Goal: Transaction & Acquisition: Purchase product/service

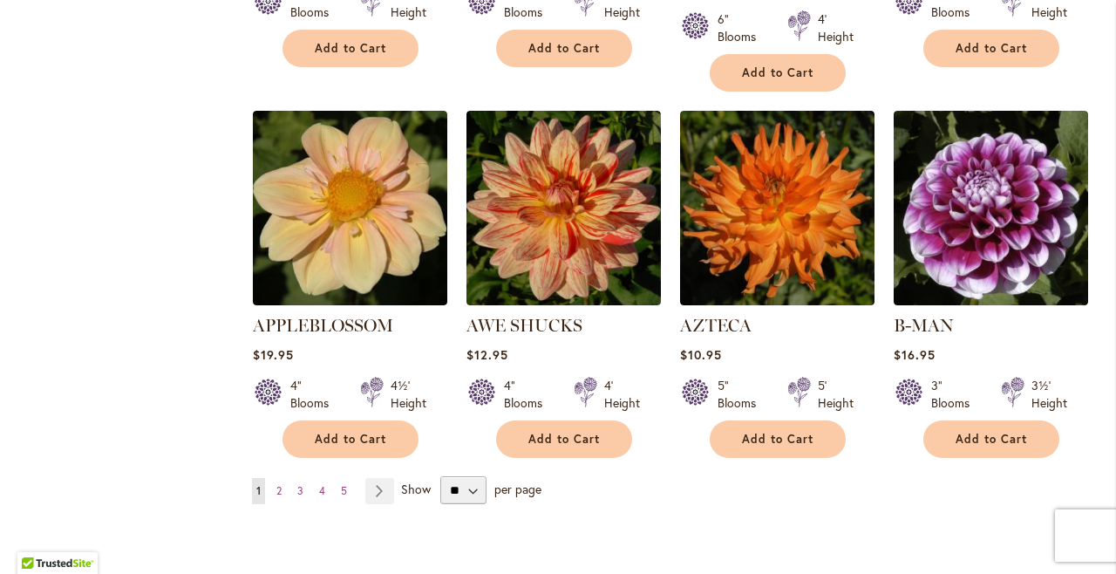
scroll to position [1456, 2]
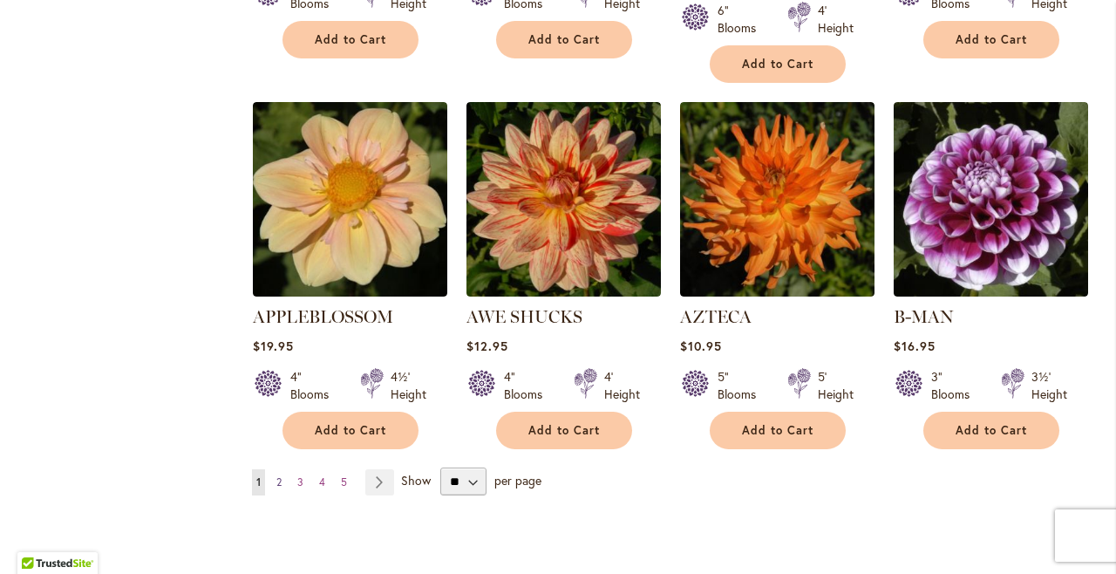
click at [278, 475] on span "2" at bounding box center [278, 481] width 5 height 13
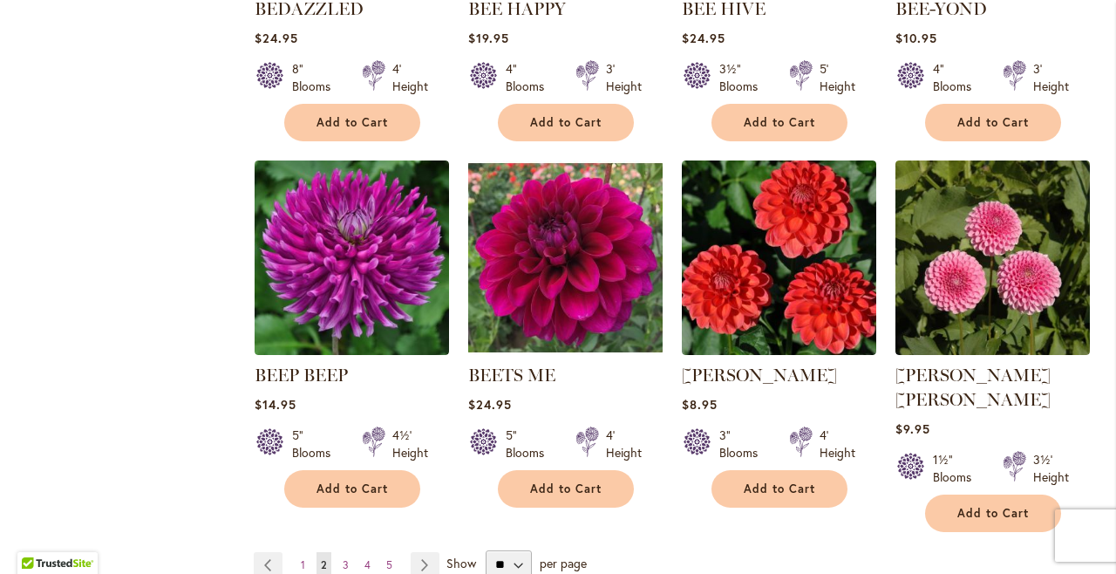
scroll to position [1414, 0]
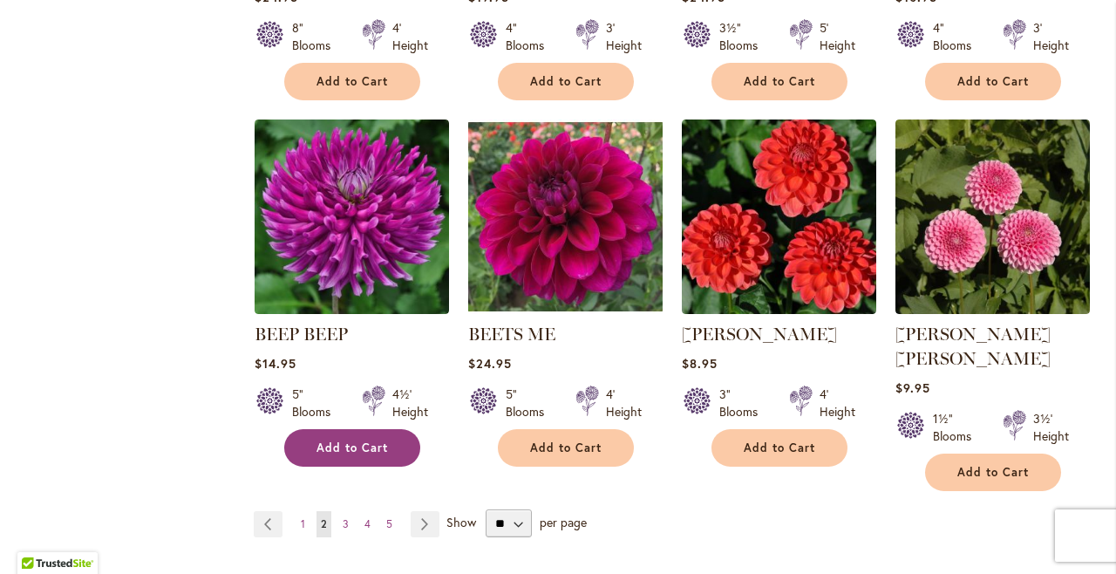
click at [358, 442] on span "Add to Cart" at bounding box center [351, 447] width 71 height 15
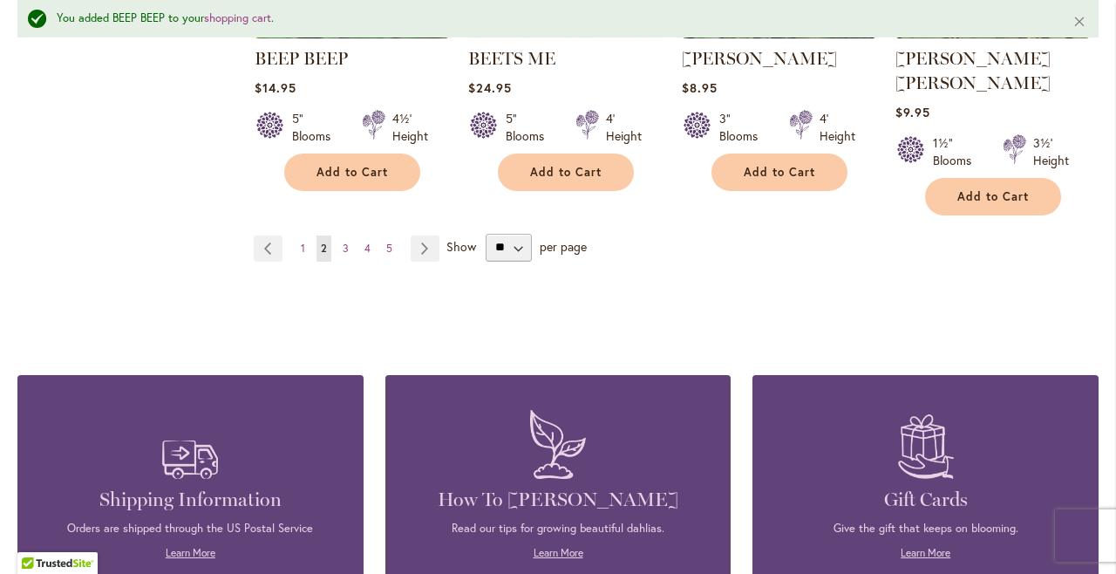
scroll to position [1772, 0]
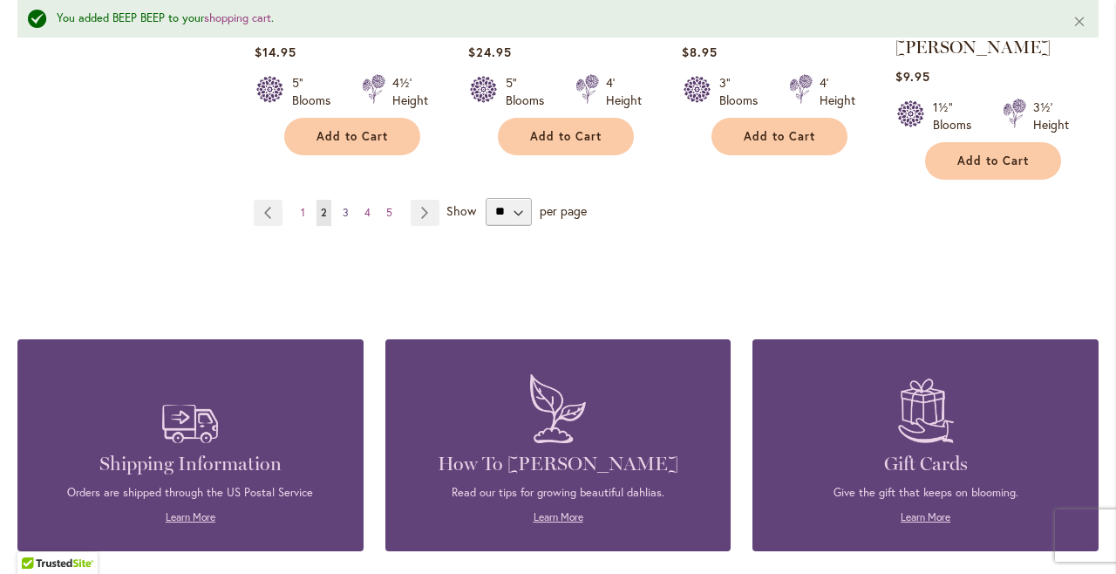
click at [344, 206] on span "3" at bounding box center [346, 212] width 6 height 13
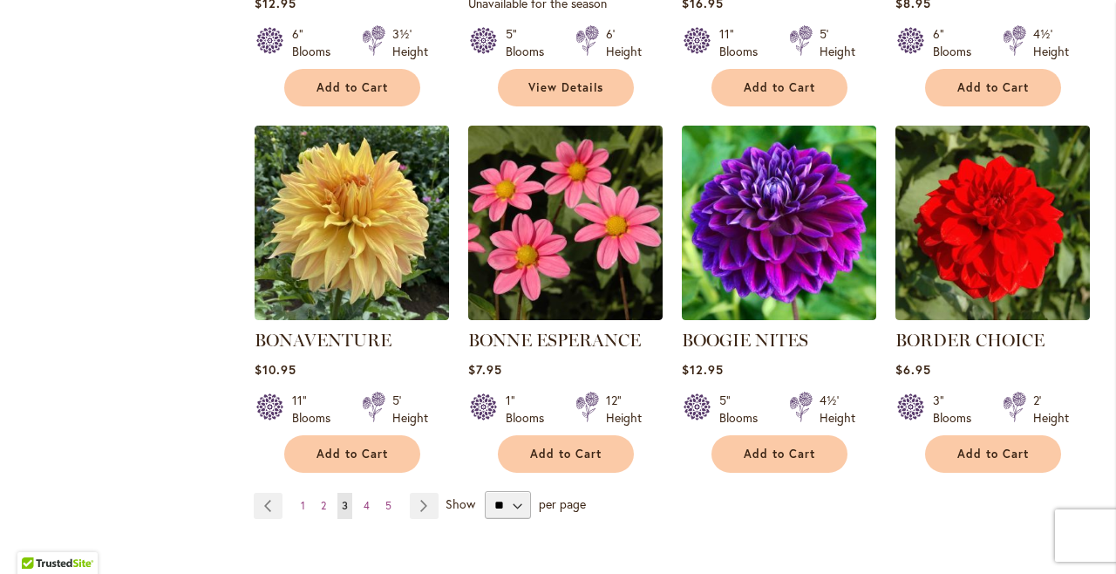
scroll to position [1419, 0]
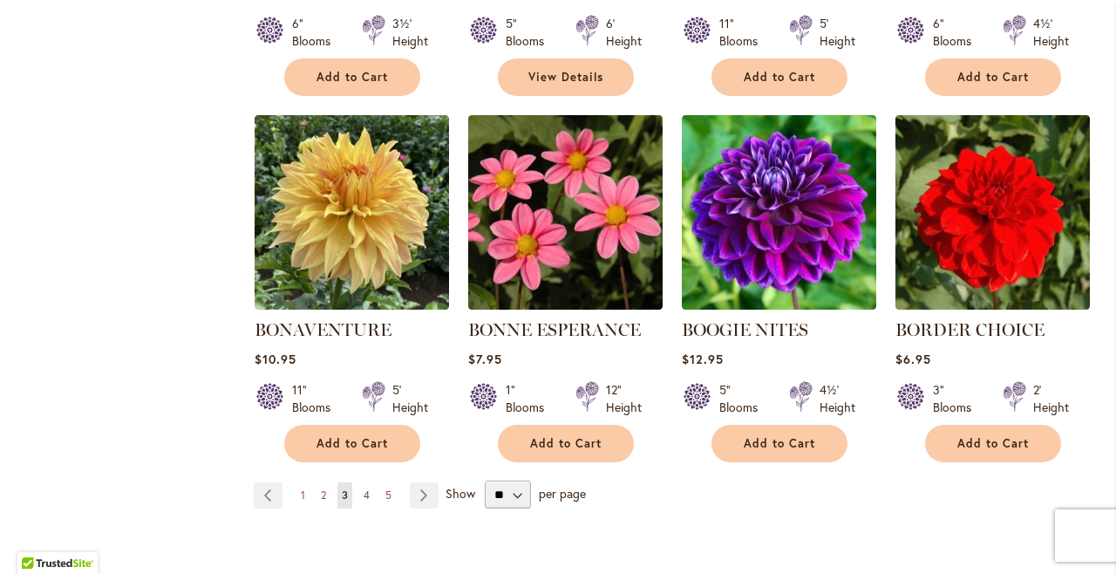
click at [365, 488] on span "4" at bounding box center [367, 494] width 6 height 13
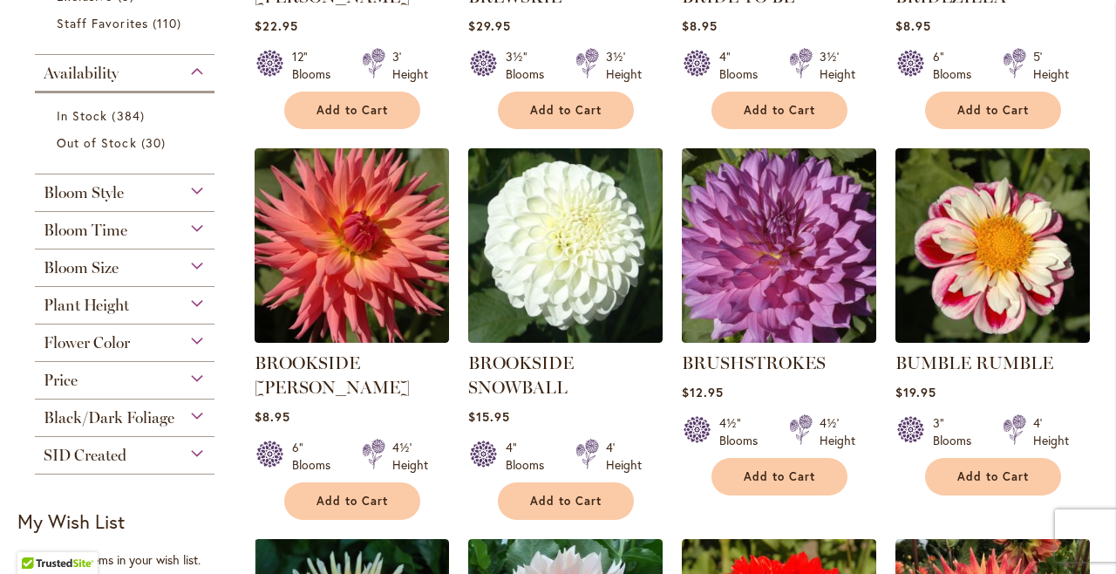
scroll to position [660, 0]
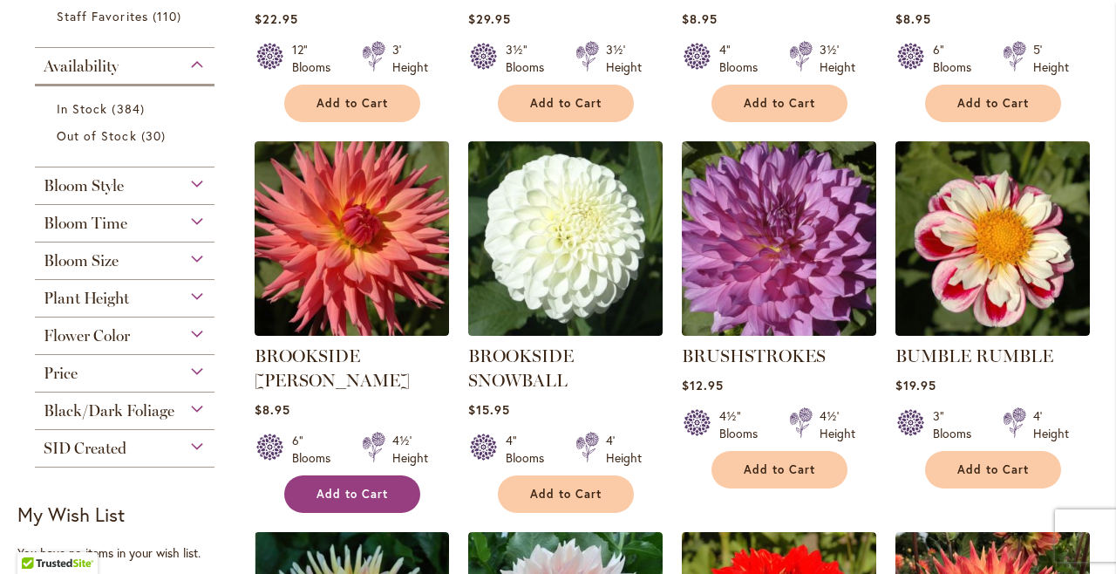
click at [369, 487] on span "Add to Cart" at bounding box center [351, 494] width 71 height 15
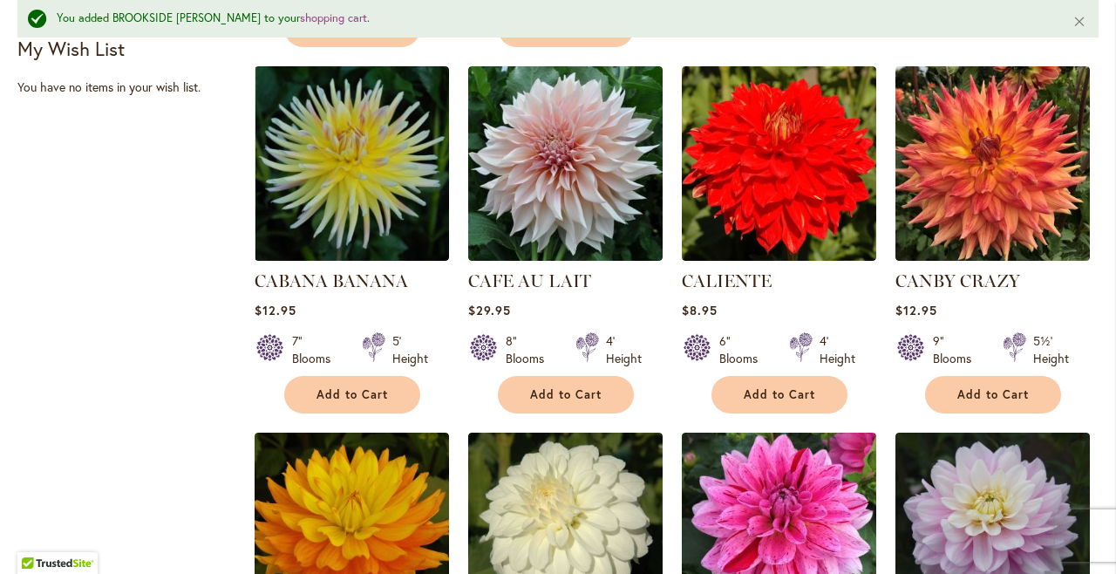
scroll to position [1174, 0]
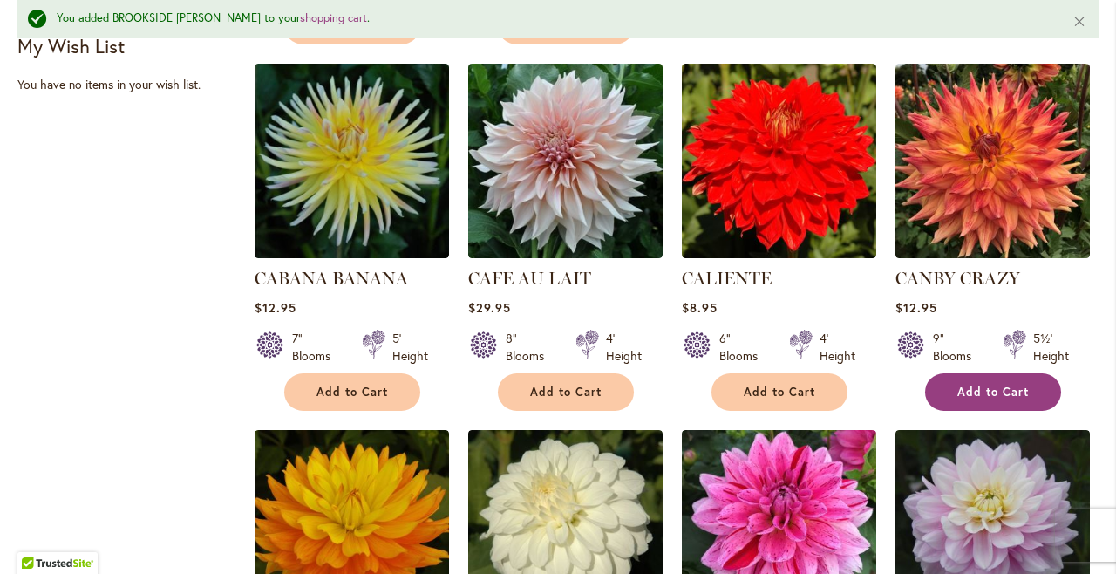
click at [987, 385] on span "Add to Cart" at bounding box center [992, 392] width 71 height 15
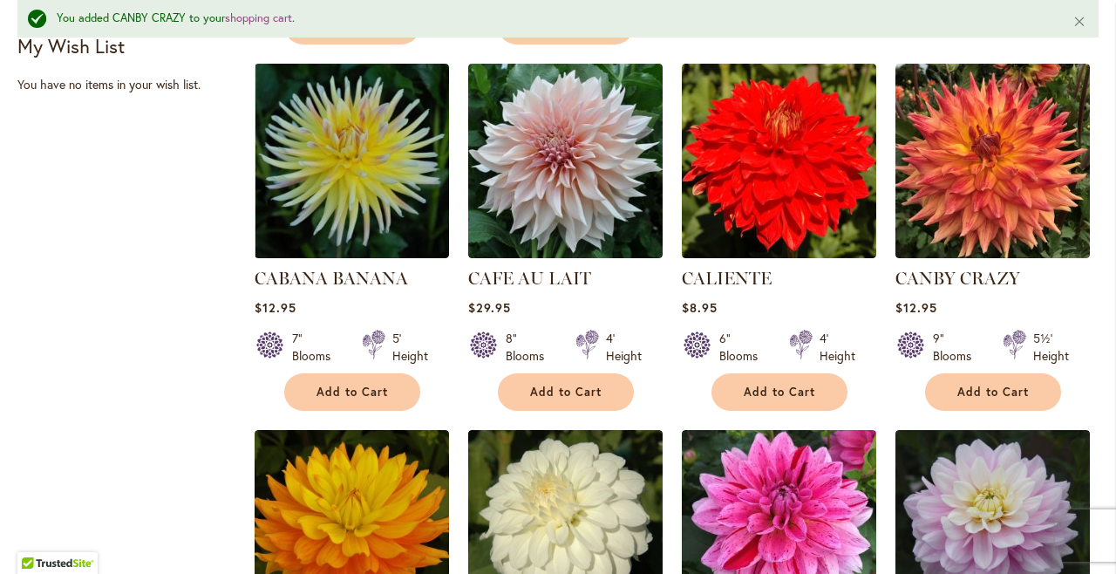
click at [1098, 323] on ol "BRANDON MICHAEL Rating: 90% 2 Reviews $22.95 12" Blooms 3' Height" at bounding box center [676, 54] width 845 height 1496
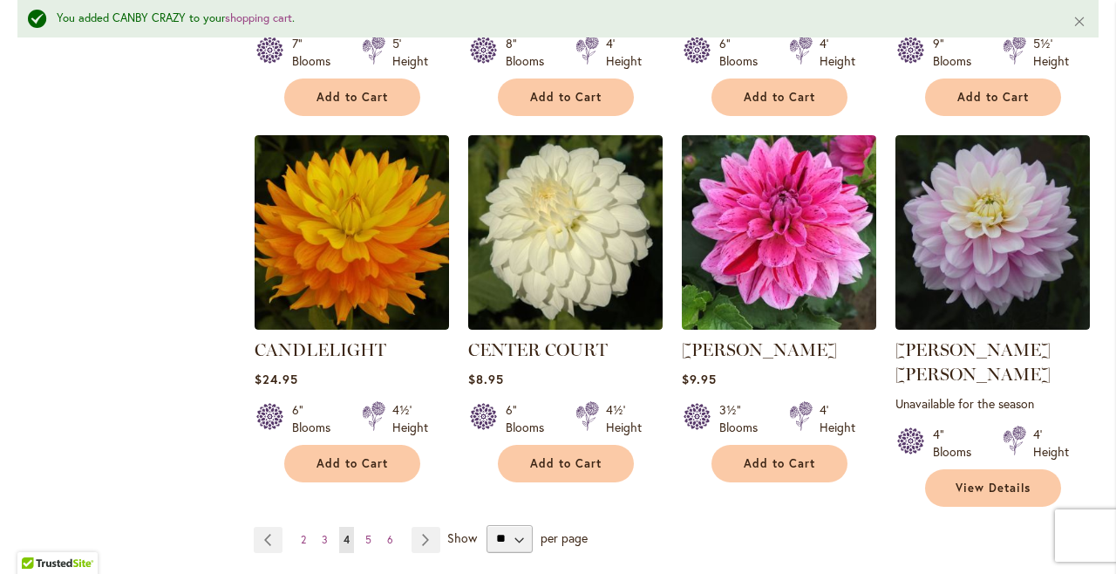
scroll to position [1526, 0]
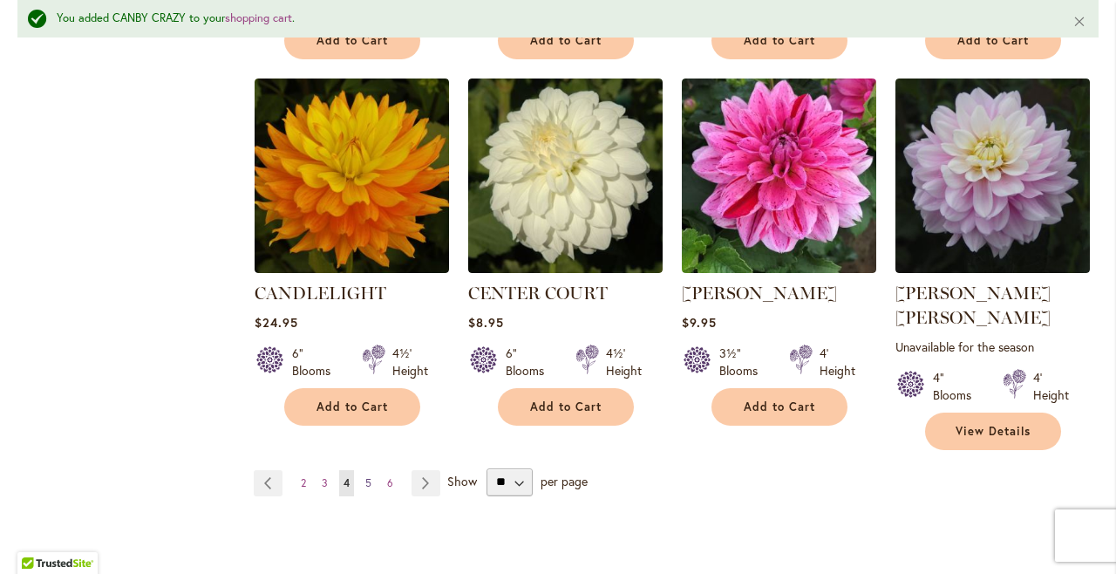
click at [368, 476] on span "5" at bounding box center [368, 482] width 6 height 13
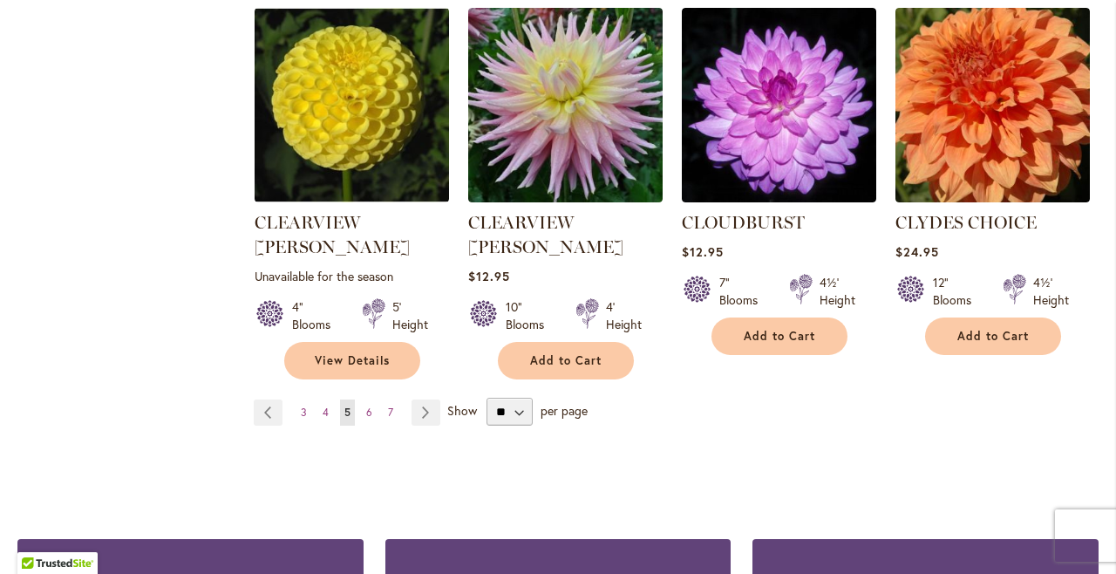
scroll to position [1583, 0]
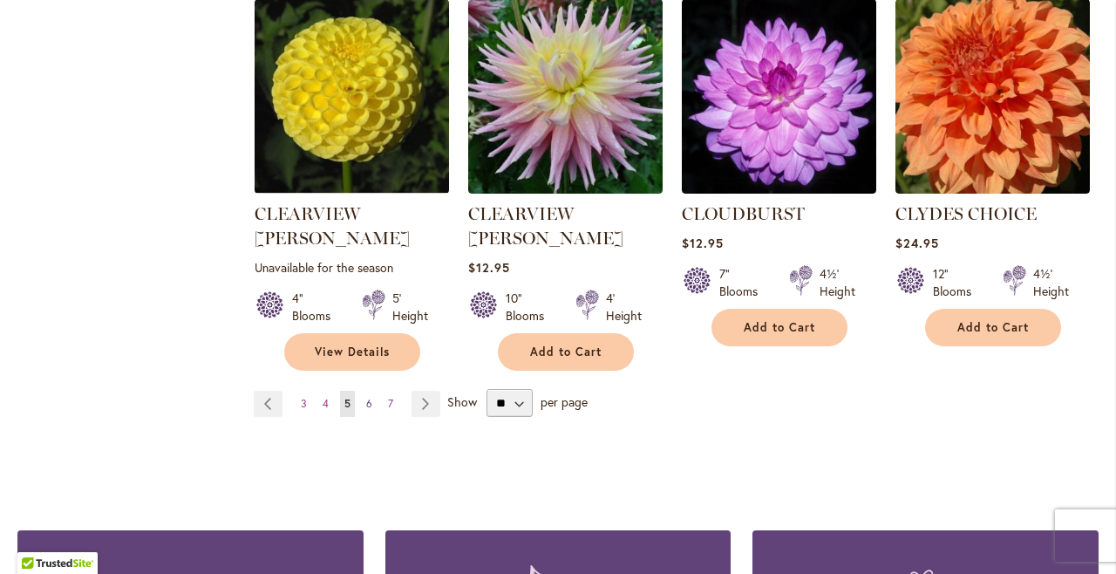
click at [368, 397] on span "6" at bounding box center [369, 403] width 6 height 13
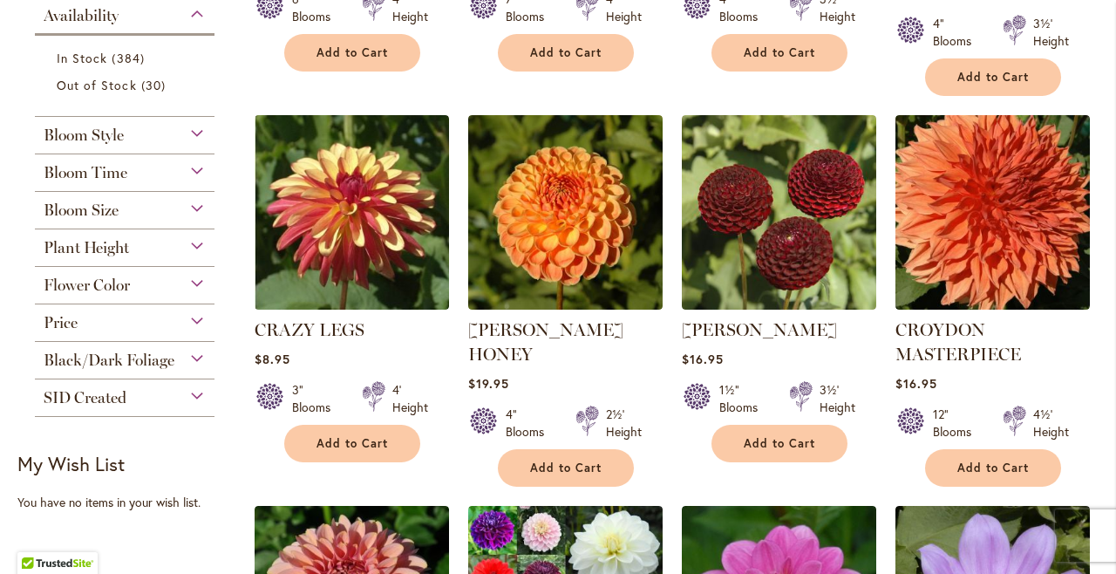
scroll to position [732, 0]
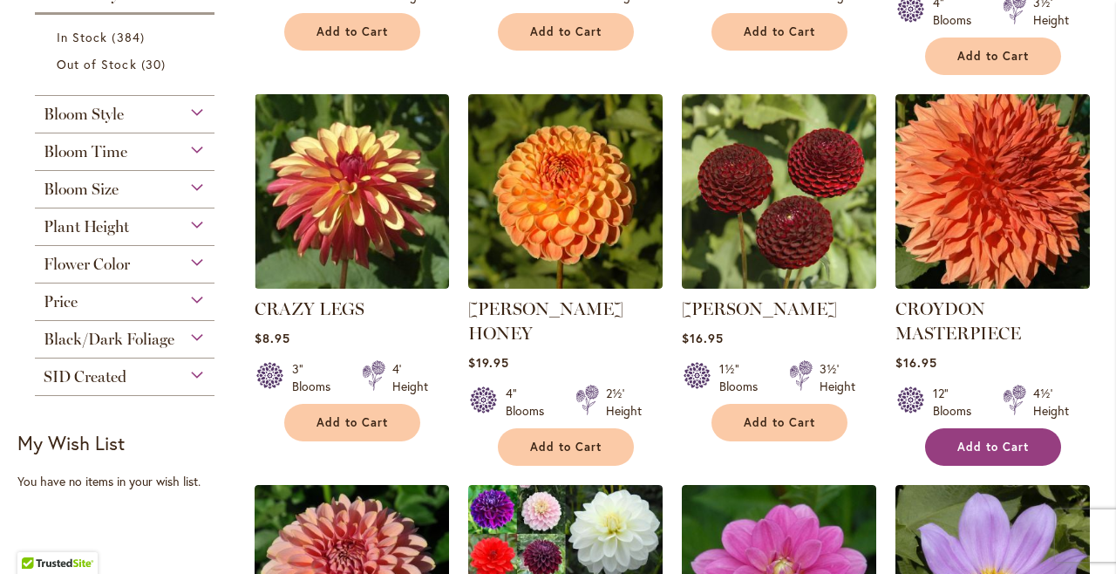
click at [977, 439] on span "Add to Cart" at bounding box center [992, 446] width 71 height 15
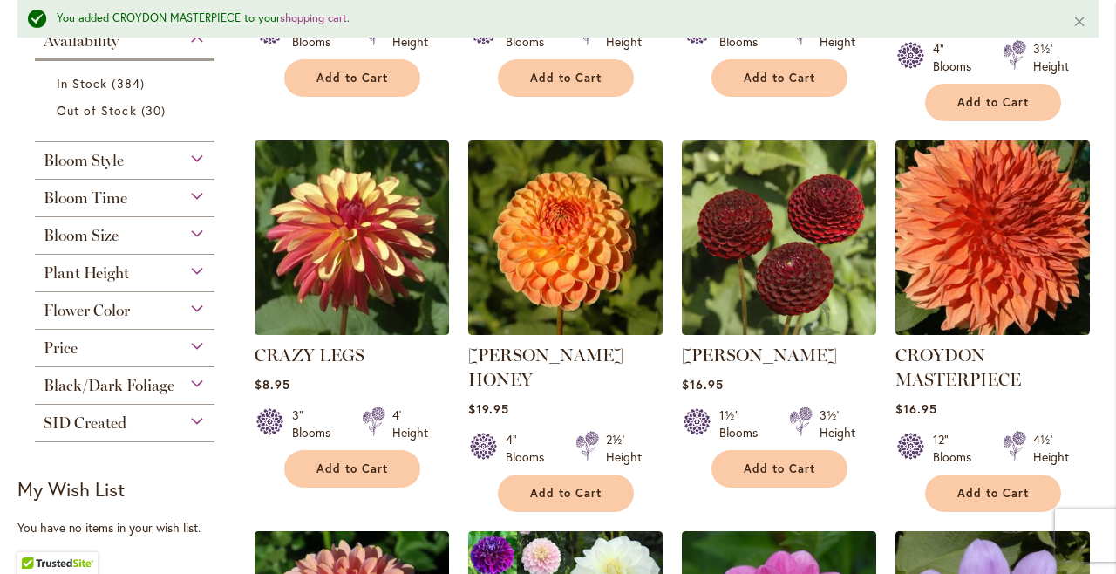
click at [1106, 304] on main "Home Shop All Dahlias You added CROYDON MASTERPIECE to your shopping cart . Clo…" at bounding box center [558, 583] width 1113 height 2203
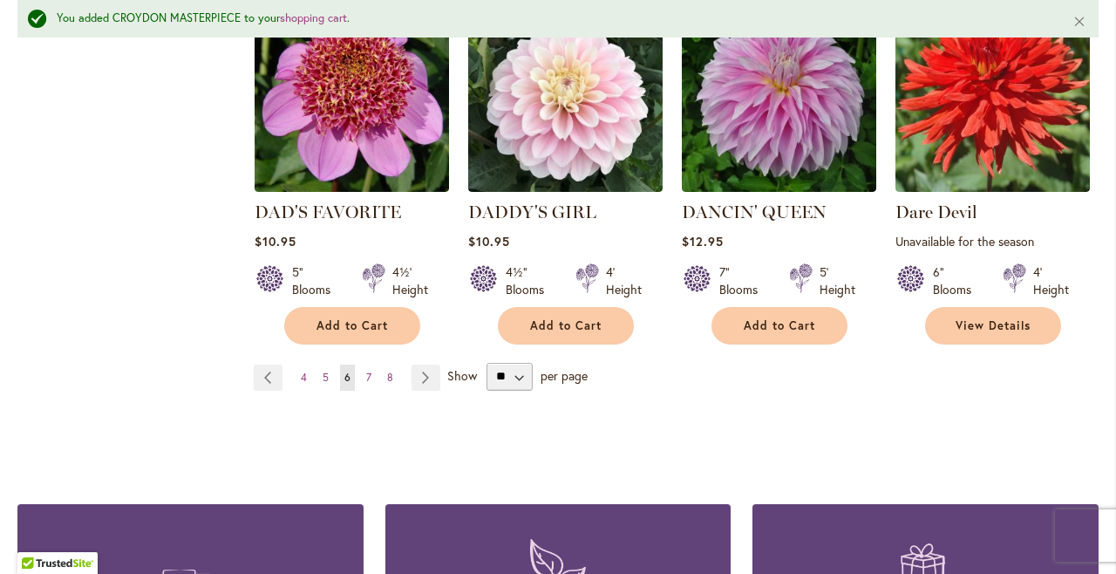
scroll to position [1650, 0]
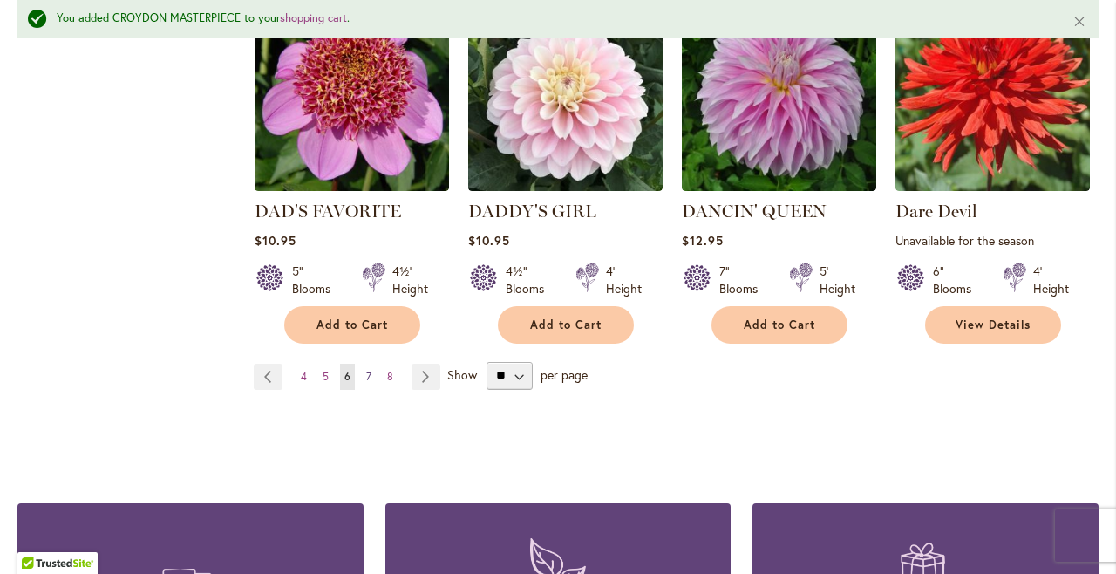
click at [367, 370] on span "7" at bounding box center [368, 376] width 5 height 13
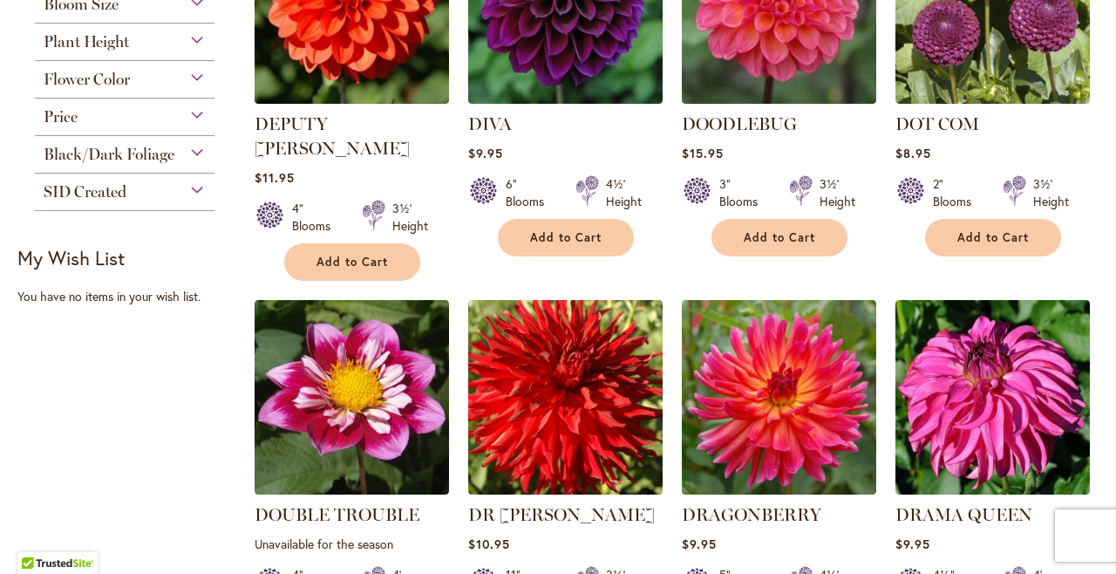
scroll to position [937, 0]
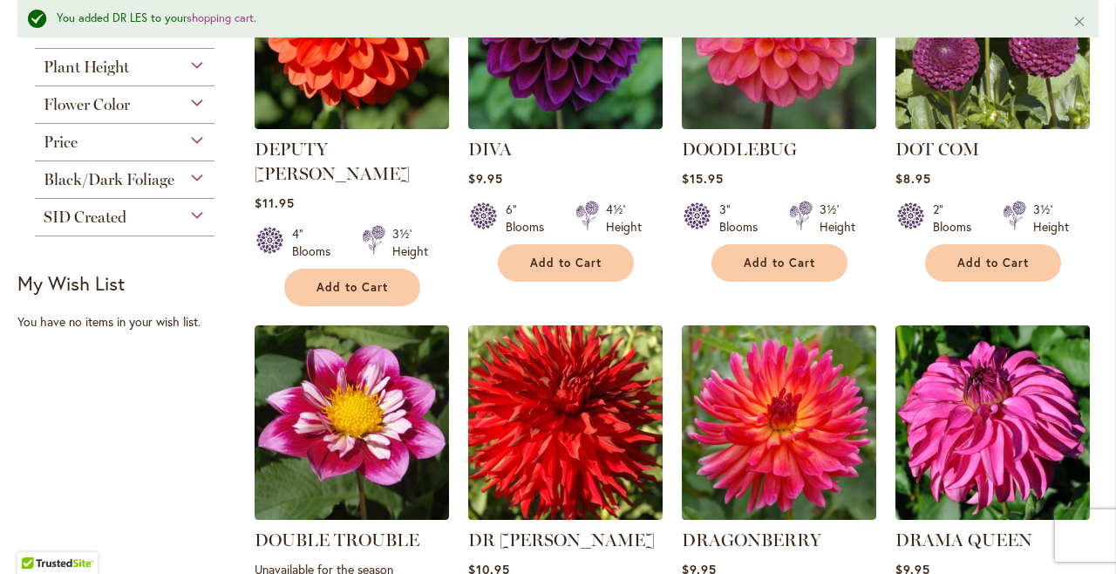
click at [1104, 339] on main "Home Shop All Dahlias You added DR LES to your shopping cart . Close New Best S…" at bounding box center [558, 369] width 1113 height 2186
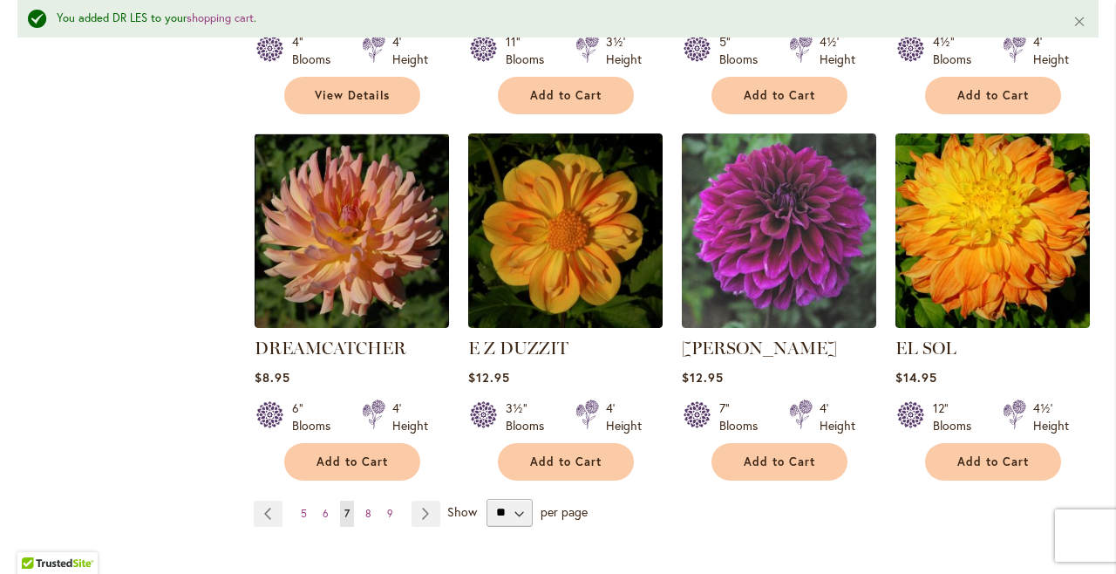
scroll to position [1542, 0]
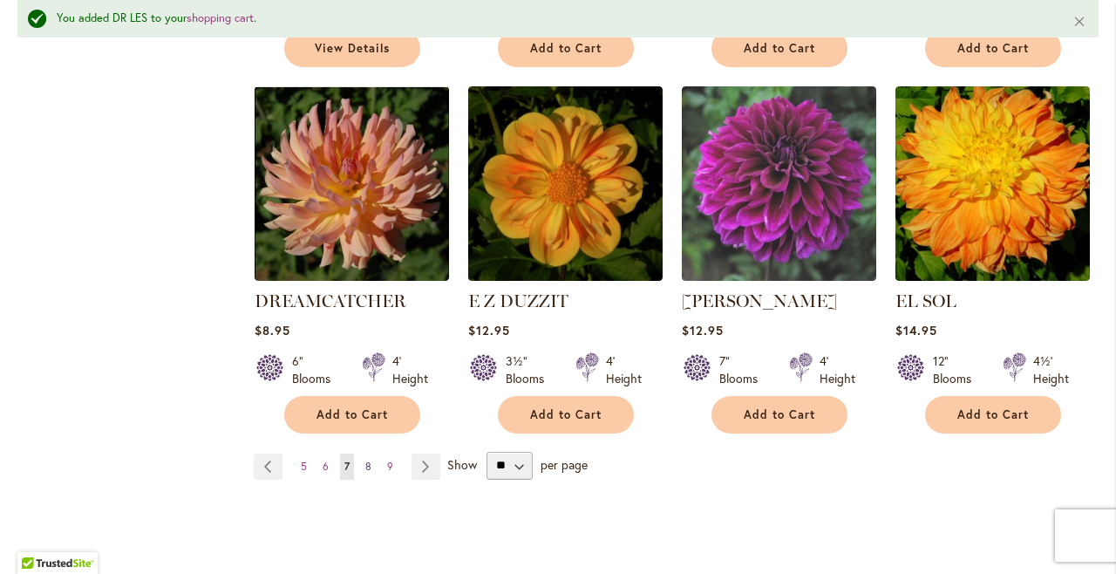
click at [367, 459] on span "8" at bounding box center [368, 465] width 6 height 13
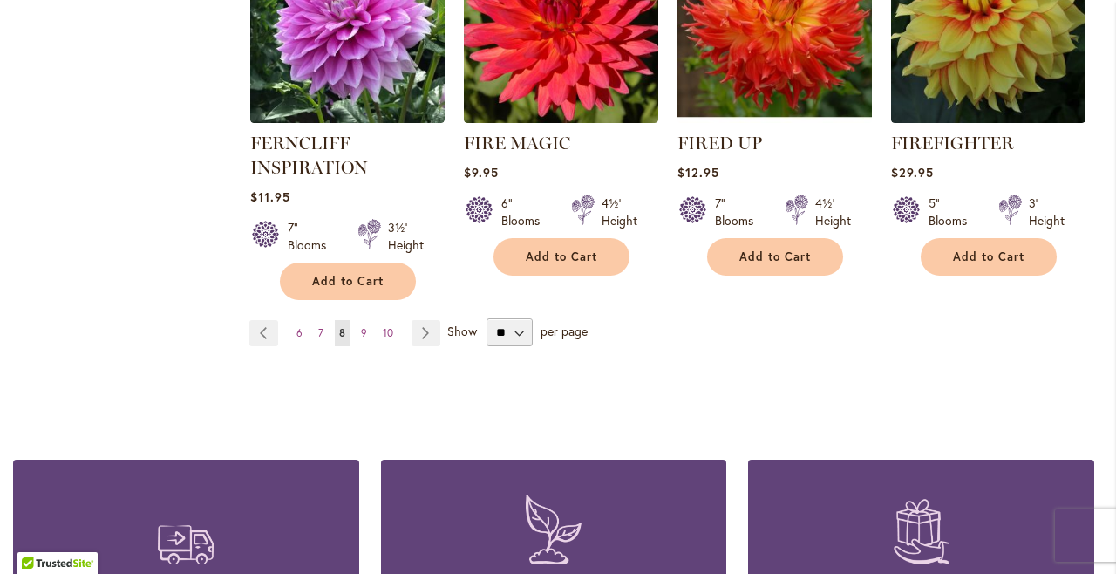
scroll to position [1648, 4]
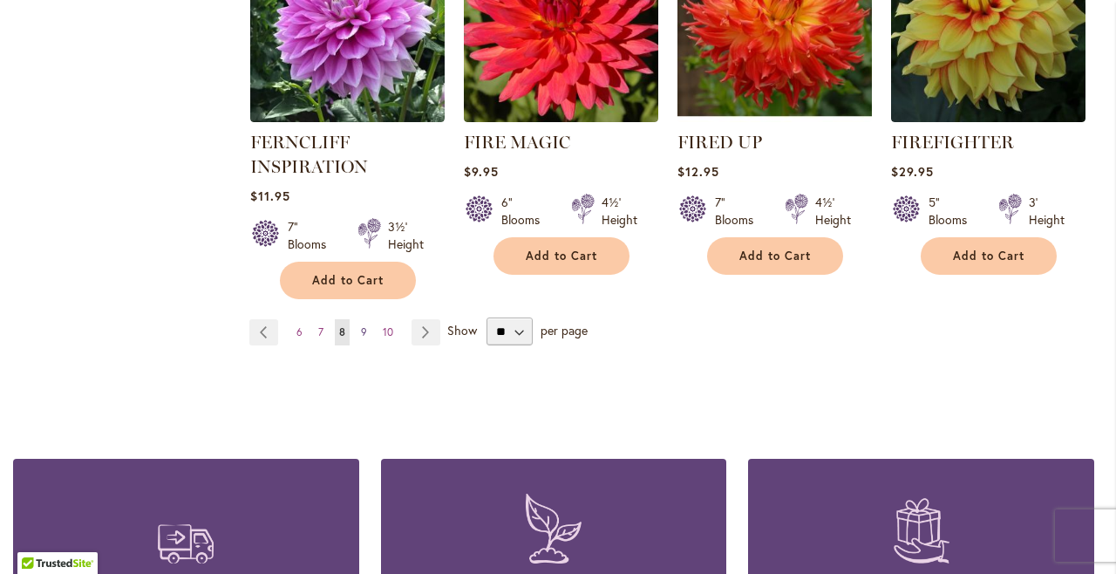
click at [363, 325] on span "9" at bounding box center [364, 331] width 6 height 13
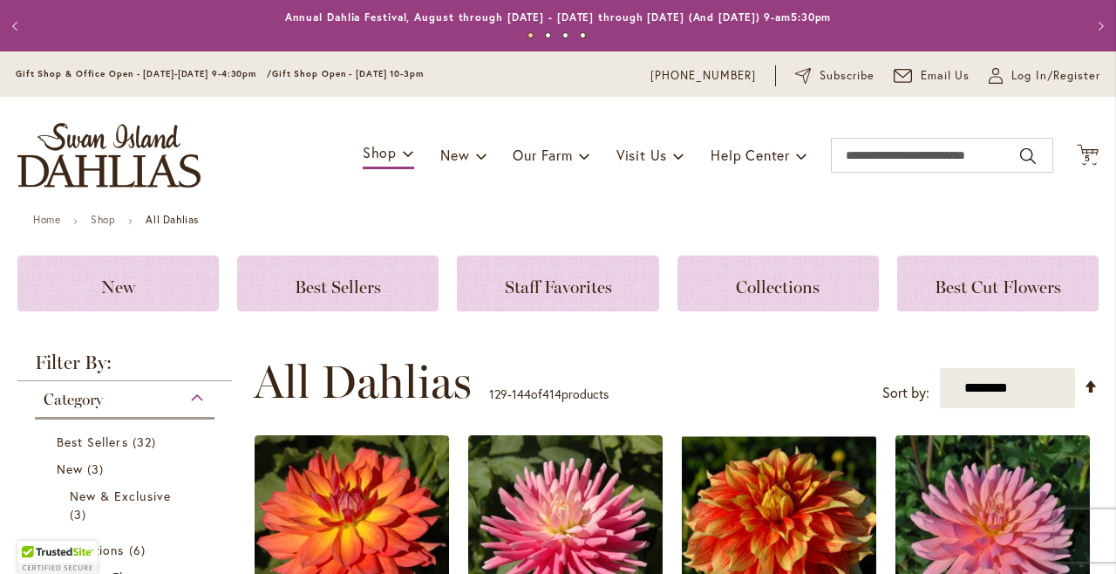
click at [1095, 188] on div "Toggle Nav Shop Dahlia Tubers Collections Fresh Cut Dahlias Gardening Supplies …" at bounding box center [558, 155] width 1116 height 117
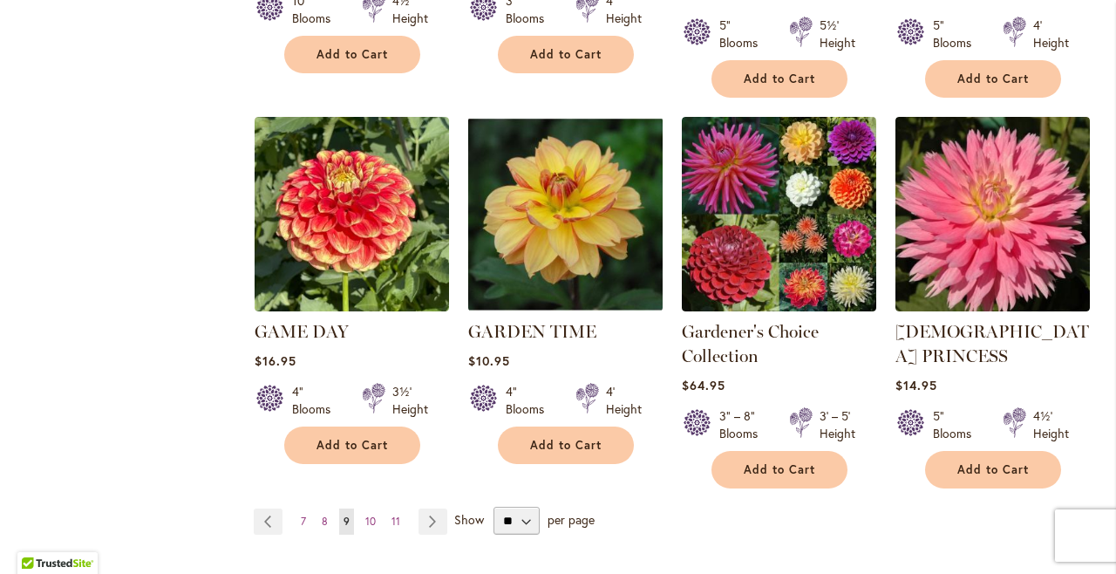
scroll to position [1491, 0]
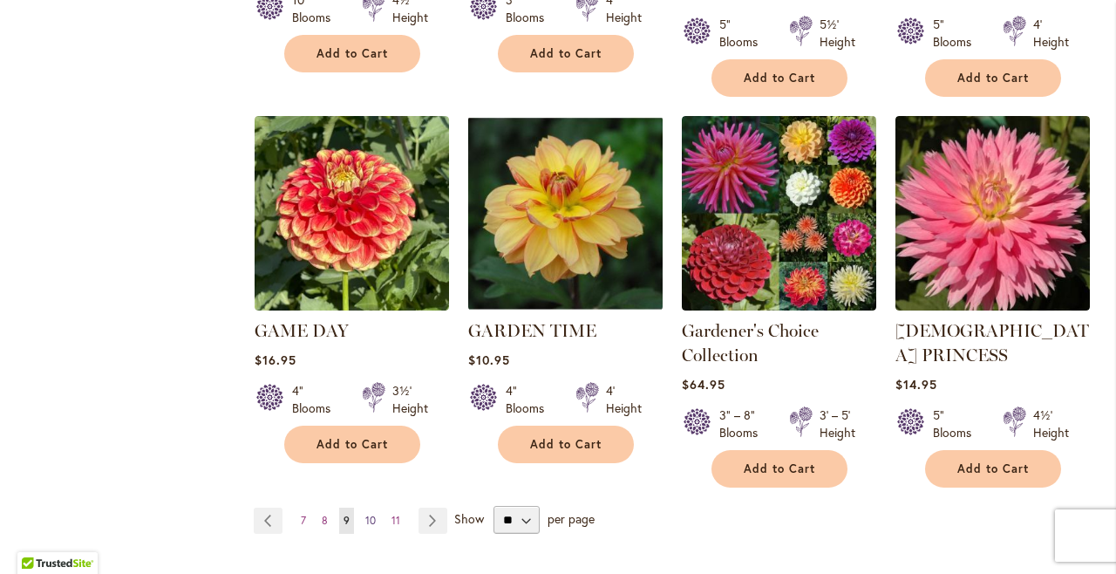
click at [369, 514] on span "10" at bounding box center [370, 520] width 10 height 13
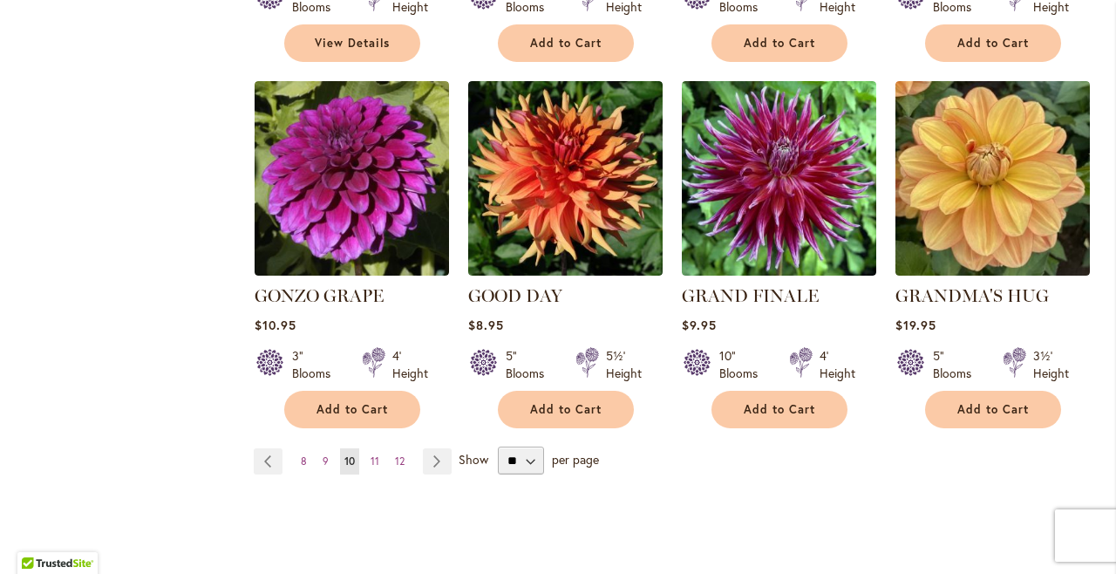
scroll to position [1484, 0]
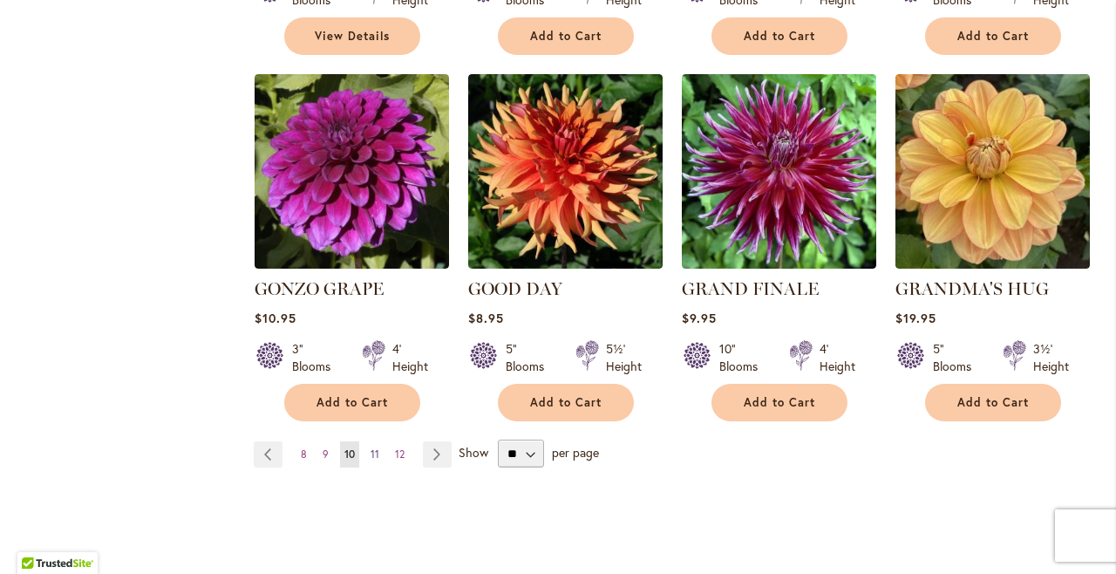
click at [374, 447] on span "11" at bounding box center [375, 453] width 9 height 13
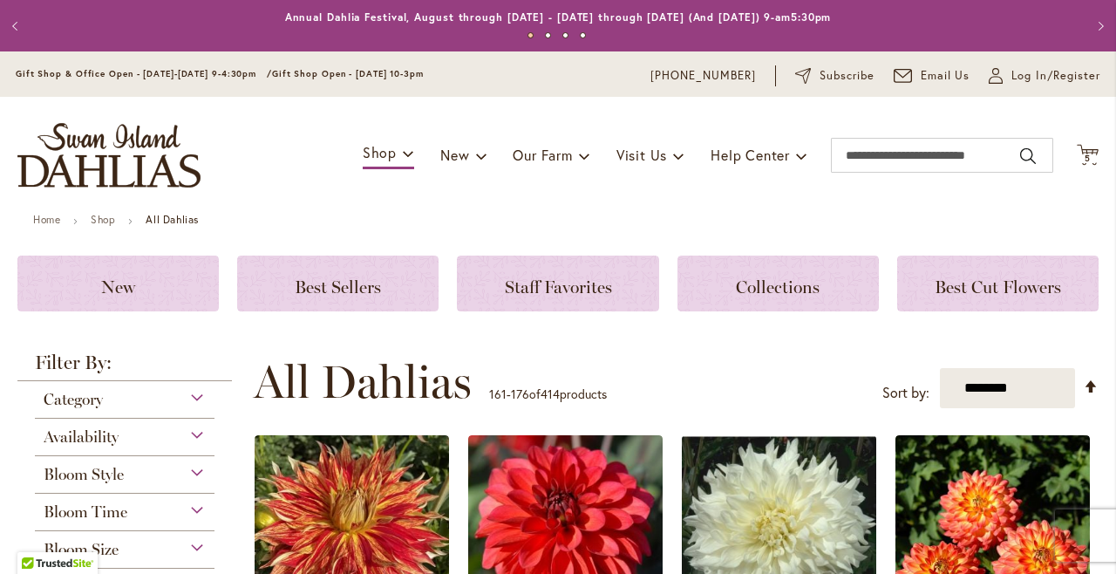
click at [1104, 208] on div "Toggle Nav Shop Dahlia Tubers Collections Fresh Cut Dahlias Gardening Supplies …" at bounding box center [558, 155] width 1116 height 117
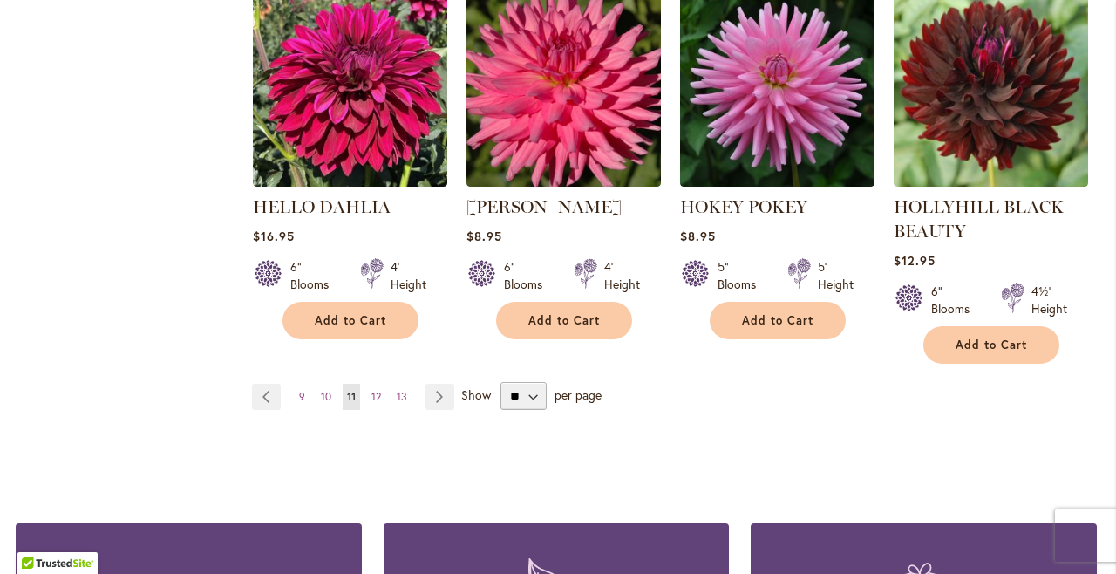
scroll to position [1612, 2]
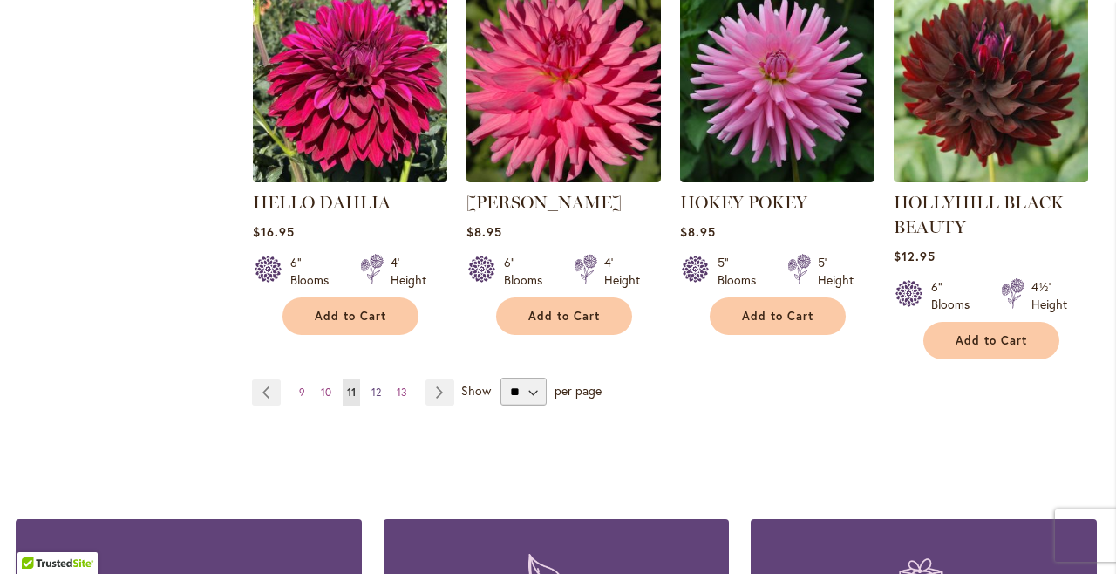
click at [376, 385] on span "12" at bounding box center [376, 391] width 10 height 13
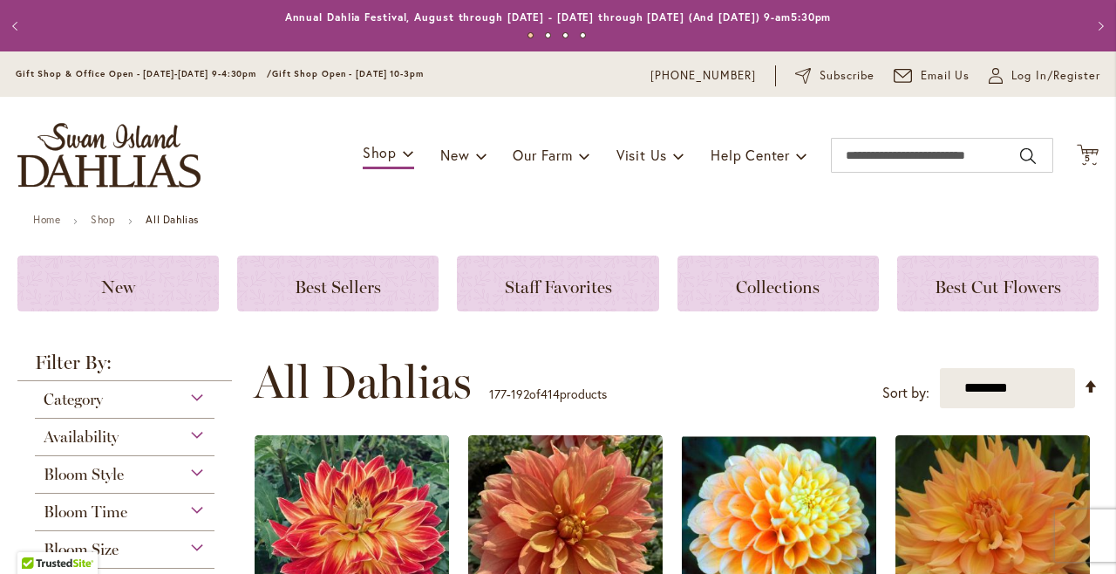
click at [1091, 214] on div "Home Shop All Dahlias" at bounding box center [557, 222] width 1081 height 16
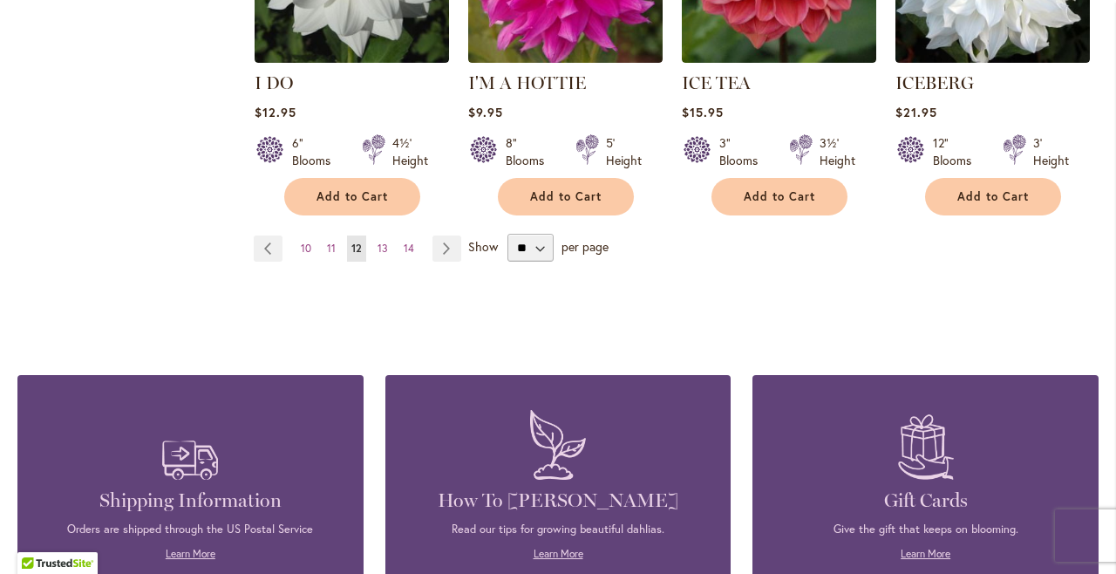
scroll to position [1694, 0]
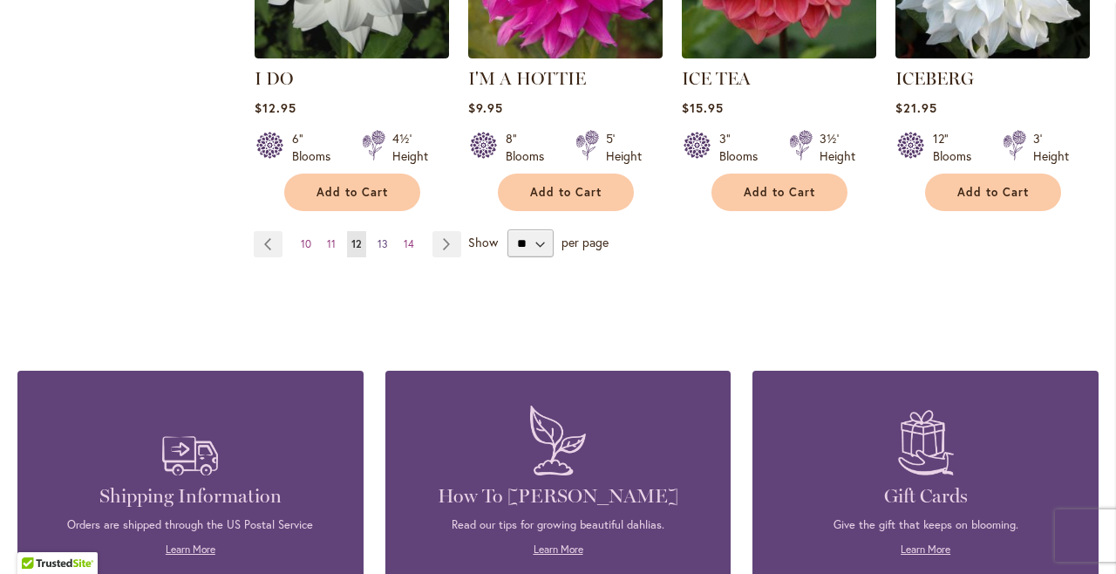
click at [380, 237] on span "13" at bounding box center [383, 243] width 10 height 13
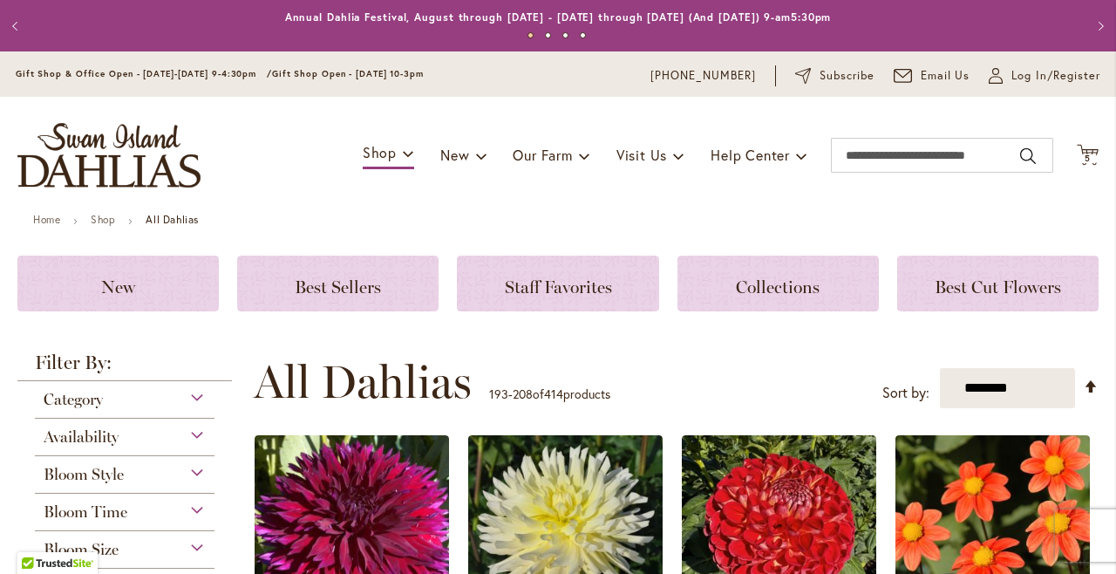
click at [1088, 197] on div "Toggle Nav Shop Dahlia Tubers Collections Fresh Cut Dahlias Gardening Supplies …" at bounding box center [558, 155] width 1116 height 117
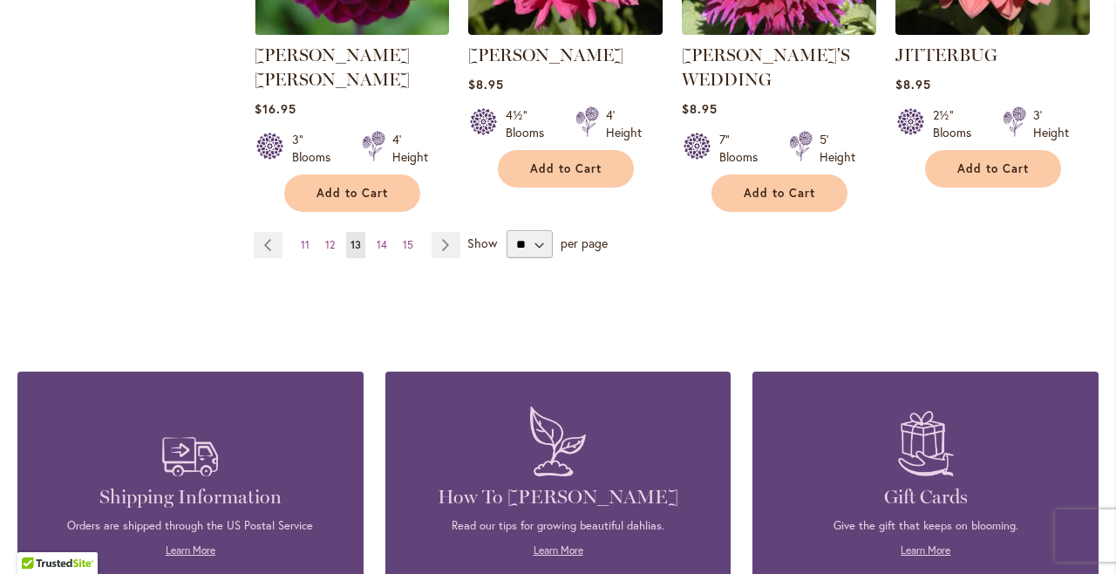
scroll to position [1736, 0]
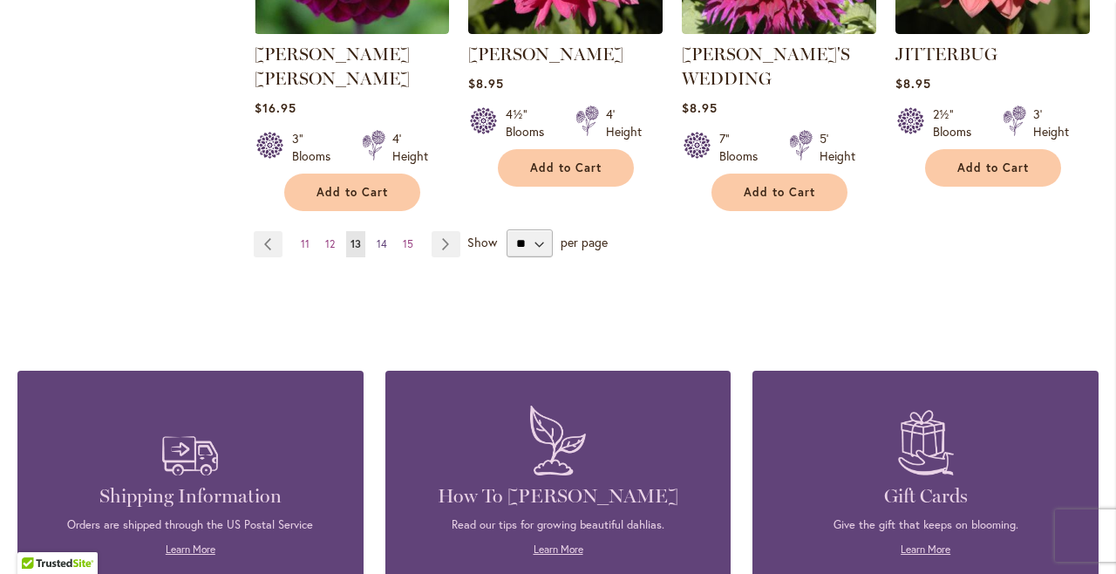
click at [381, 237] on span "14" at bounding box center [382, 243] width 10 height 13
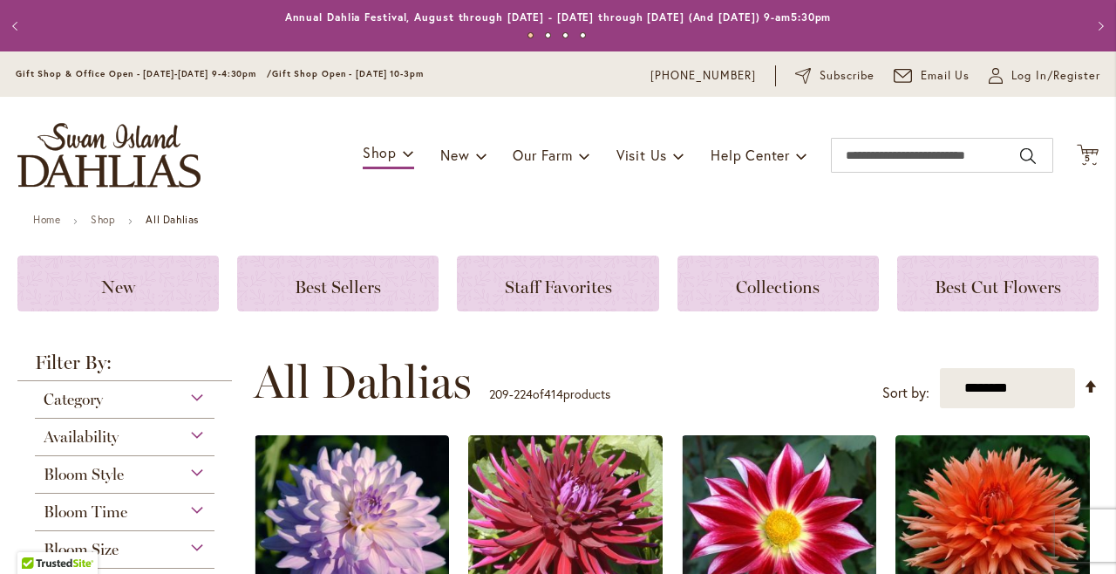
click at [1084, 194] on div "Toggle Nav Shop Dahlia Tubers Collections Fresh Cut Dahlias Gardening Supplies …" at bounding box center [558, 155] width 1116 height 117
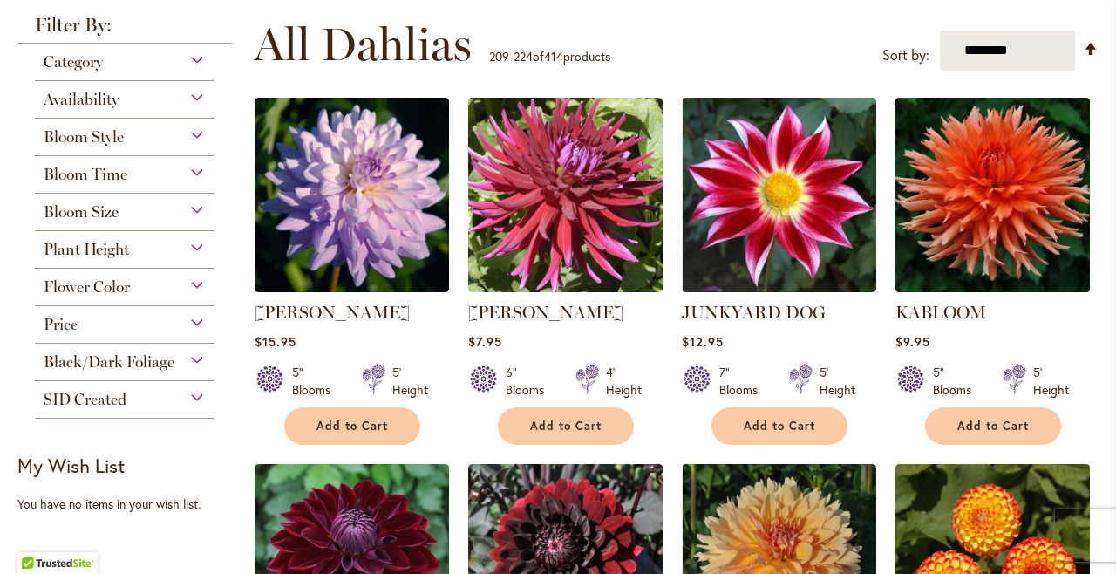
scroll to position [357, 0]
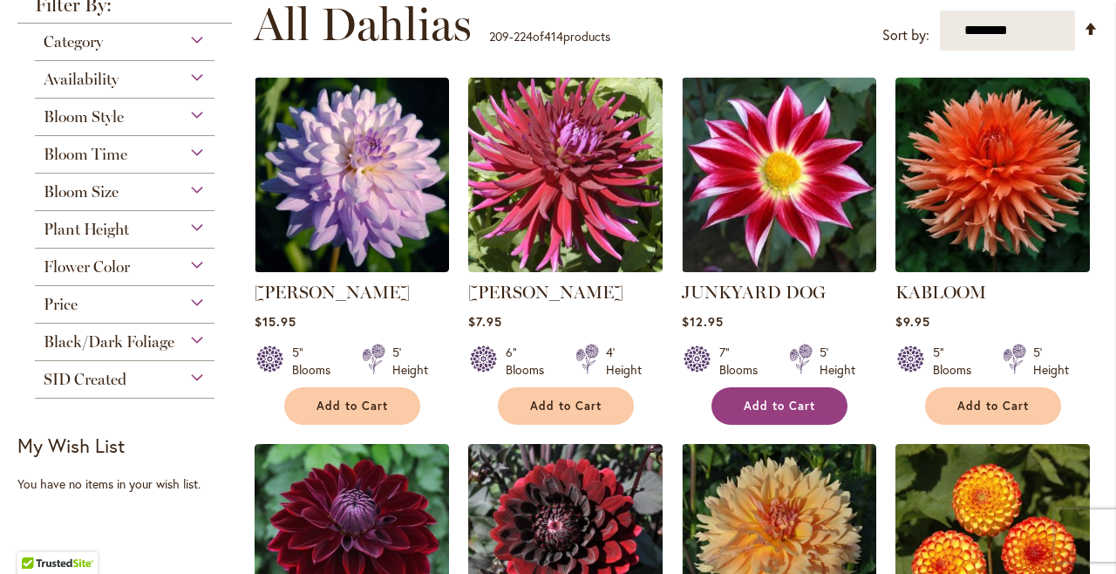
click at [796, 400] on span "Add to Cart" at bounding box center [779, 405] width 71 height 15
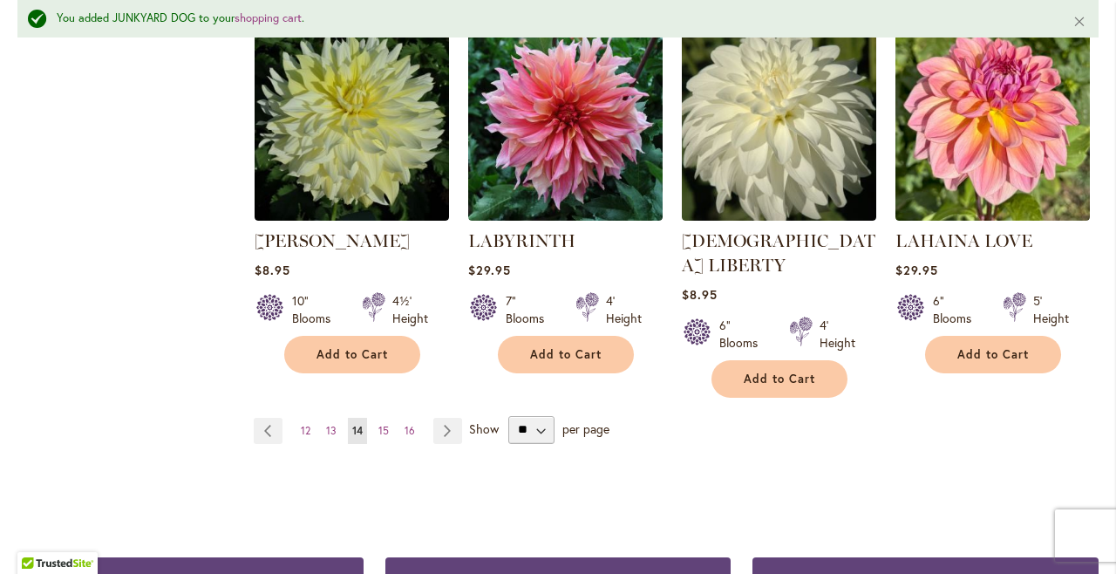
scroll to position [1556, 0]
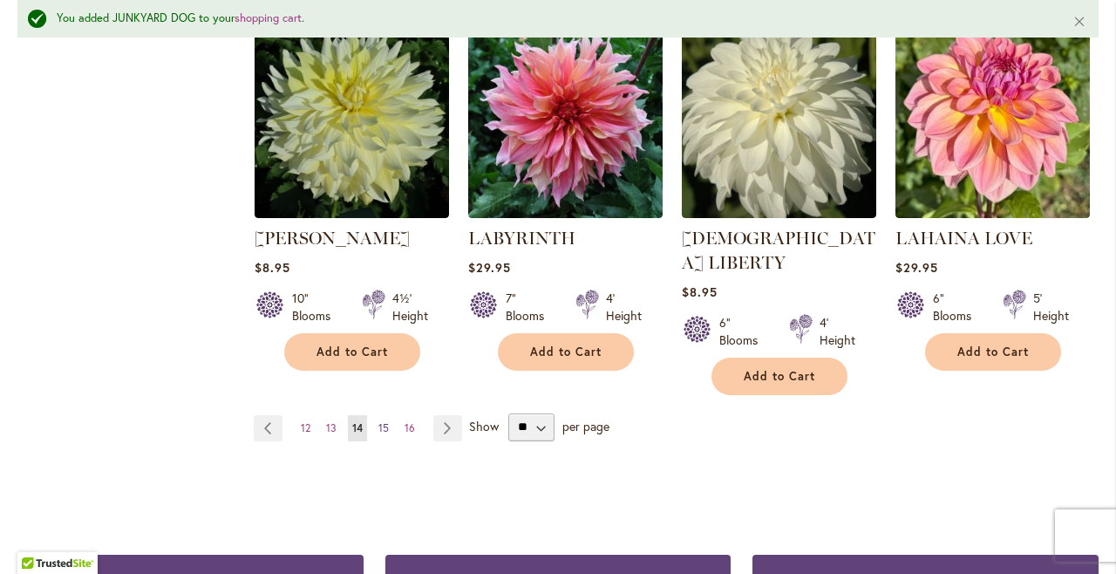
click at [383, 421] on span "15" at bounding box center [383, 427] width 10 height 13
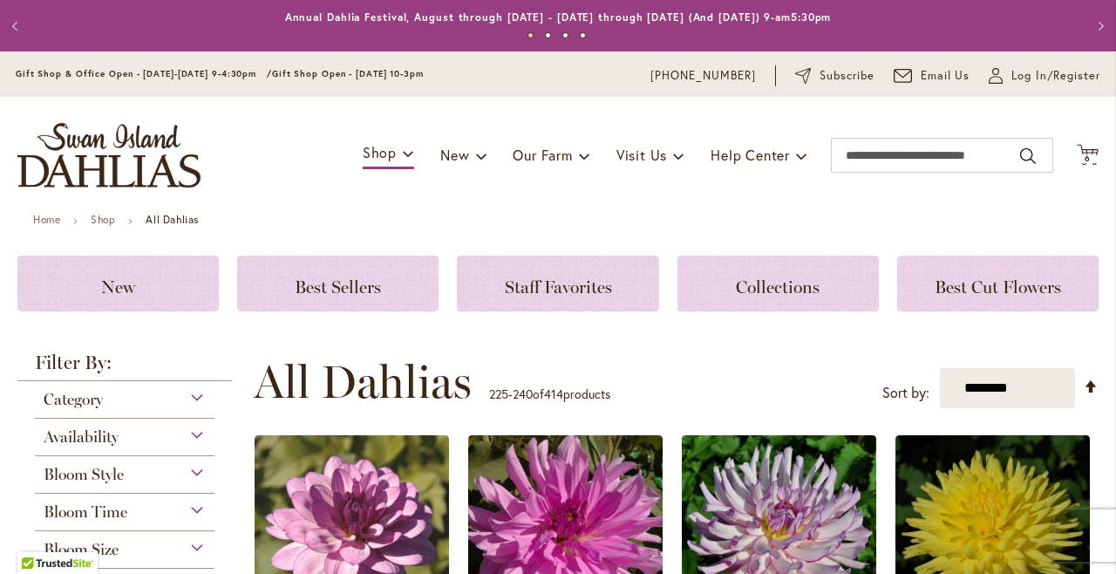
click at [1081, 208] on div "Toggle Nav Shop Dahlia Tubers Collections Fresh Cut Dahlias Gardening Supplies …" at bounding box center [558, 155] width 1116 height 117
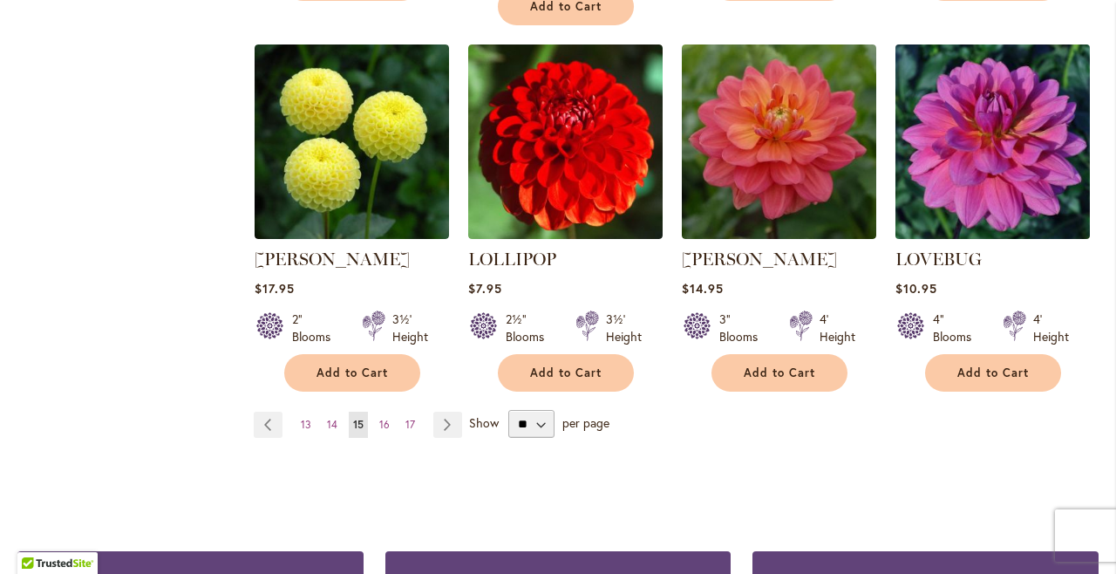
scroll to position [1543, 0]
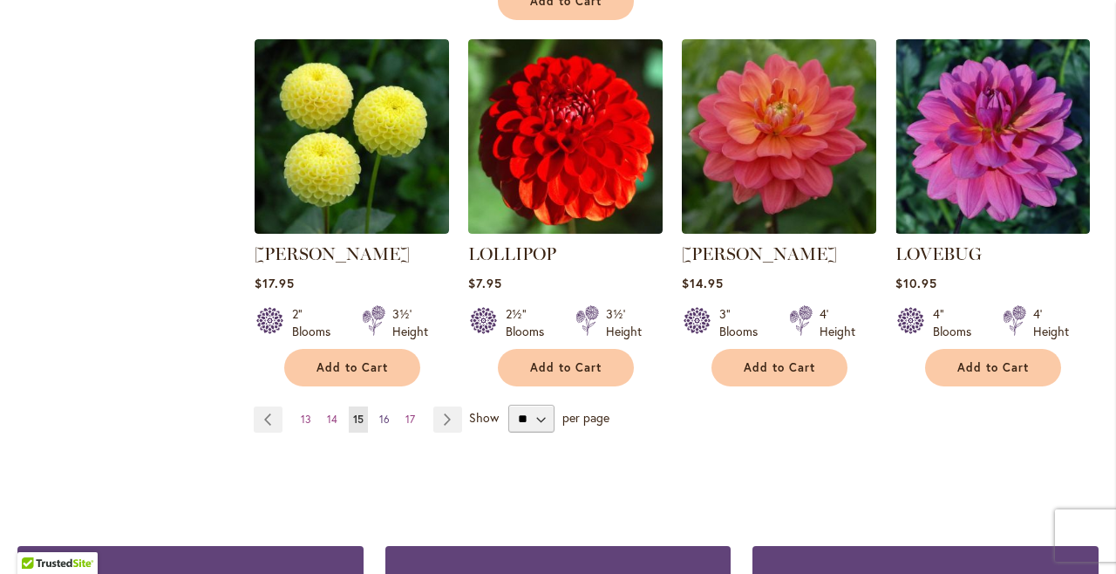
click at [382, 412] on span "16" at bounding box center [384, 418] width 10 height 13
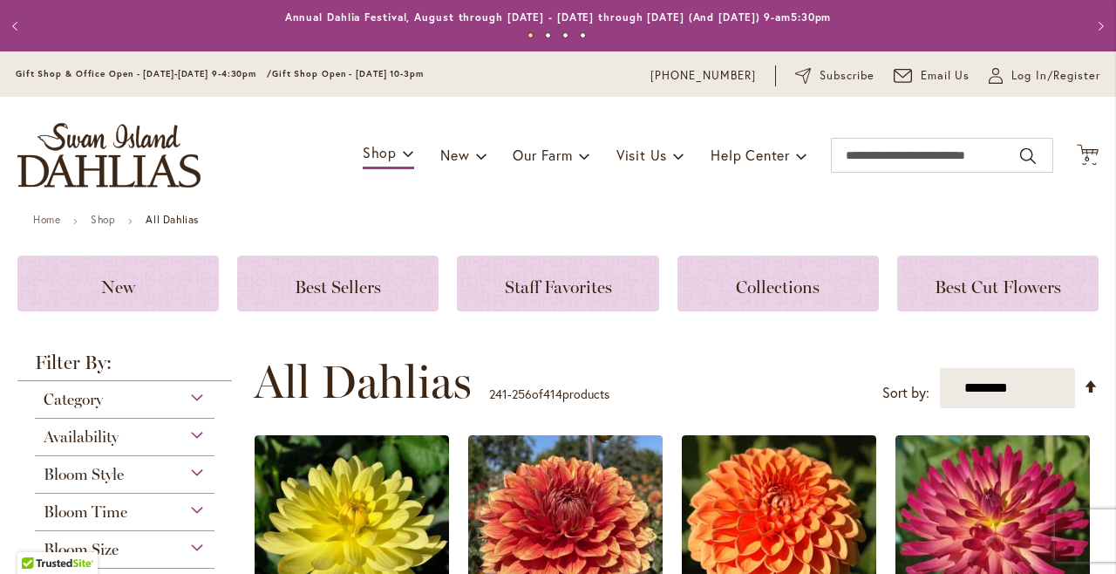
click at [1081, 217] on ul "Home Shop All Dahlias" at bounding box center [558, 222] width 1050 height 16
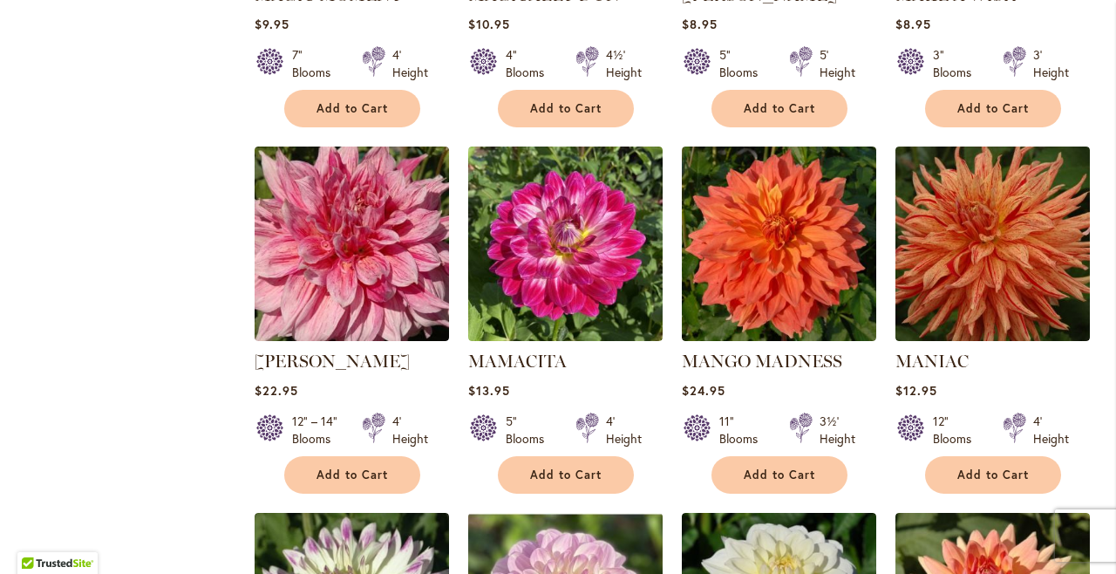
scroll to position [1046, 0]
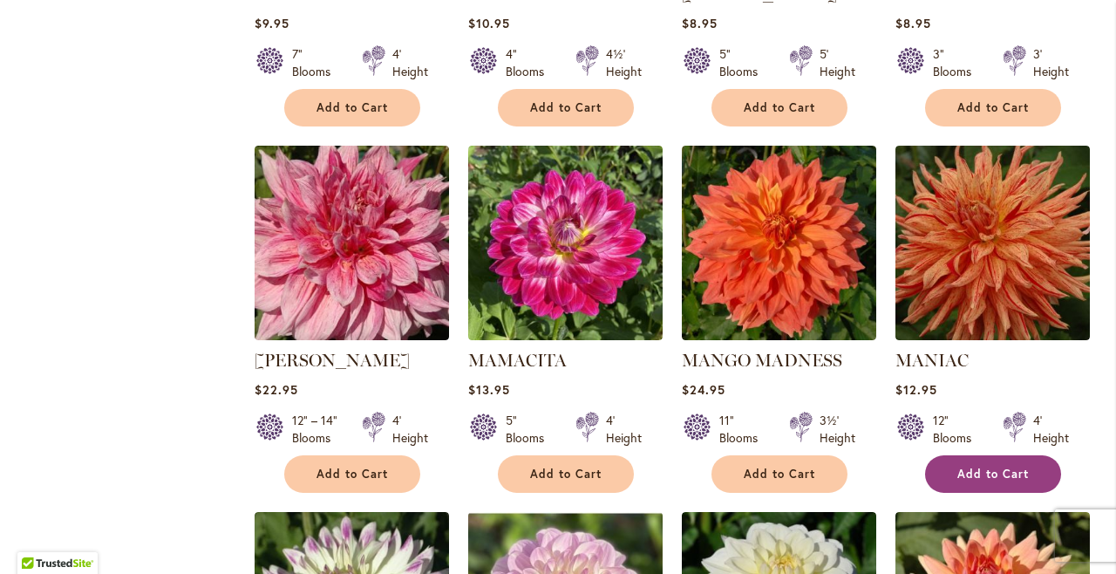
click at [990, 466] on span "Add to Cart" at bounding box center [992, 473] width 71 height 15
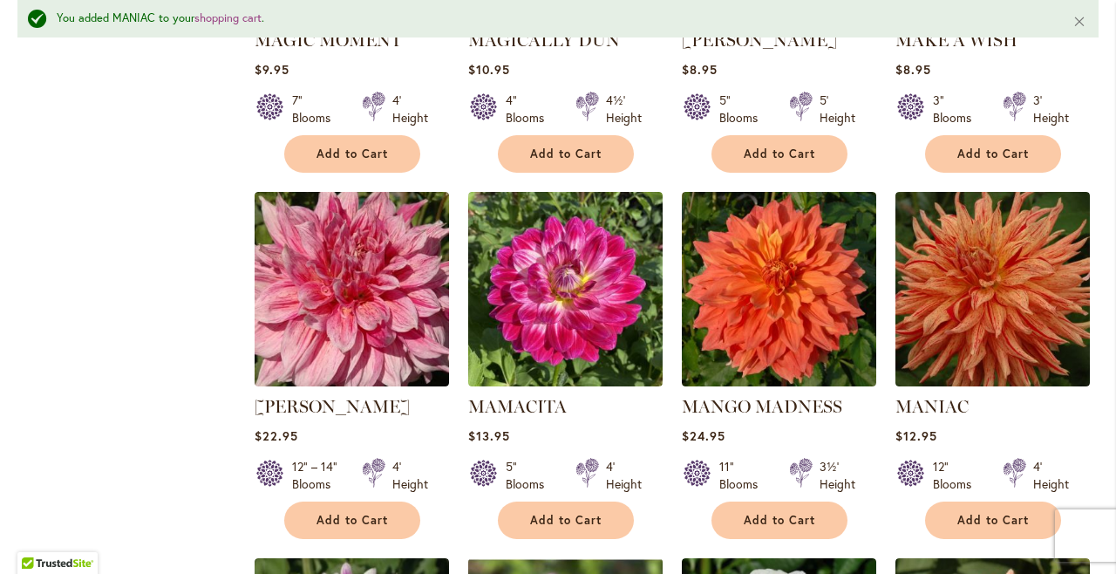
click at [1103, 293] on main "Home Shop All Dahlias You added MANIAC to your shopping cart . Close New Best S…" at bounding box center [558, 260] width 1113 height 2186
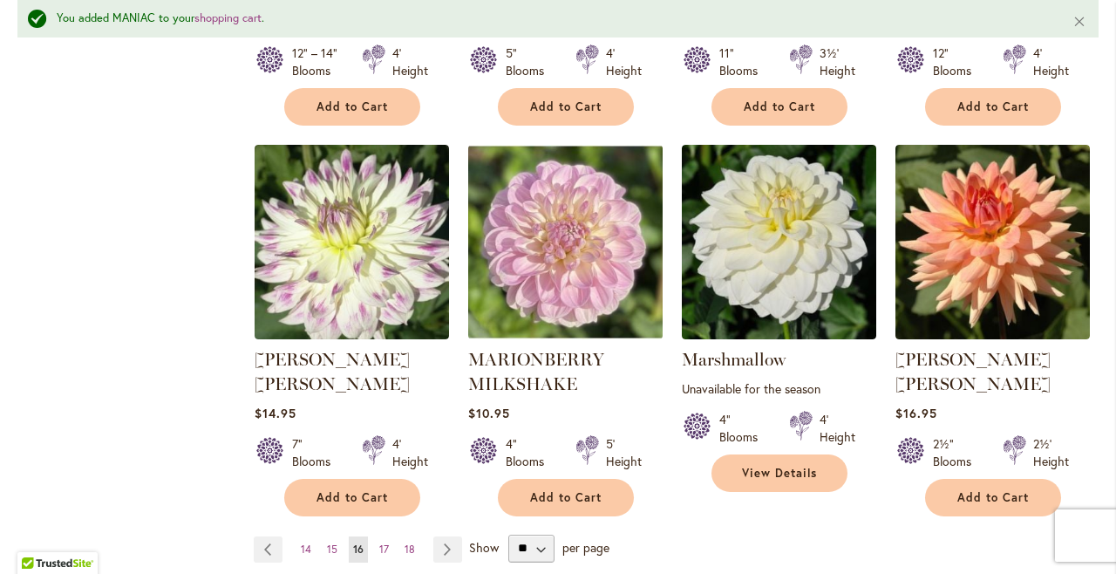
scroll to position [1464, 0]
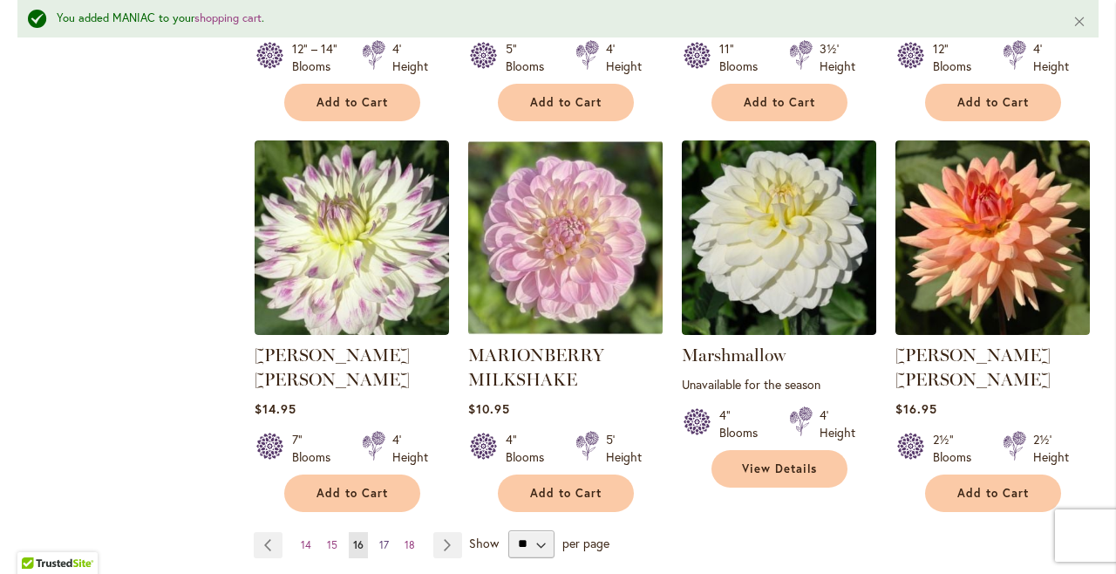
click at [384, 538] on span "17" at bounding box center [384, 544] width 10 height 13
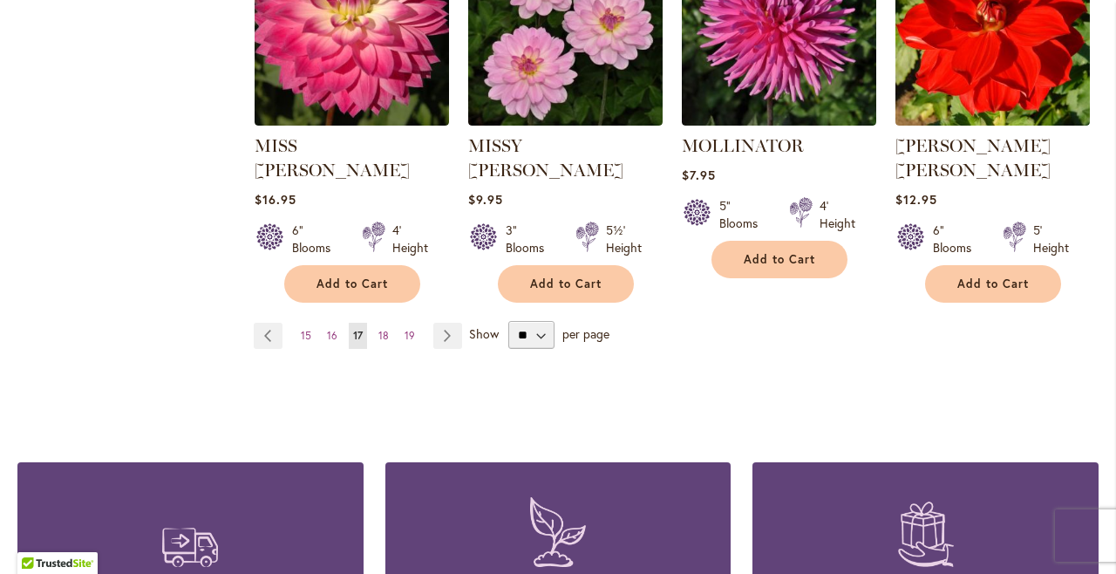
scroll to position [1616, 0]
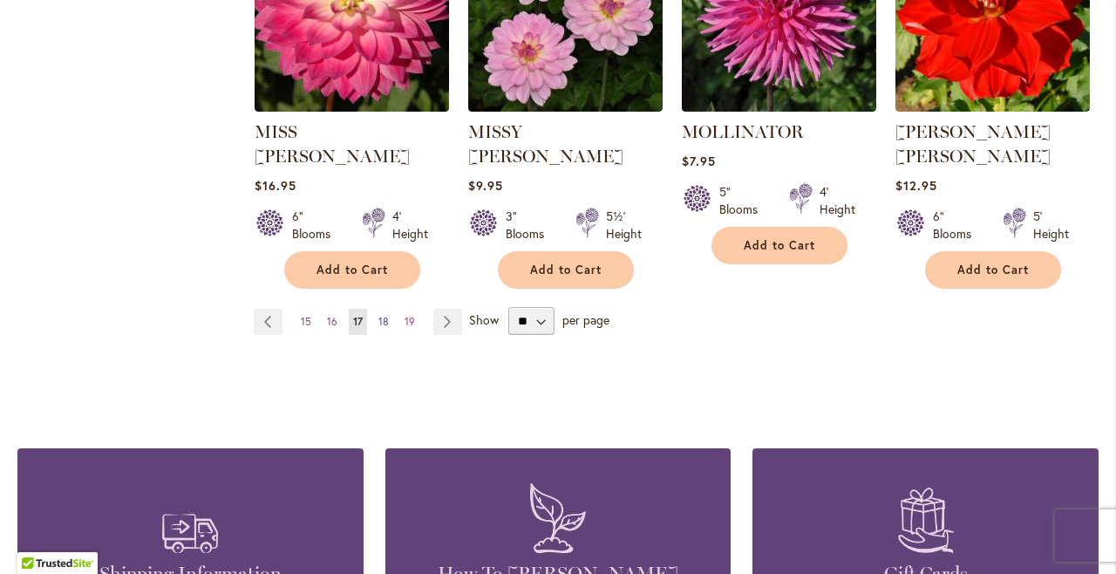
click at [382, 315] on span "18" at bounding box center [383, 321] width 10 height 13
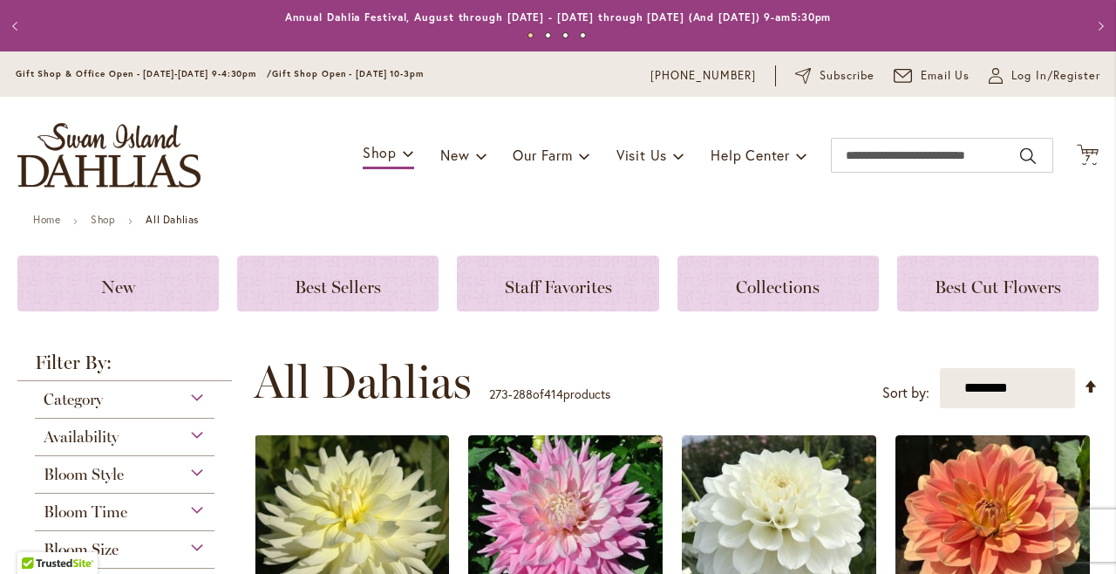
click at [1088, 202] on div "Toggle Nav Shop Dahlia Tubers Collections Fresh Cut Dahlias Gardening Supplies …" at bounding box center [558, 155] width 1116 height 117
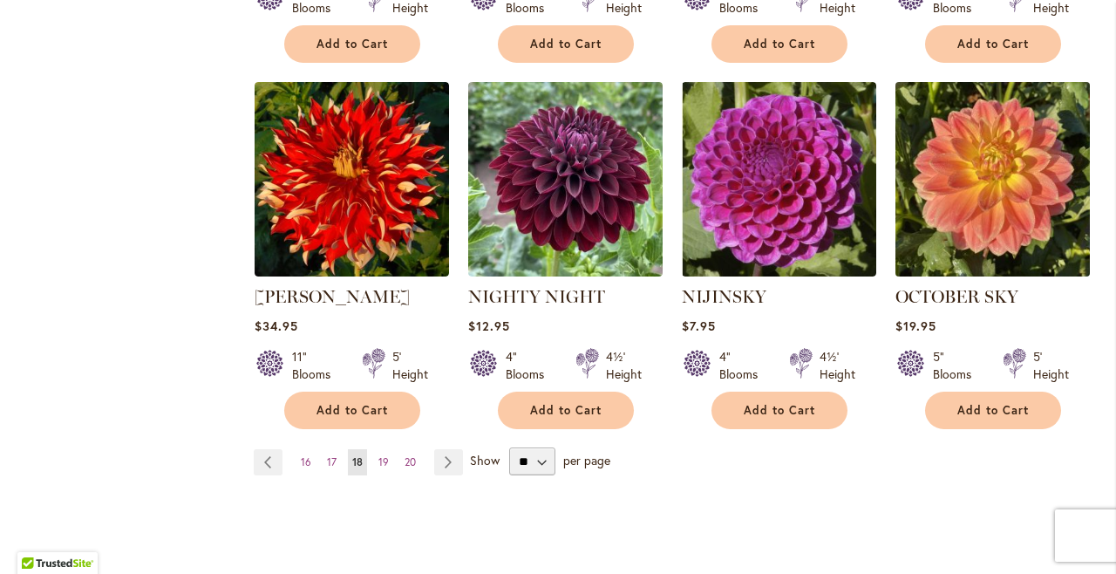
scroll to position [1477, 0]
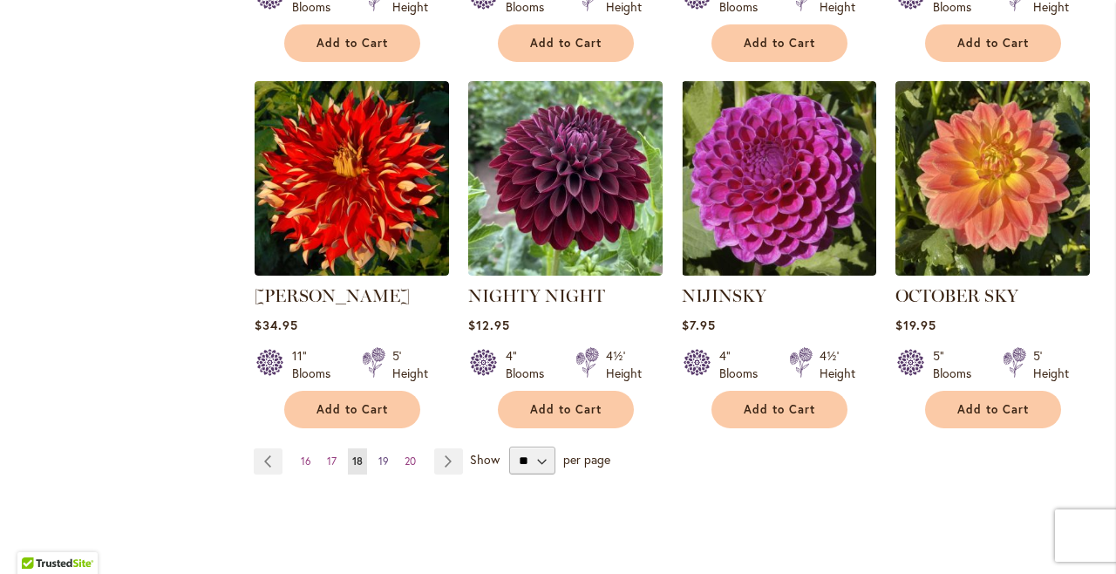
click at [382, 454] on span "19" at bounding box center [383, 460] width 10 height 13
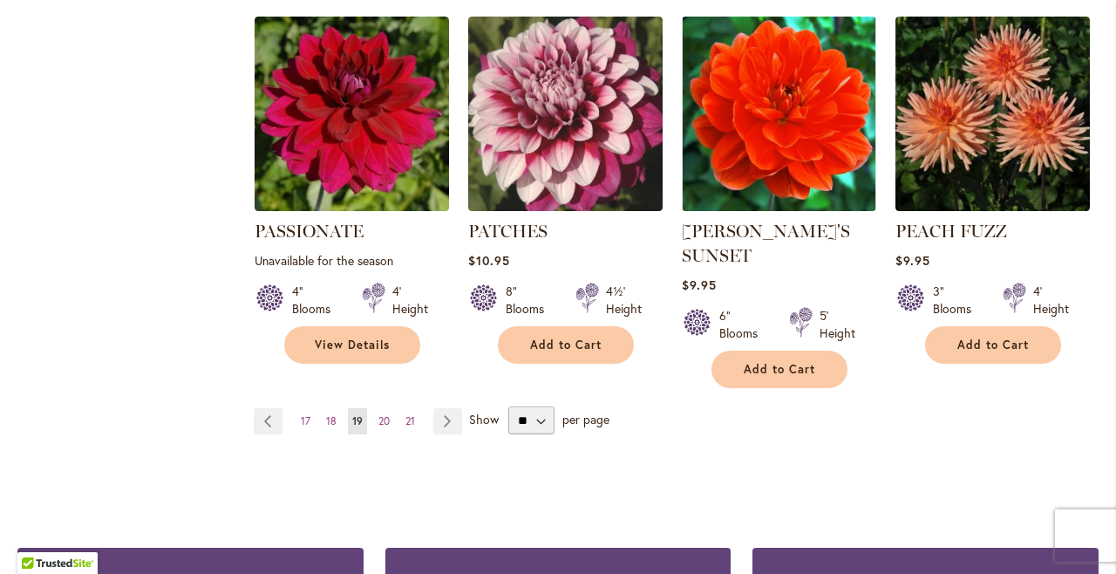
scroll to position [1555, 0]
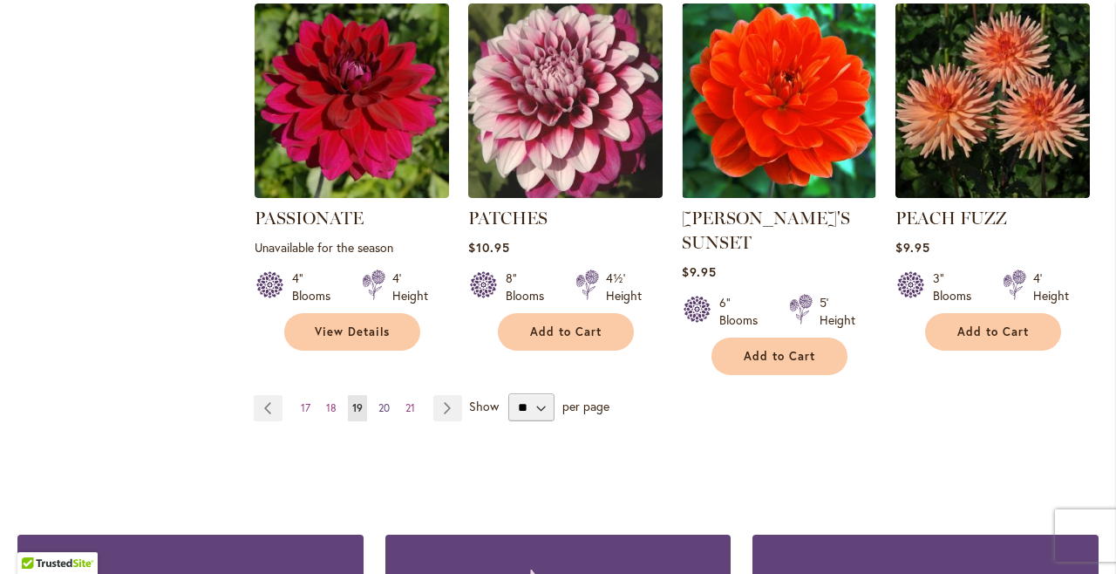
click at [382, 401] on span "20" at bounding box center [383, 407] width 11 height 13
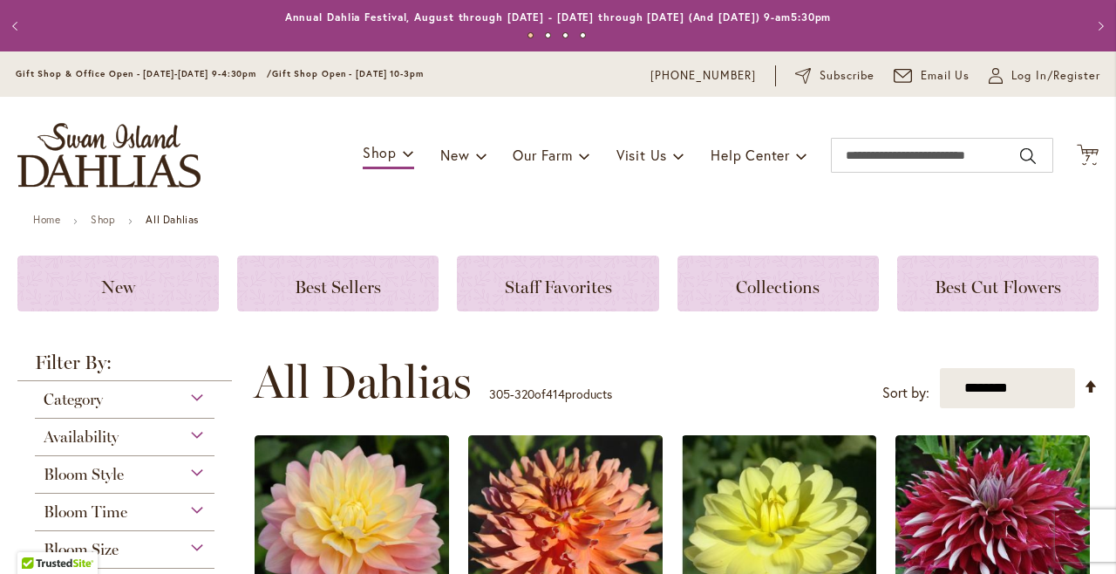
click at [1078, 200] on div "Toggle Nav Shop Dahlia Tubers Collections Fresh Cut Dahlias Gardening Supplies …" at bounding box center [558, 155] width 1116 height 117
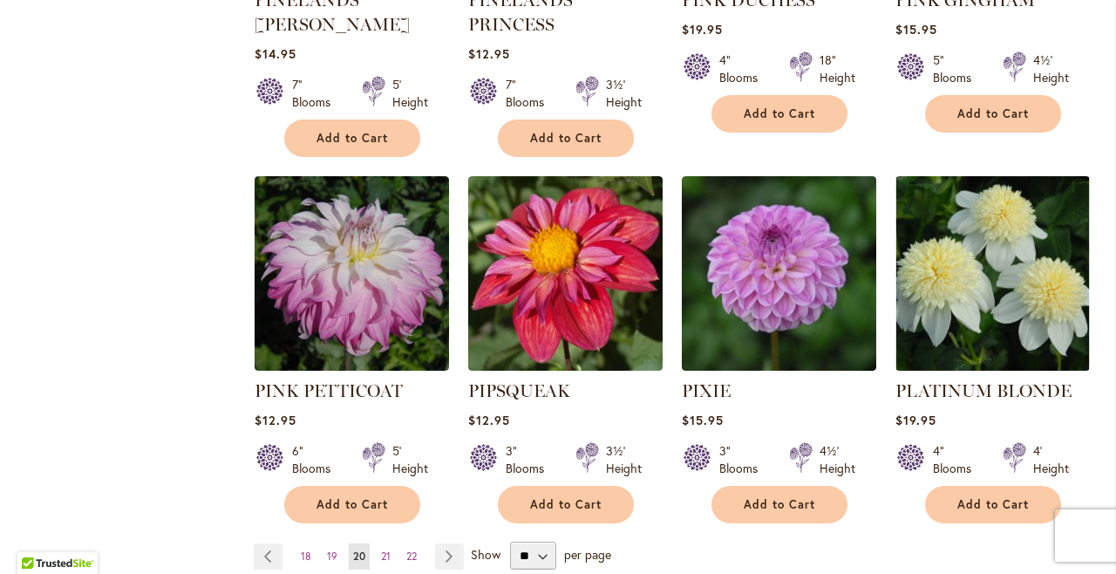
scroll to position [1458, 0]
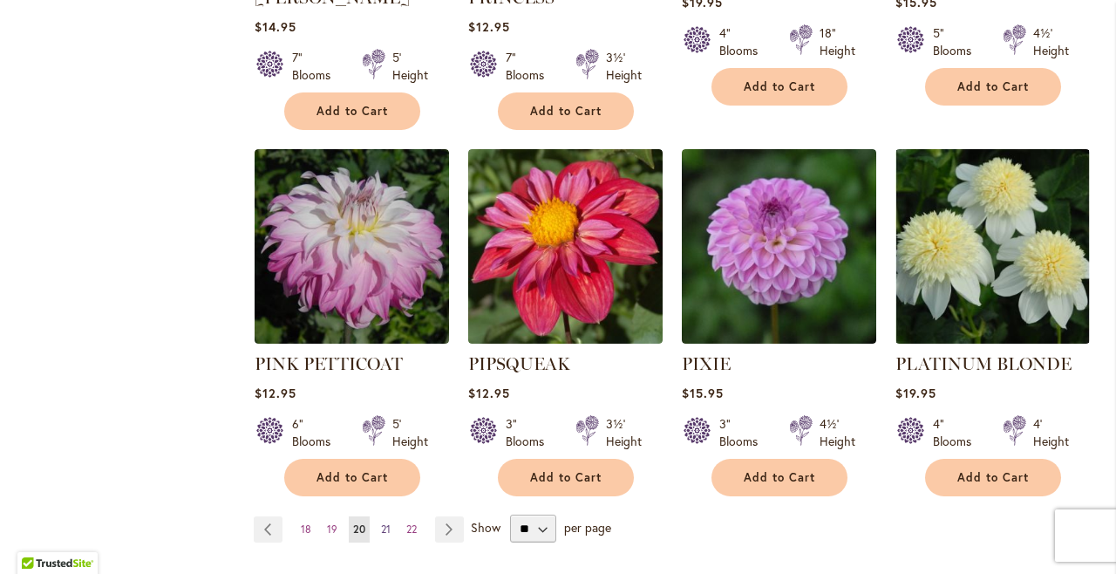
click at [383, 522] on span "21" at bounding box center [386, 528] width 10 height 13
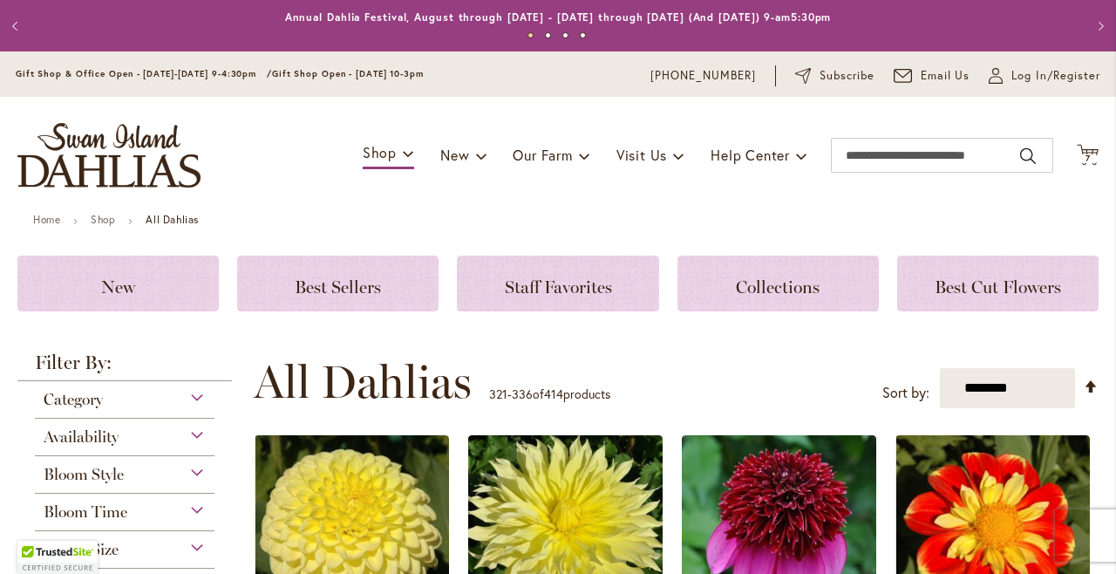
click at [1071, 197] on div "Toggle Nav Shop Dahlia Tubers Collections Fresh Cut Dahlias Gardening Supplies …" at bounding box center [558, 155] width 1116 height 117
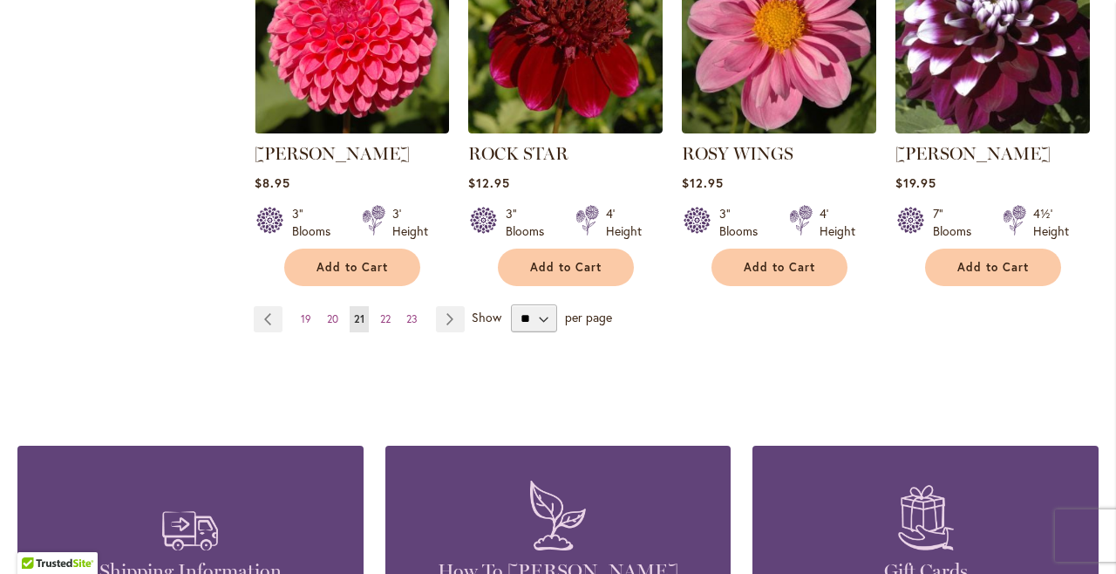
scroll to position [1705, 0]
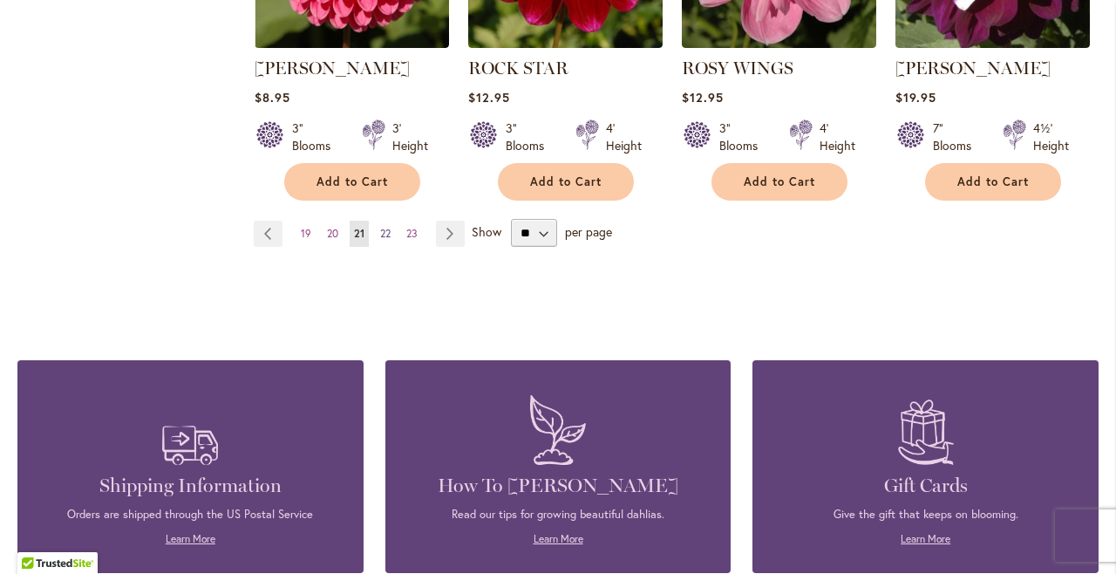
click at [385, 227] on span "22" at bounding box center [385, 233] width 10 height 13
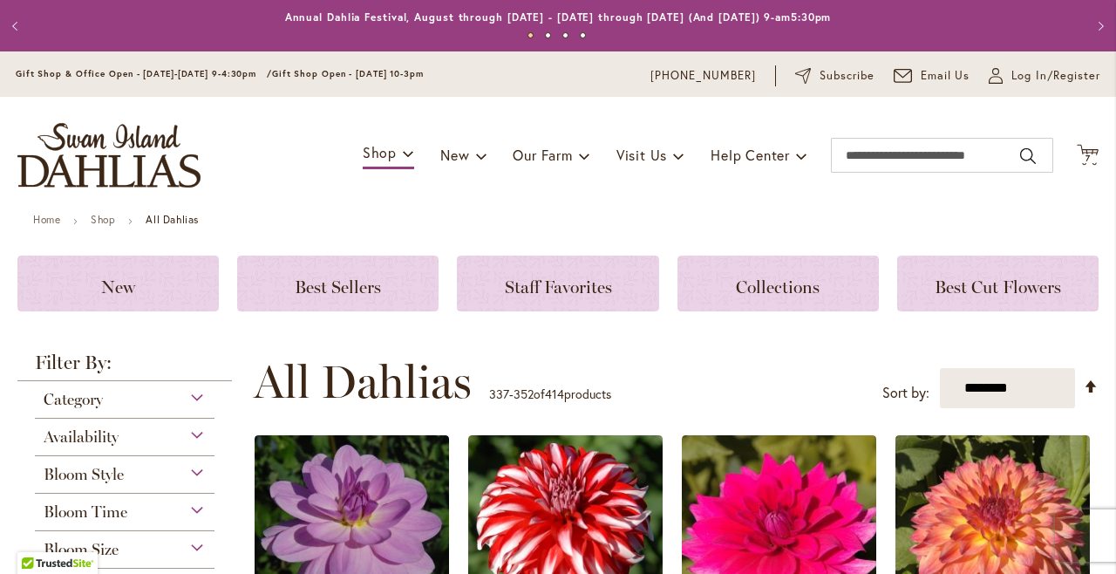
click at [1057, 208] on div "Toggle Nav Shop Dahlia Tubers Collections Fresh Cut Dahlias Gardening Supplies …" at bounding box center [558, 155] width 1116 height 117
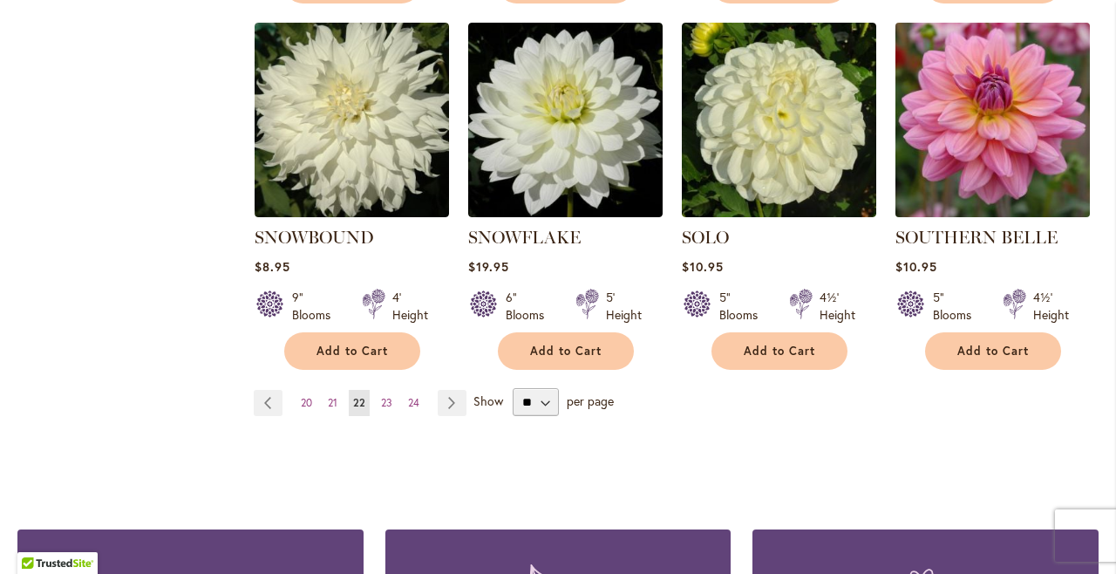
scroll to position [1538, 0]
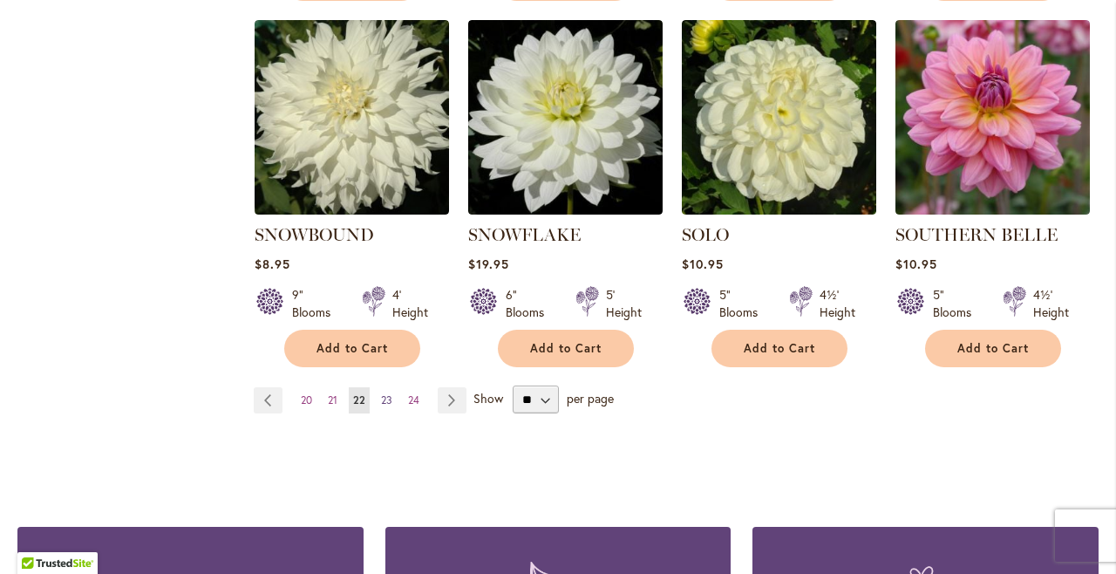
click at [385, 393] on span "23" at bounding box center [386, 399] width 11 height 13
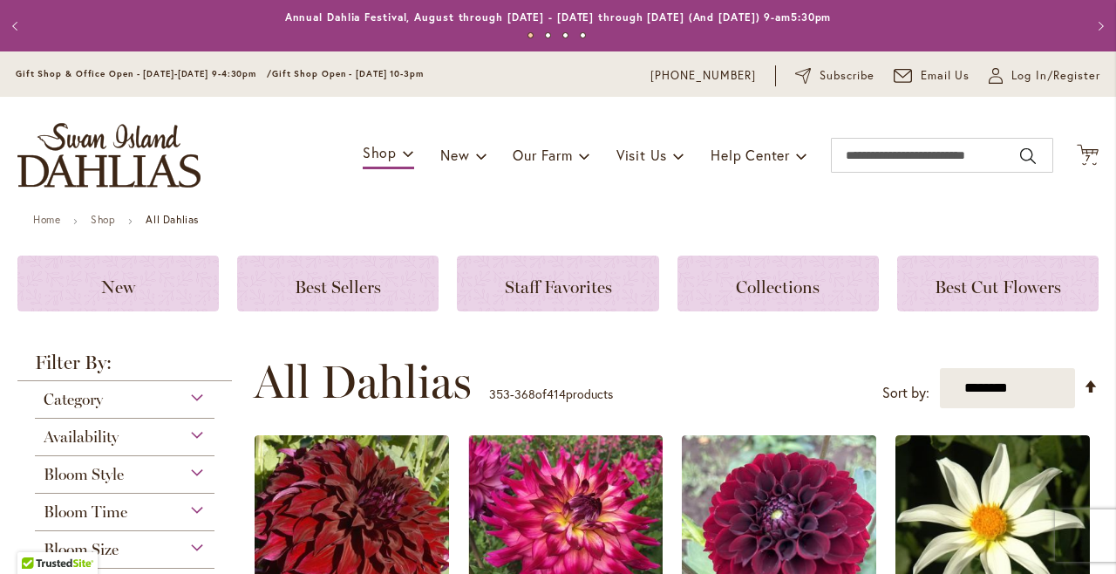
click at [1057, 207] on div "Toggle Nav Shop Dahlia Tubers Collections Fresh Cut Dahlias Gardening Supplies …" at bounding box center [558, 155] width 1116 height 117
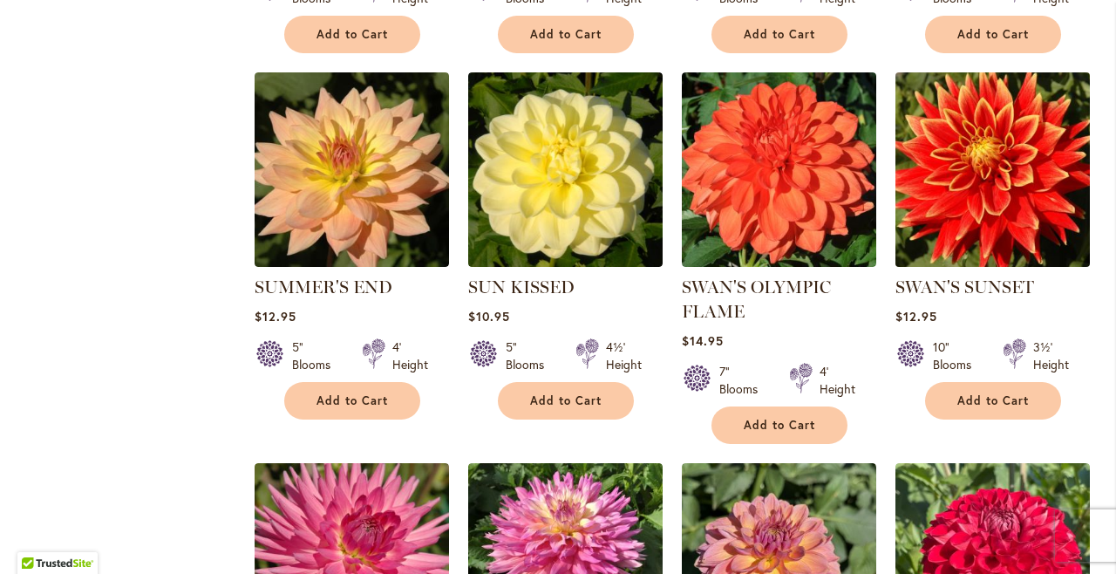
scroll to position [1108, 0]
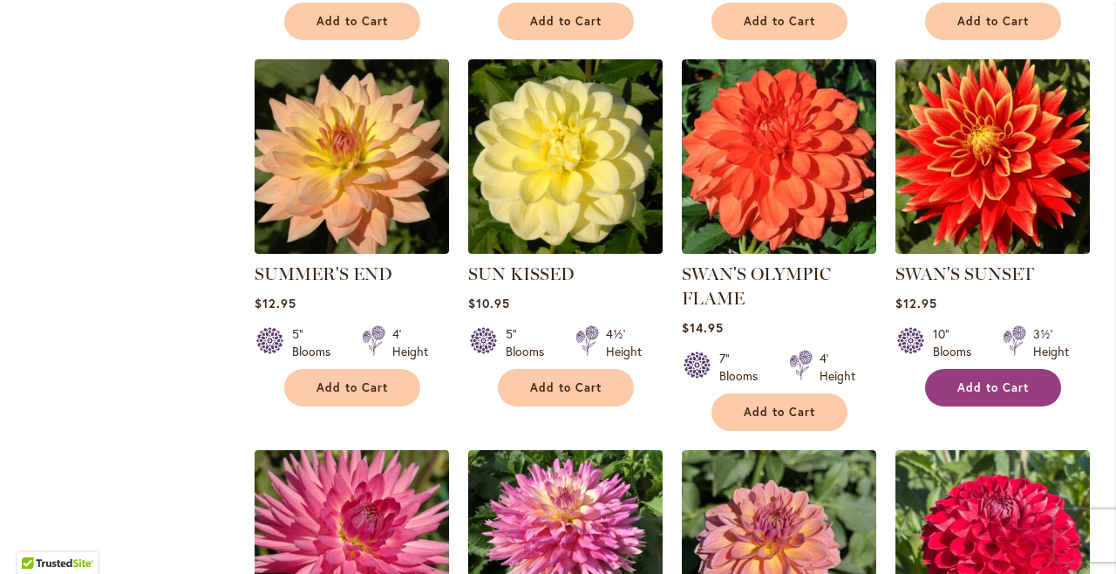
click at [1008, 380] on span "Add to Cart" at bounding box center [992, 387] width 71 height 15
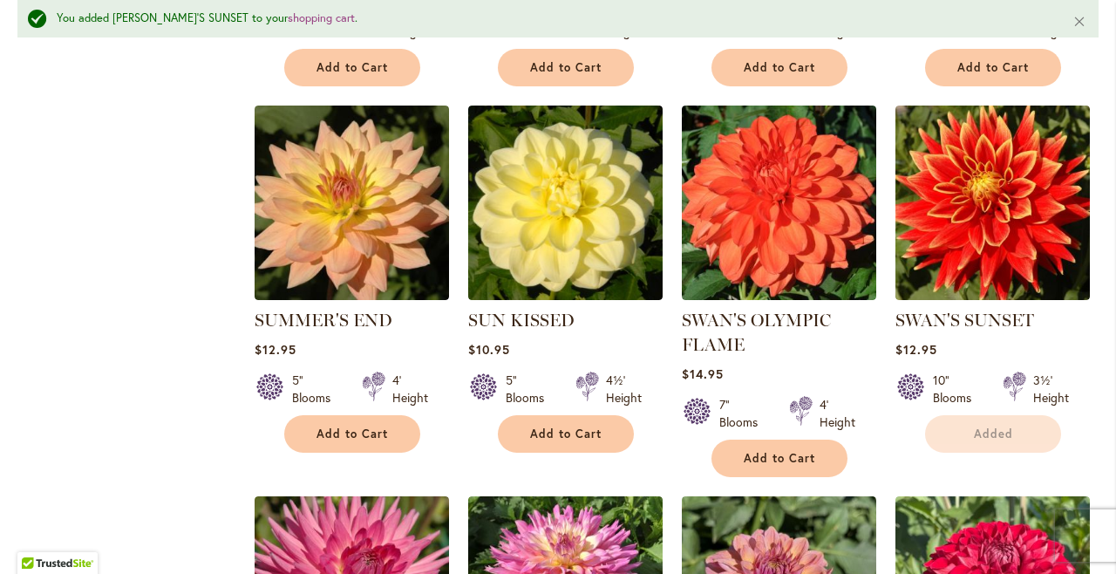
drag, startPoint x: 1094, startPoint y: 269, endPoint x: 1092, endPoint y: 259, distance: 10.6
click at [1094, 269] on ol "SPARTACUS Rating: 96% 3 Reviews $16.95 9" Blooms 4½' Height Add to Cart" at bounding box center [676, 108] width 845 height 1472
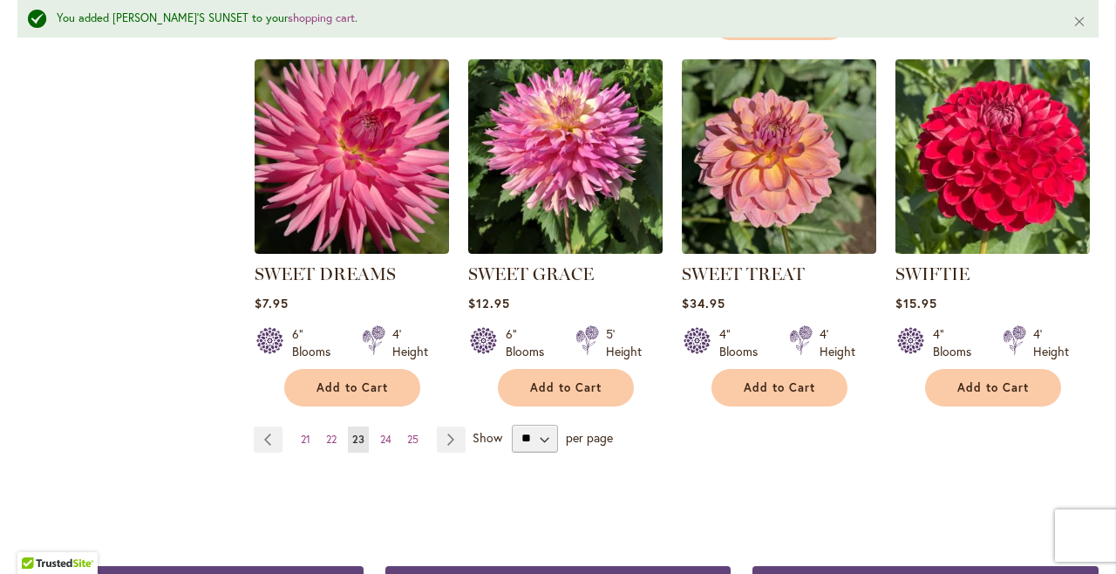
scroll to position [1575, 0]
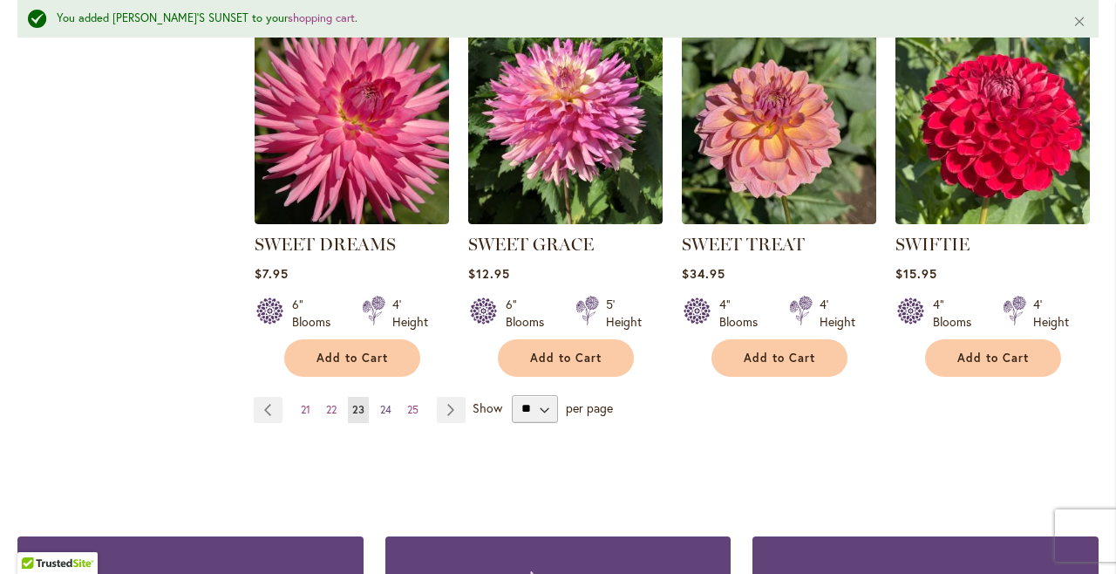
click at [386, 403] on span "24" at bounding box center [385, 409] width 11 height 13
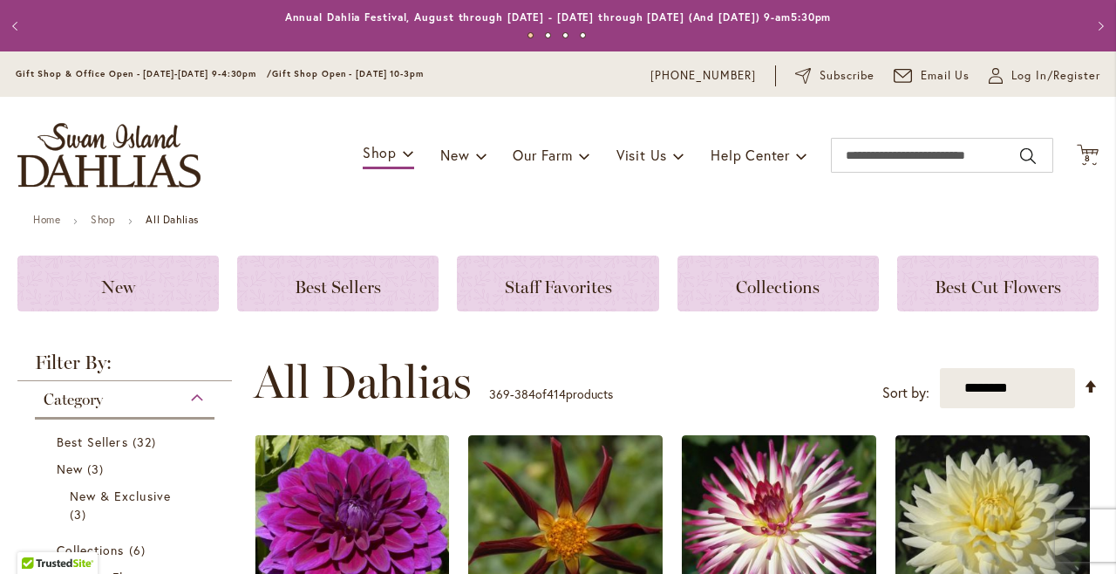
click at [1047, 206] on div "Toggle Nav Shop Dahlia Tubers Collections Fresh Cut Dahlias Gardening Supplies …" at bounding box center [558, 155] width 1116 height 117
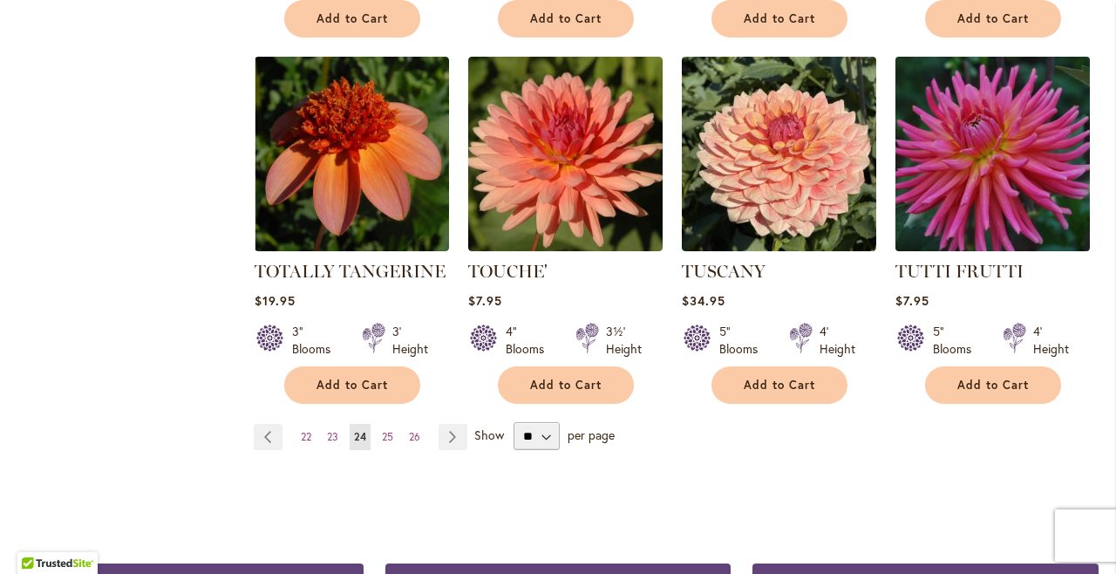
scroll to position [1507, 0]
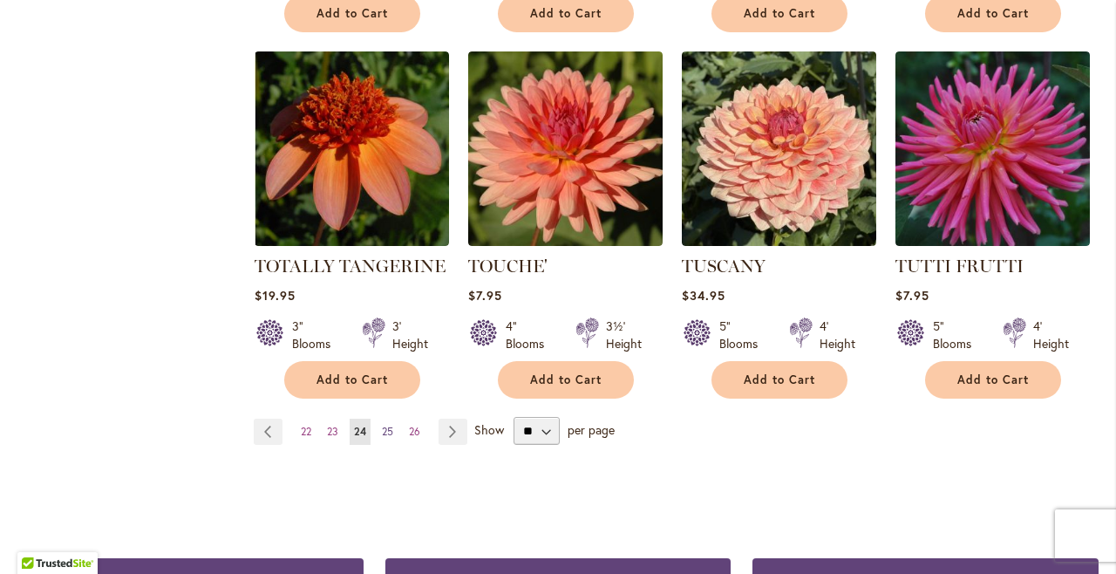
click at [386, 425] on span "25" at bounding box center [387, 431] width 11 height 13
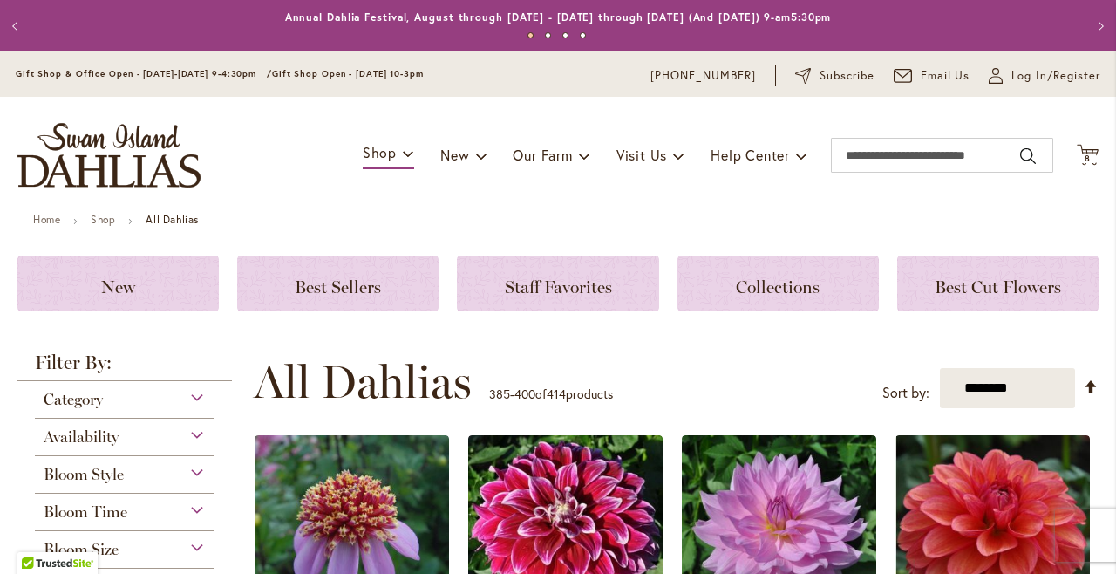
drag, startPoint x: 1086, startPoint y: 210, endPoint x: 1073, endPoint y: 209, distance: 12.2
click at [1086, 210] on div "Toggle Nav Shop Dahlia Tubers Collections Fresh Cut Dahlias Gardening Supplies …" at bounding box center [558, 155] width 1116 height 117
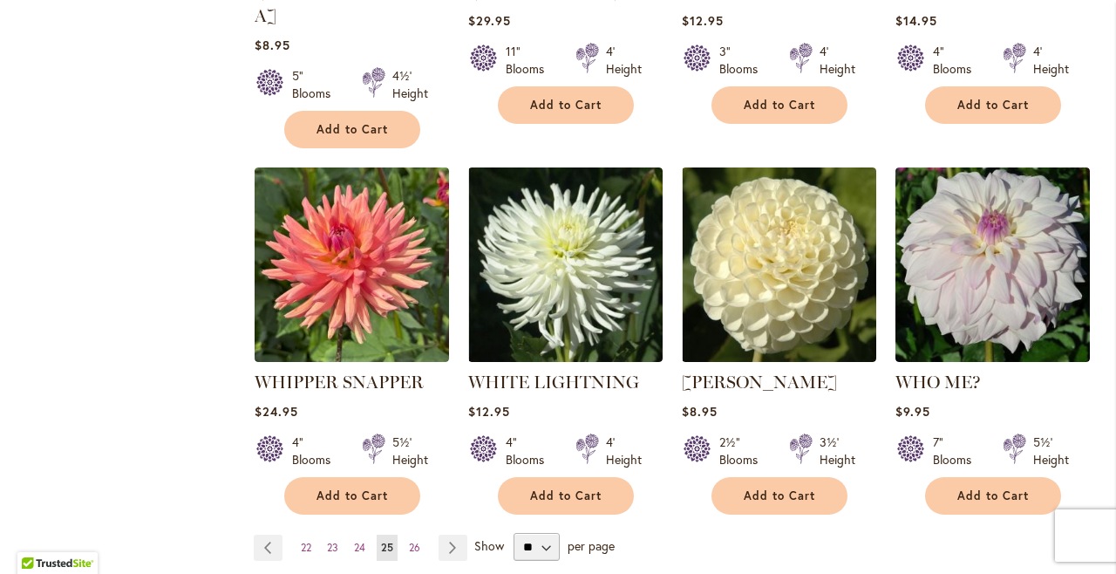
scroll to position [1436, 0]
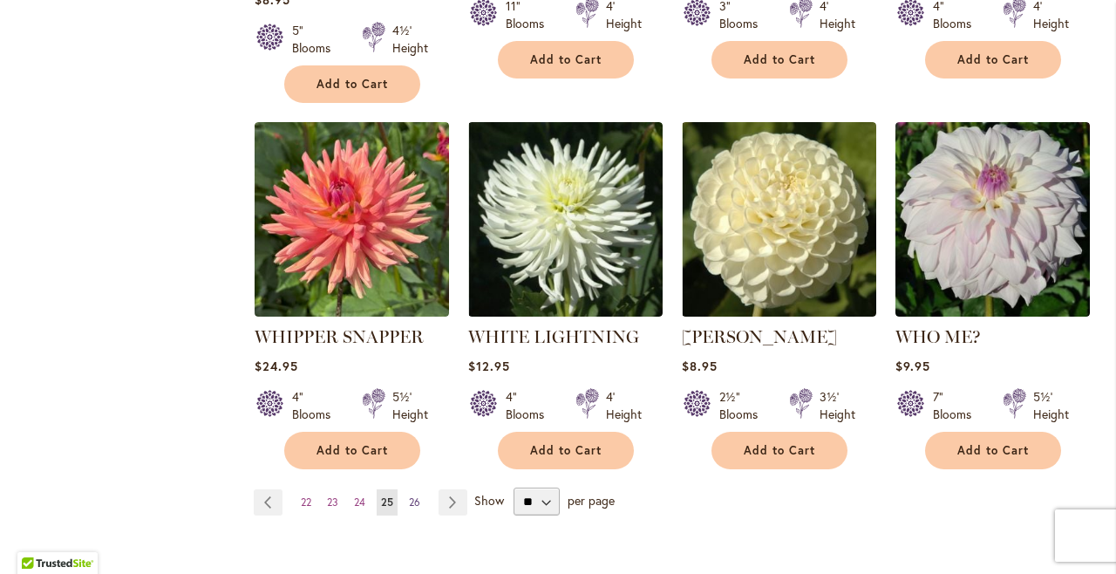
click at [414, 495] on span "26" at bounding box center [414, 501] width 11 height 13
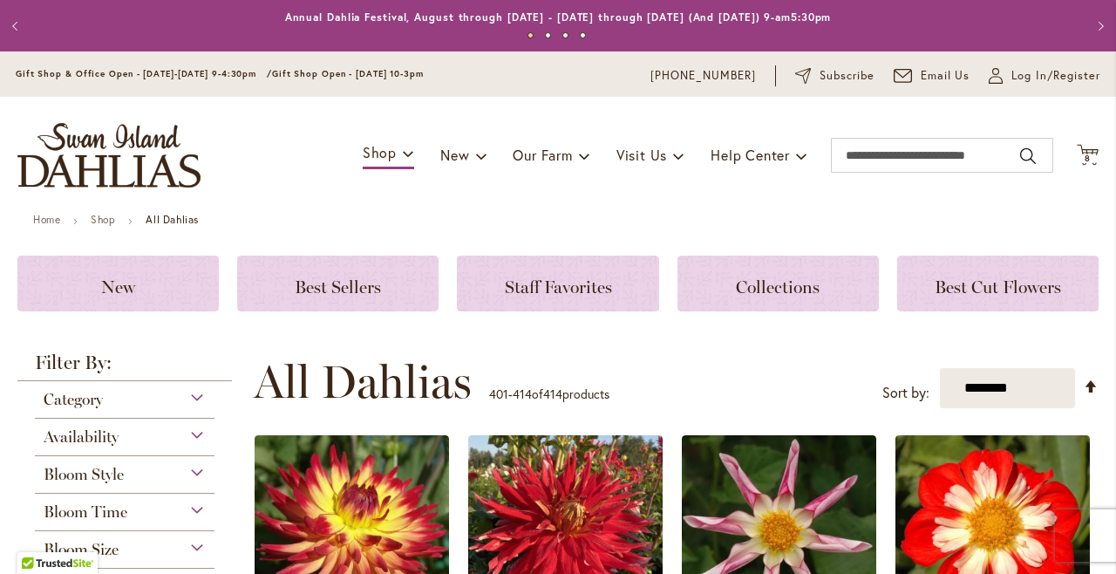
click at [1045, 204] on div "Toggle Nav Shop Dahlia Tubers Collections Fresh Cut Dahlias Gardening Supplies …" at bounding box center [558, 155] width 1116 height 117
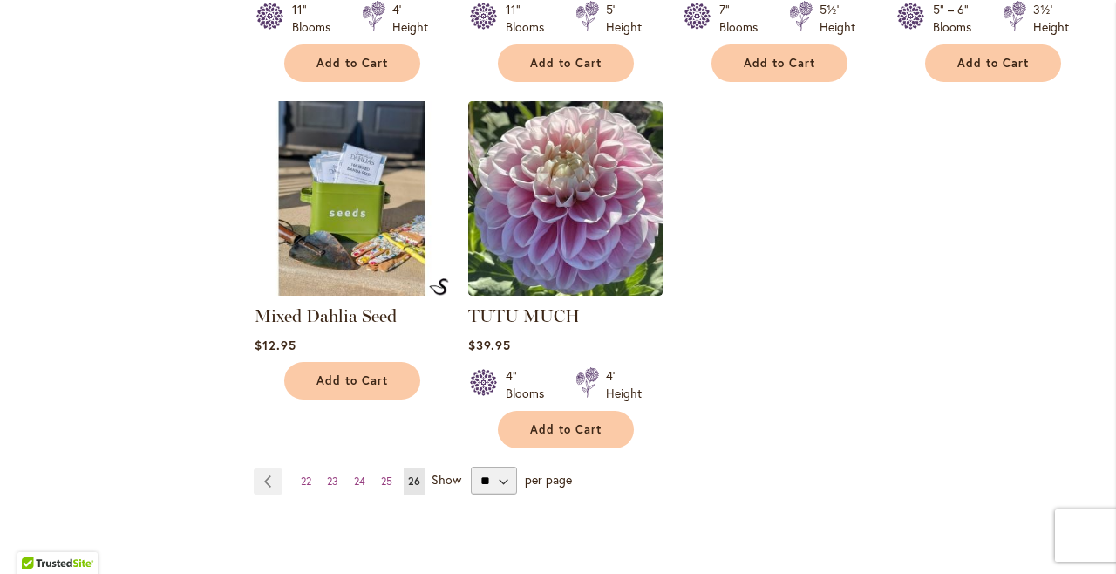
scroll to position [1449, 0]
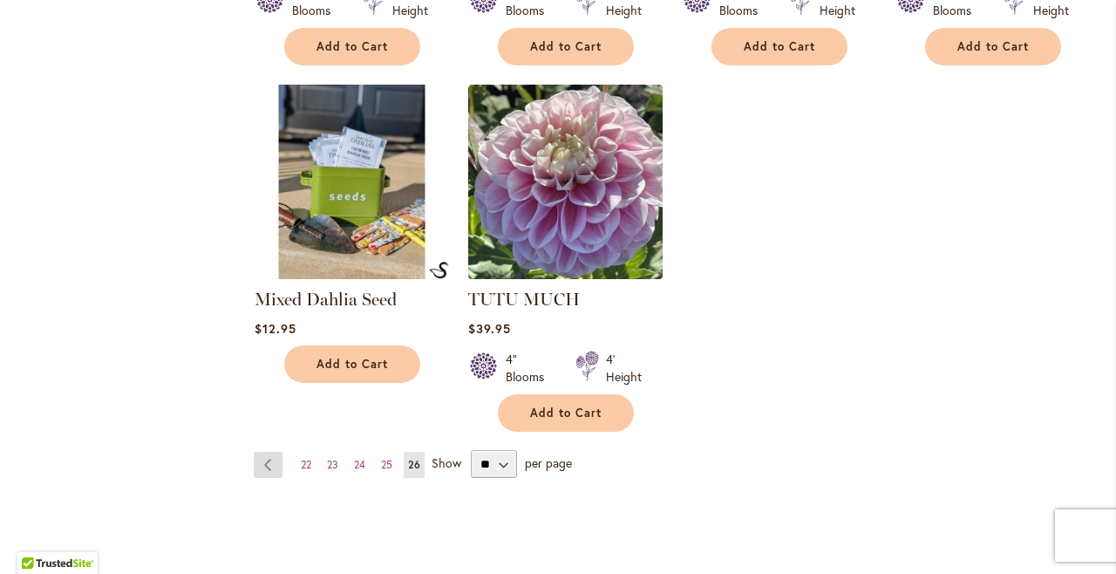
click at [267, 457] on link "Page Previous" at bounding box center [268, 465] width 29 height 26
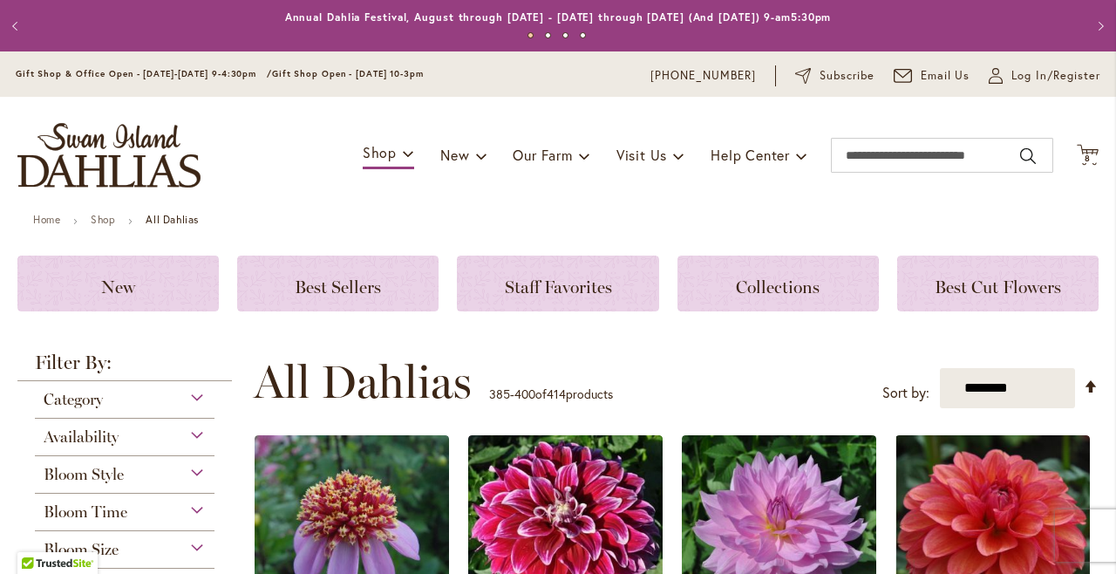
click at [1009, 194] on div "Toggle Nav Shop Dahlia Tubers Collections Fresh Cut Dahlias Gardening Supplies …" at bounding box center [558, 155] width 1116 height 117
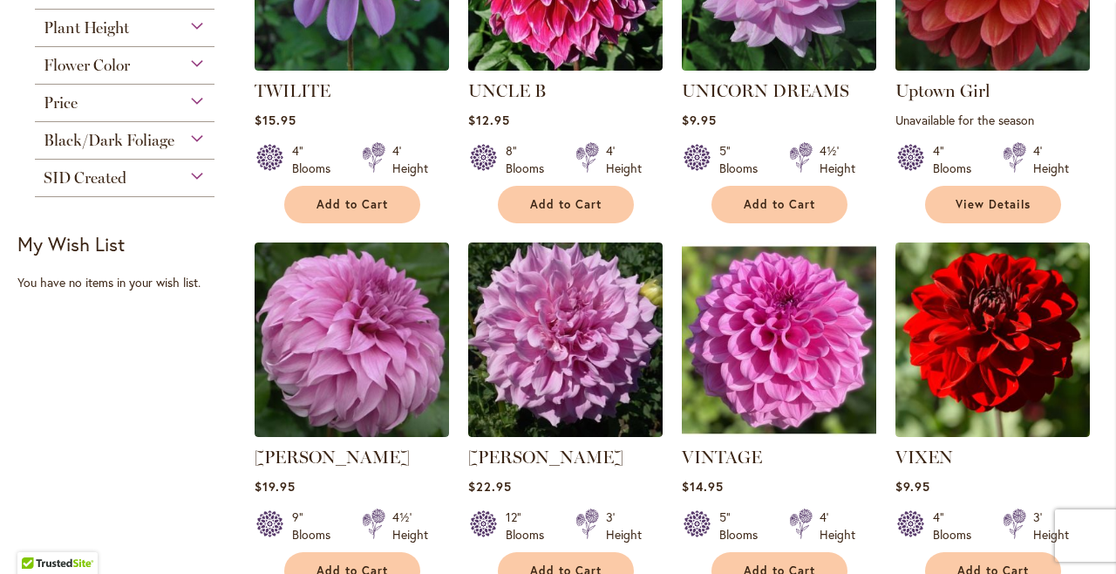
scroll to position [560, 0]
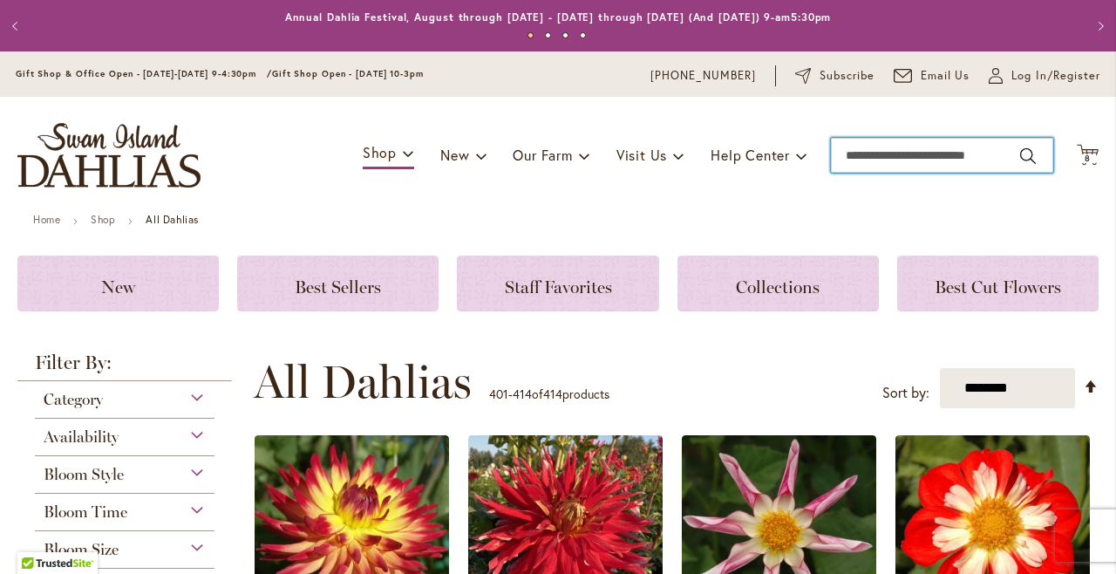
click at [1007, 156] on input "Search" at bounding box center [942, 155] width 222 height 35
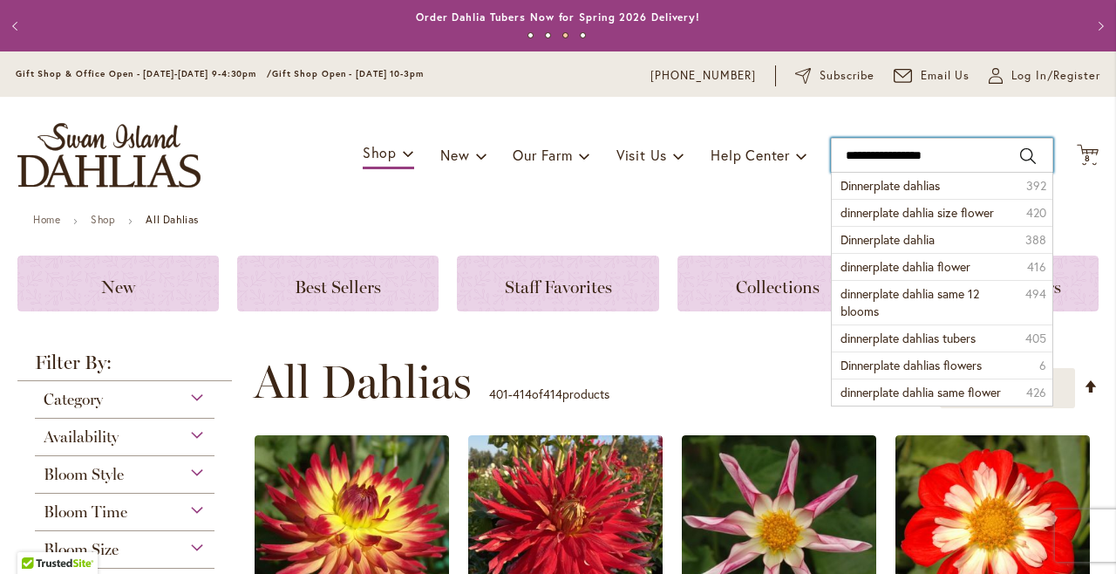
type input "**********"
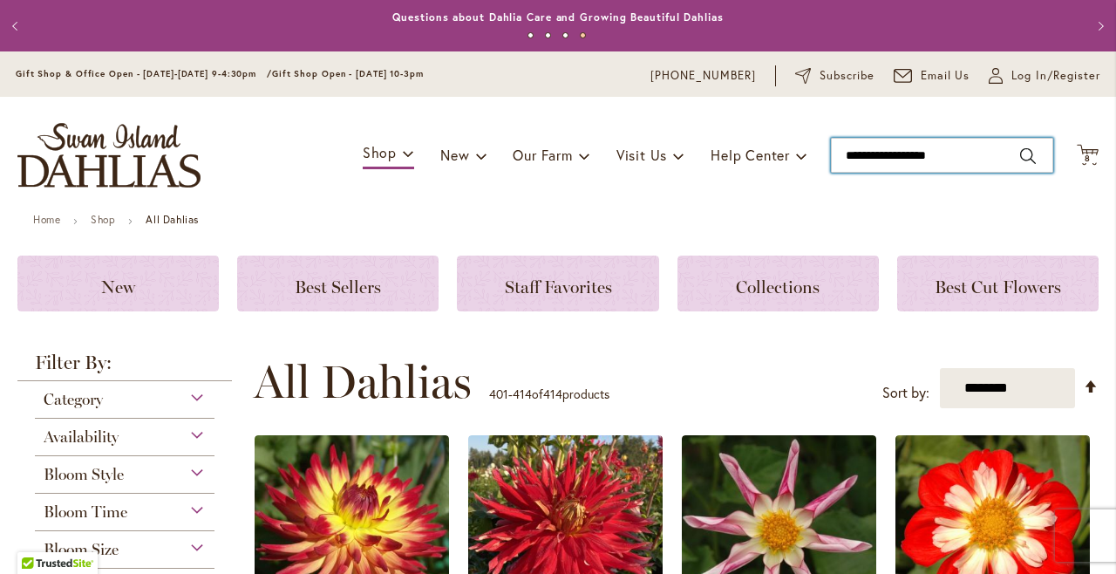
click at [991, 154] on input "**********" at bounding box center [942, 155] width 222 height 35
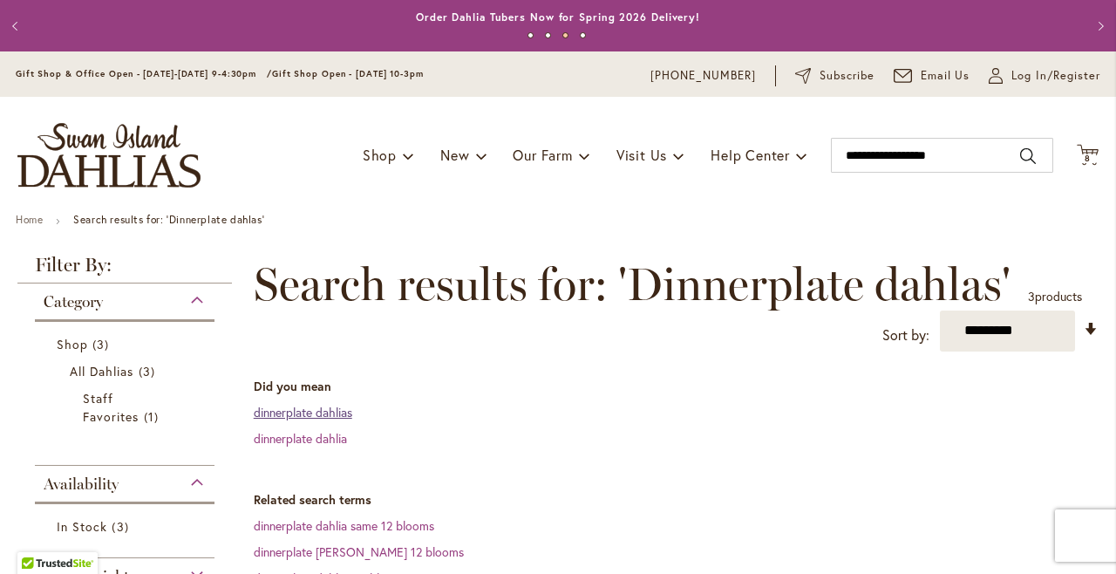
click at [299, 409] on link "dinnerplate dahlias" at bounding box center [303, 412] width 99 height 17
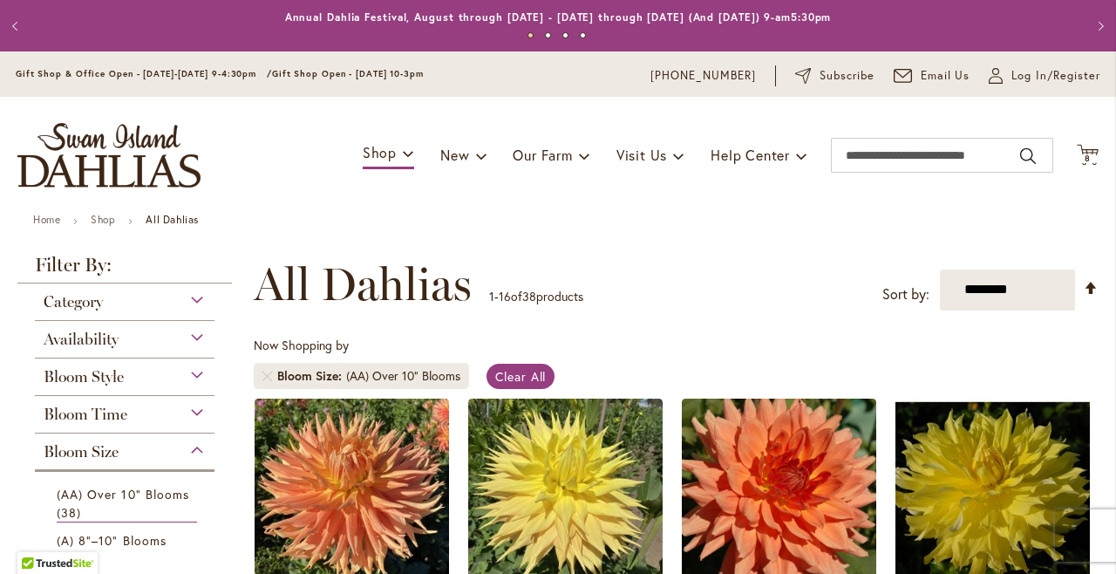
click at [729, 273] on div "**********" at bounding box center [676, 284] width 845 height 52
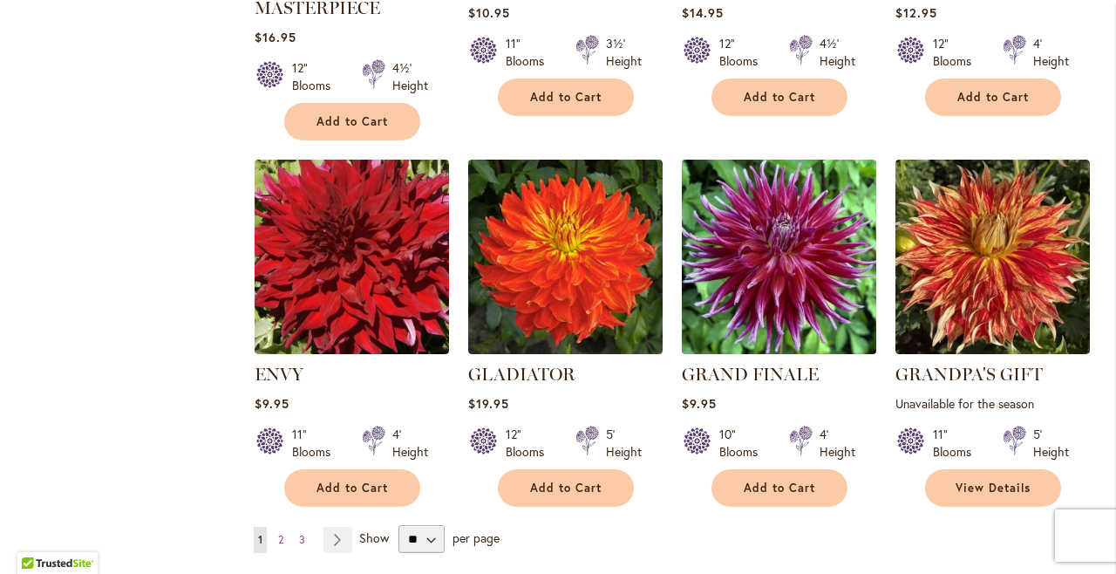
scroll to position [1372, 0]
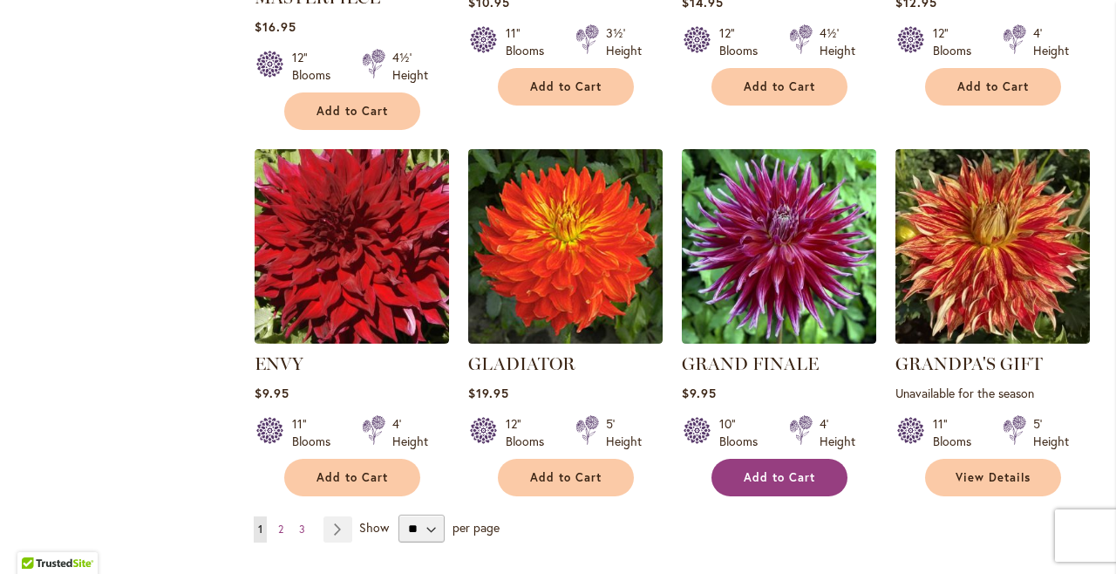
click at [778, 471] on span "Add to Cart" at bounding box center [779, 477] width 71 height 15
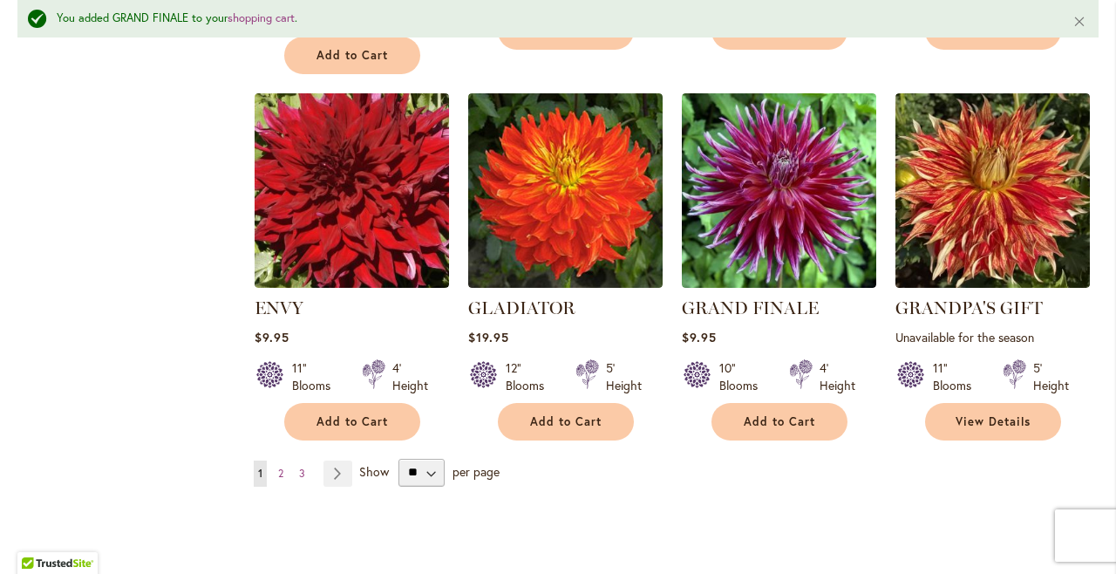
scroll to position [1473, 0]
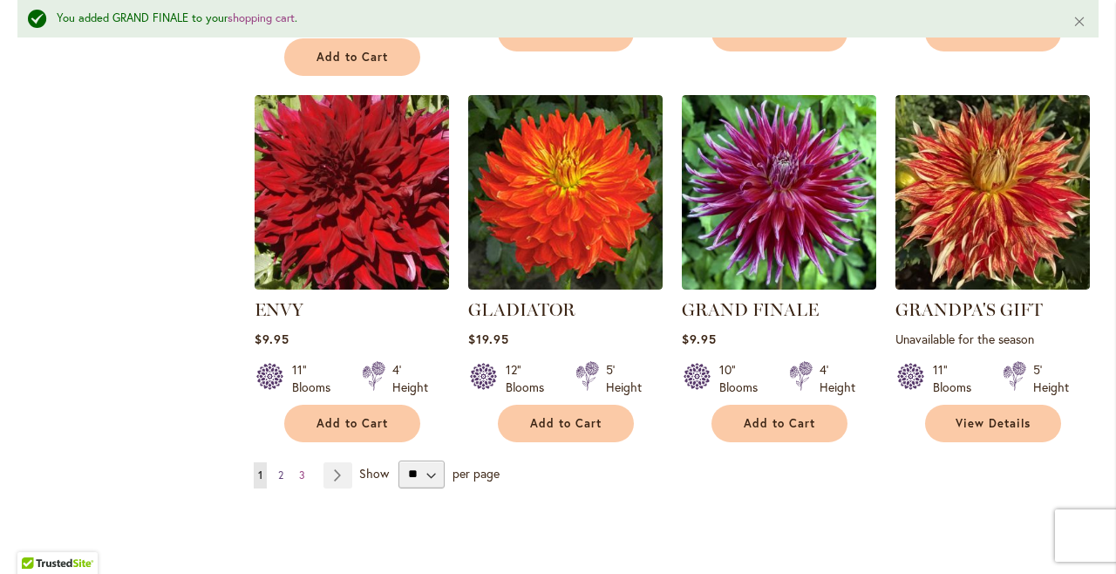
click at [280, 468] on span "2" at bounding box center [280, 474] width 5 height 13
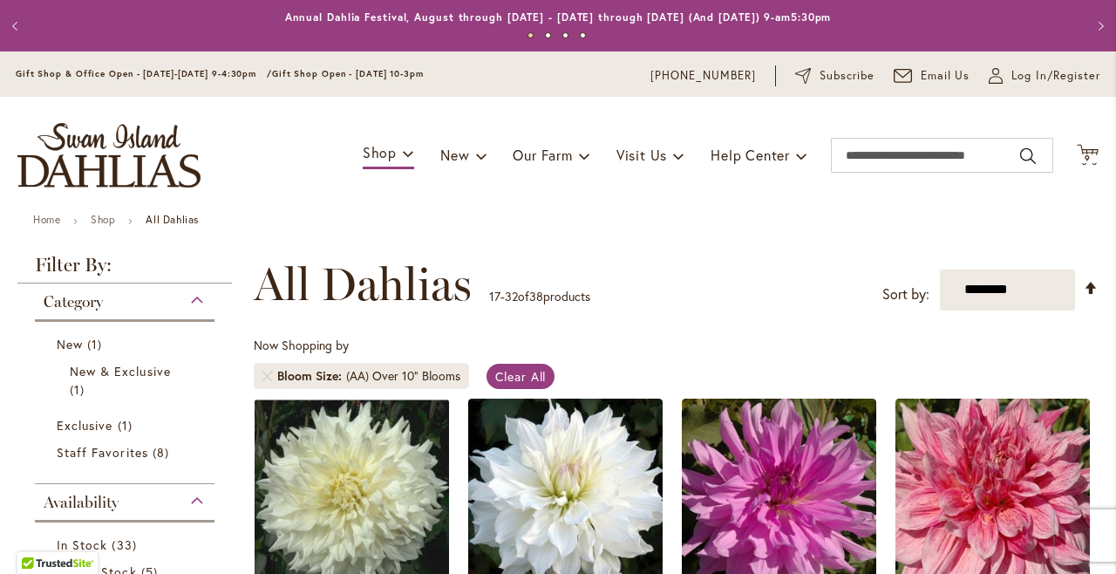
click at [809, 261] on div "**********" at bounding box center [676, 284] width 845 height 52
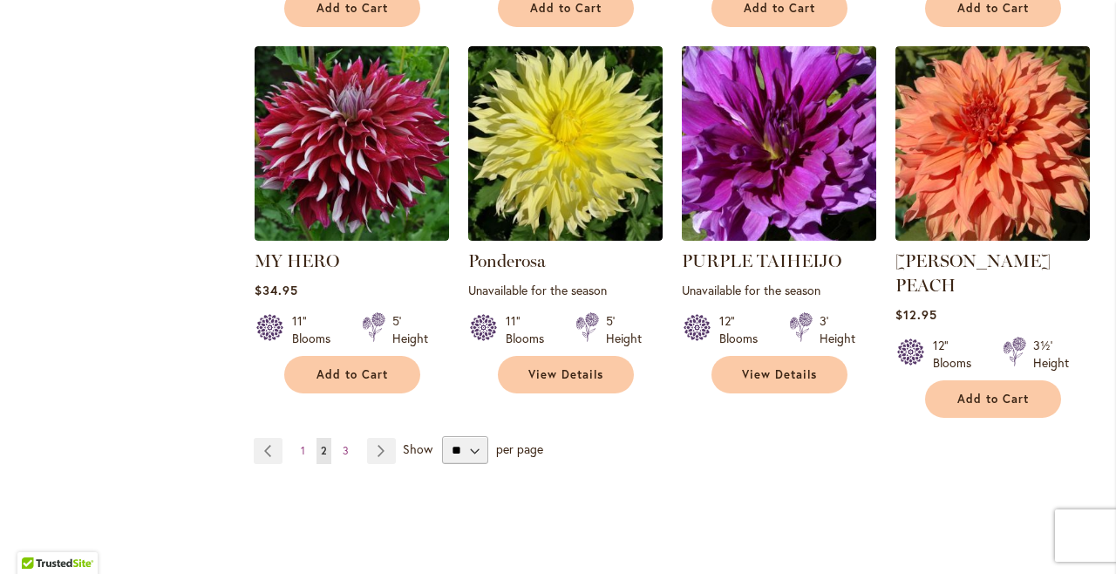
scroll to position [1452, 0]
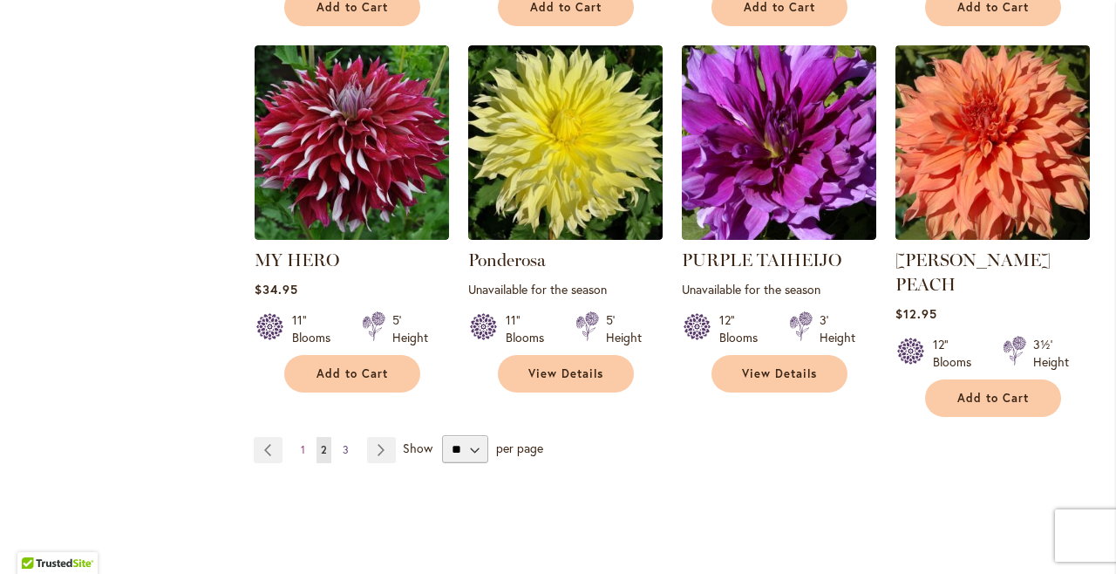
click at [344, 443] on span "3" at bounding box center [346, 449] width 6 height 13
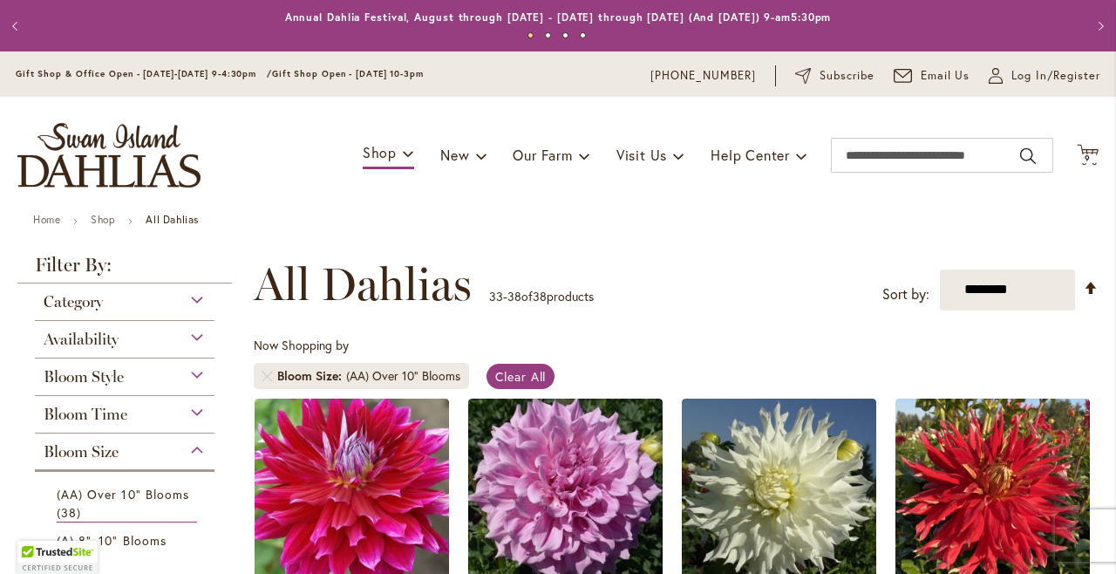
click at [902, 210] on div "Toggle Nav Shop Dahlia Tubers Collections Fresh Cut Dahlias Gardening Supplies …" at bounding box center [558, 155] width 1116 height 117
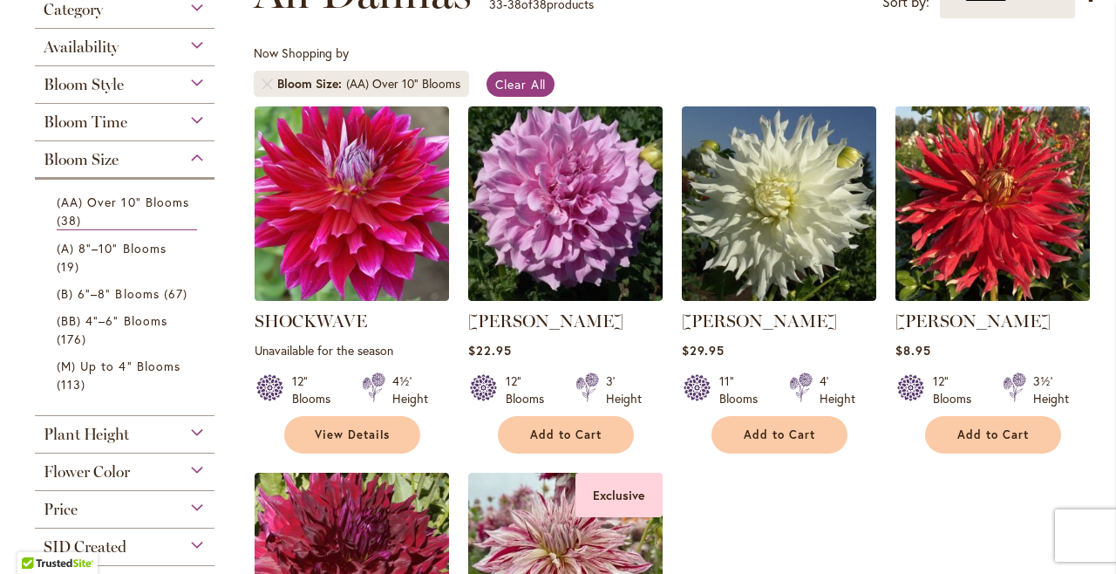
scroll to position [226, 0]
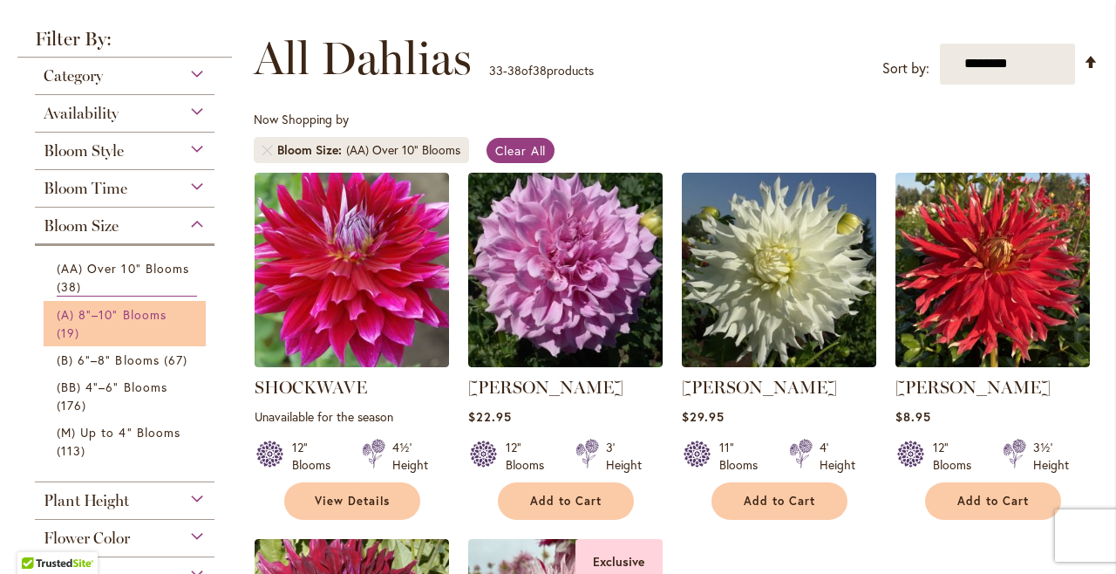
click at [132, 310] on span "(A) 8"–10" Blooms" at bounding box center [112, 314] width 110 height 17
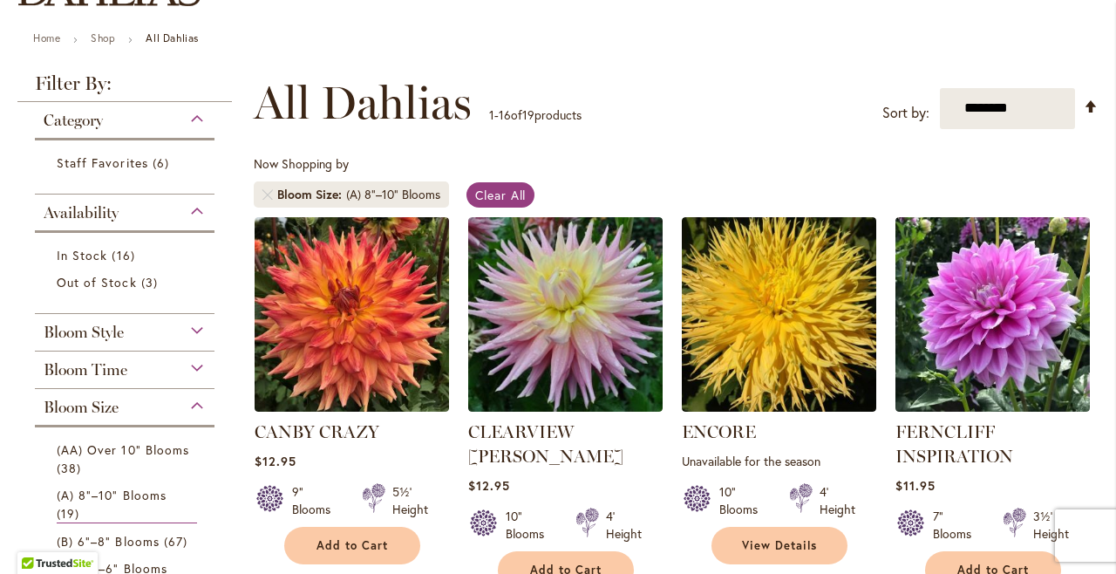
scroll to position [194, 0]
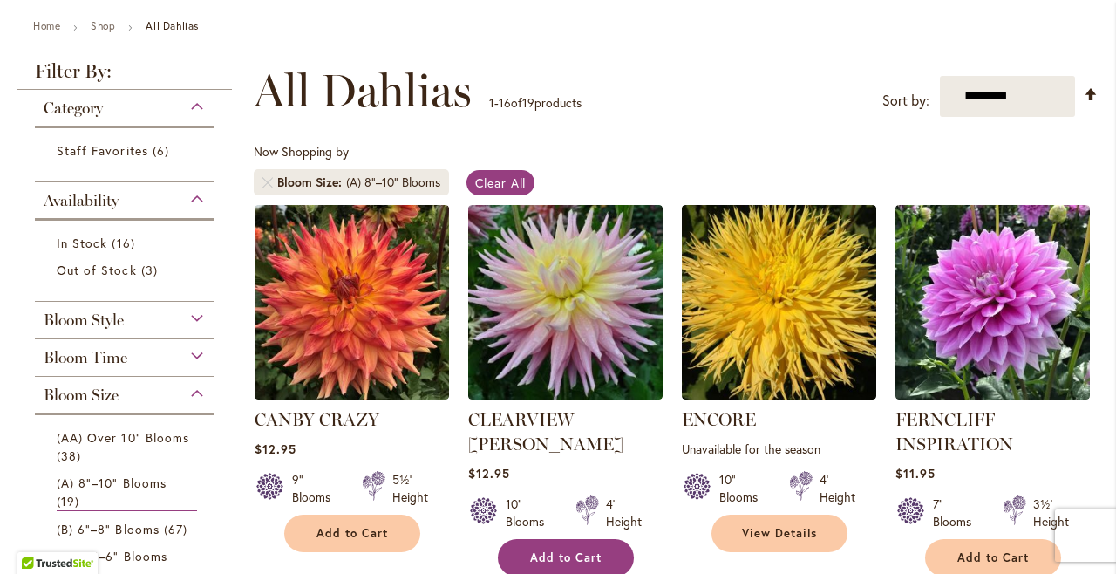
click at [562, 550] on span "Add to Cart" at bounding box center [565, 557] width 71 height 15
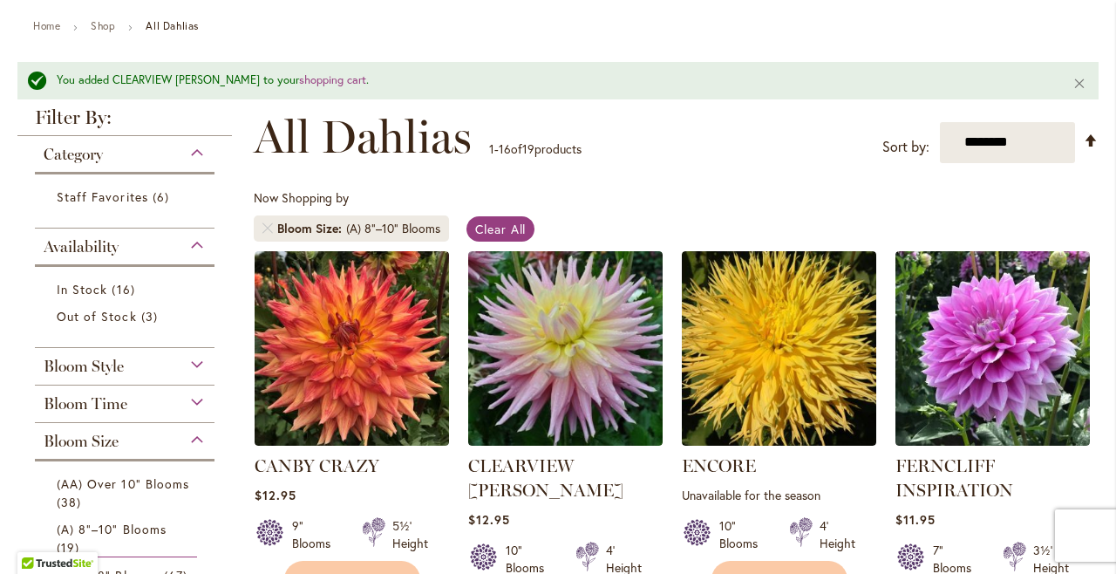
click at [1045, 207] on div "Now Shopping by Bloom Size (A) 8"–10" Blooms Clear All" at bounding box center [676, 219] width 845 height 61
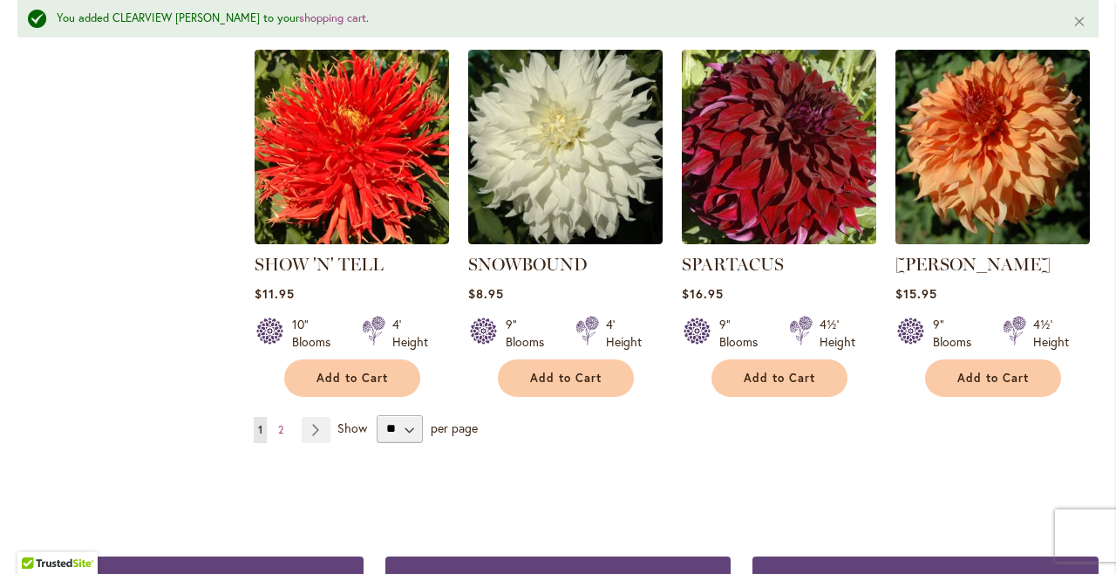
scroll to position [1532, 0]
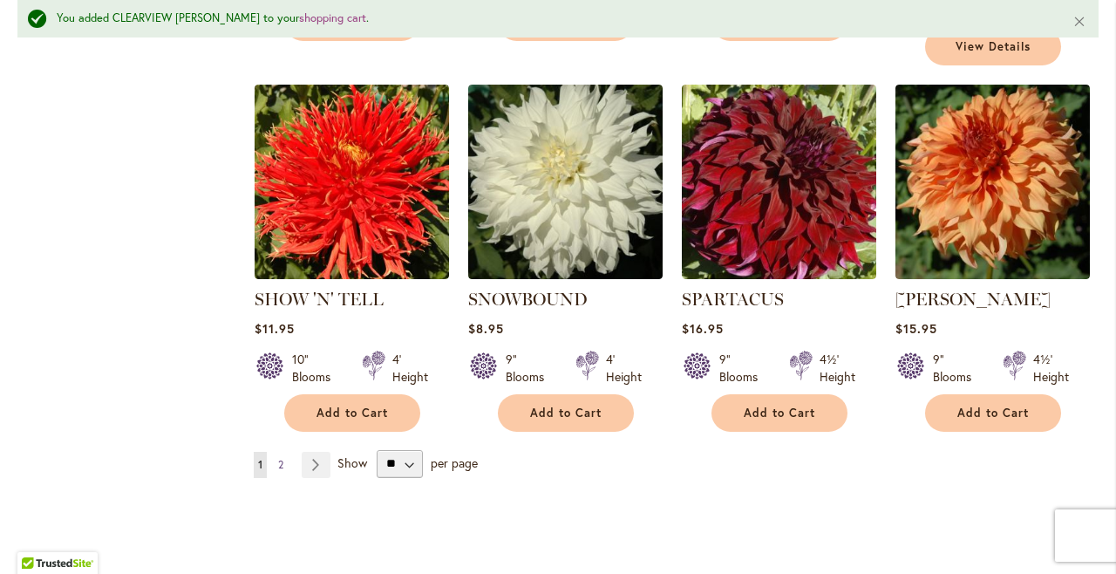
click at [279, 458] on span "2" at bounding box center [280, 464] width 5 height 13
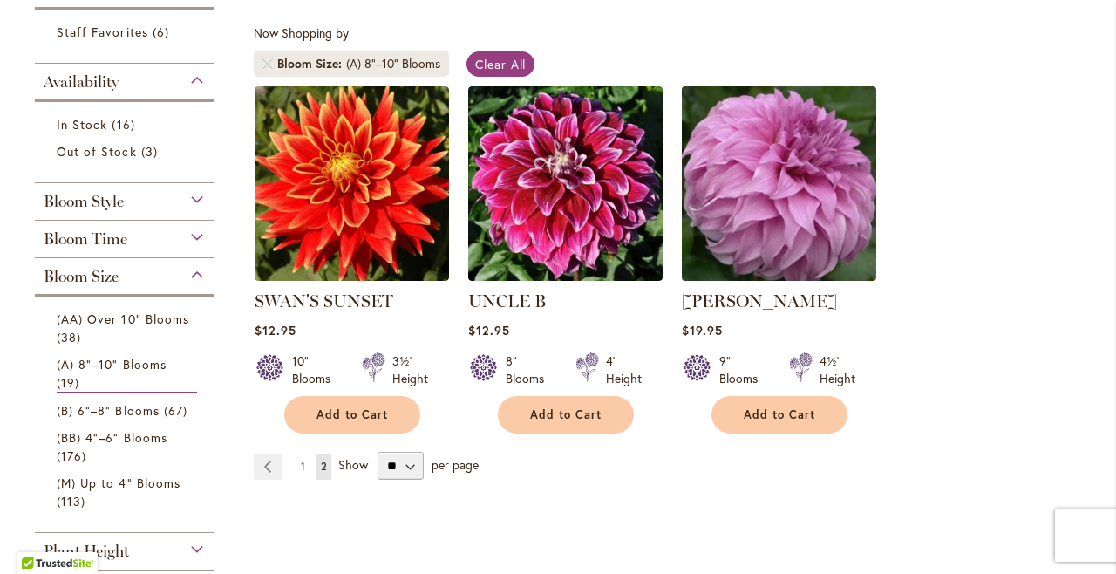
scroll to position [320, 0]
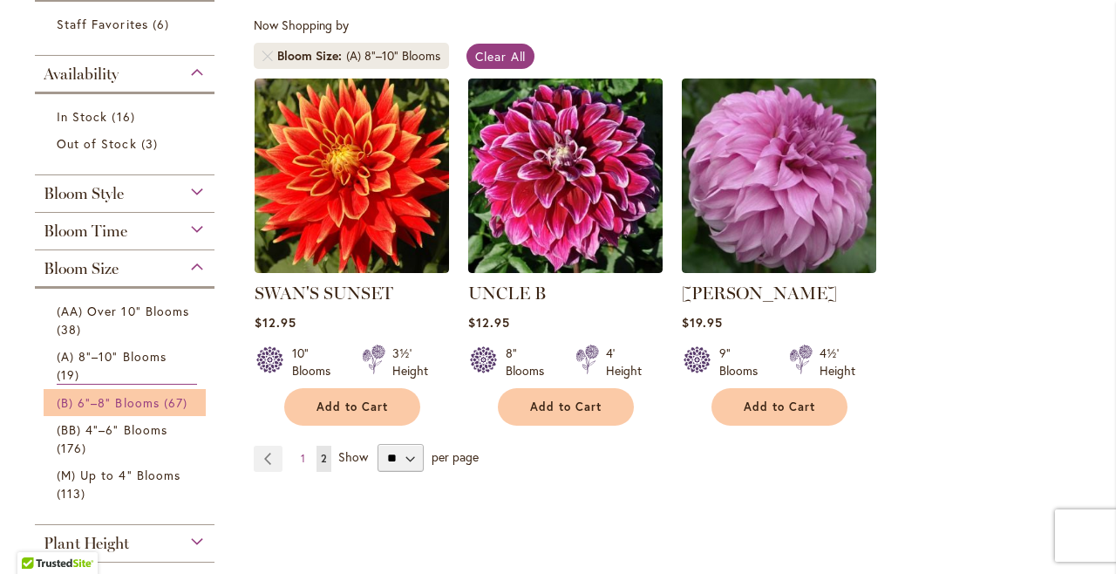
click at [129, 398] on span "(B) 6"–8" Blooms" at bounding box center [108, 402] width 103 height 17
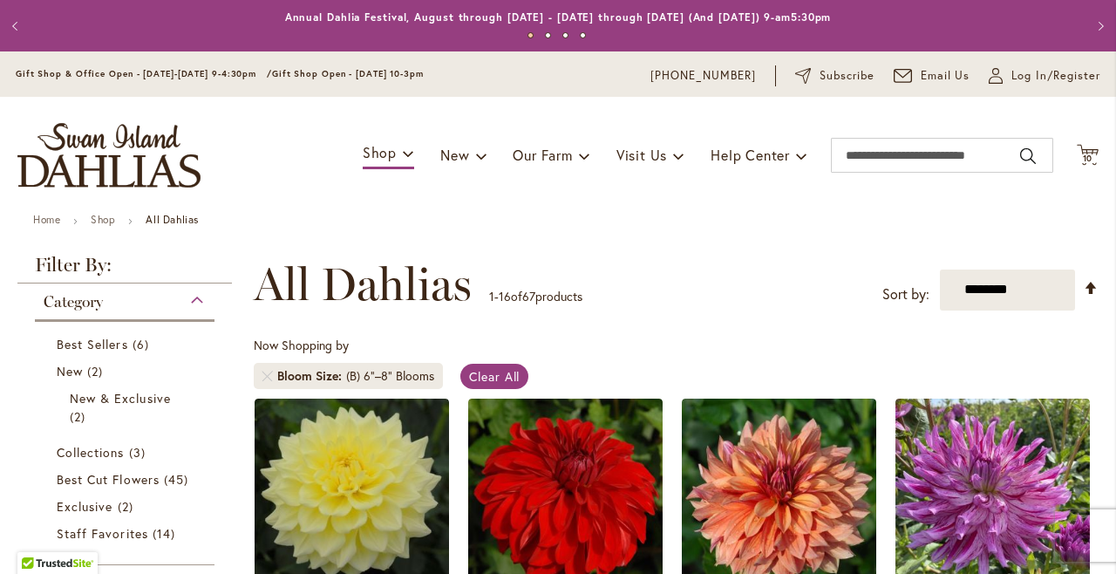
click at [743, 296] on div "**********" at bounding box center [676, 284] width 845 height 52
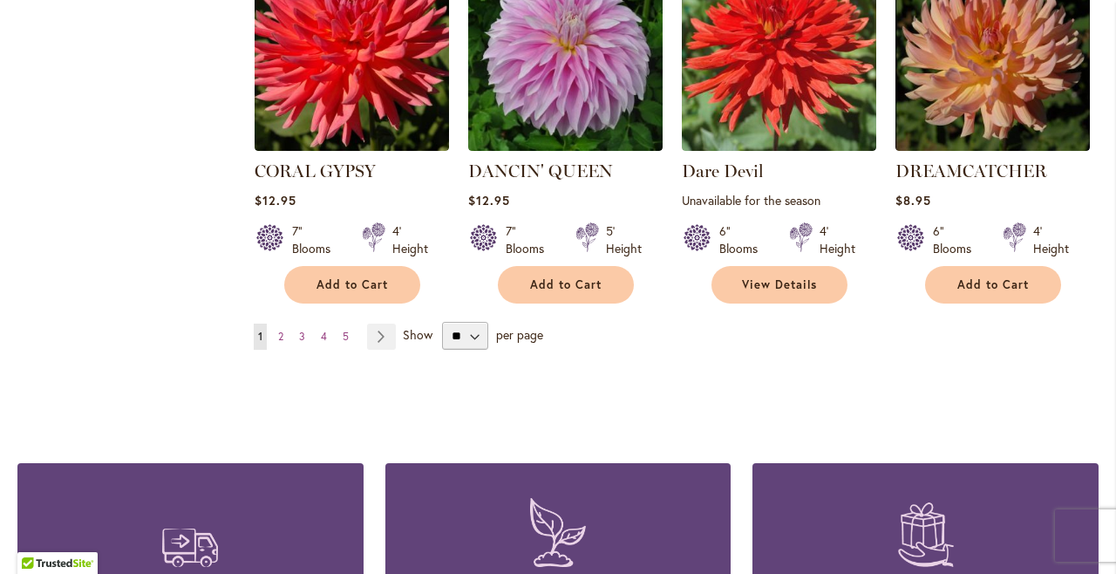
scroll to position [1569, 0]
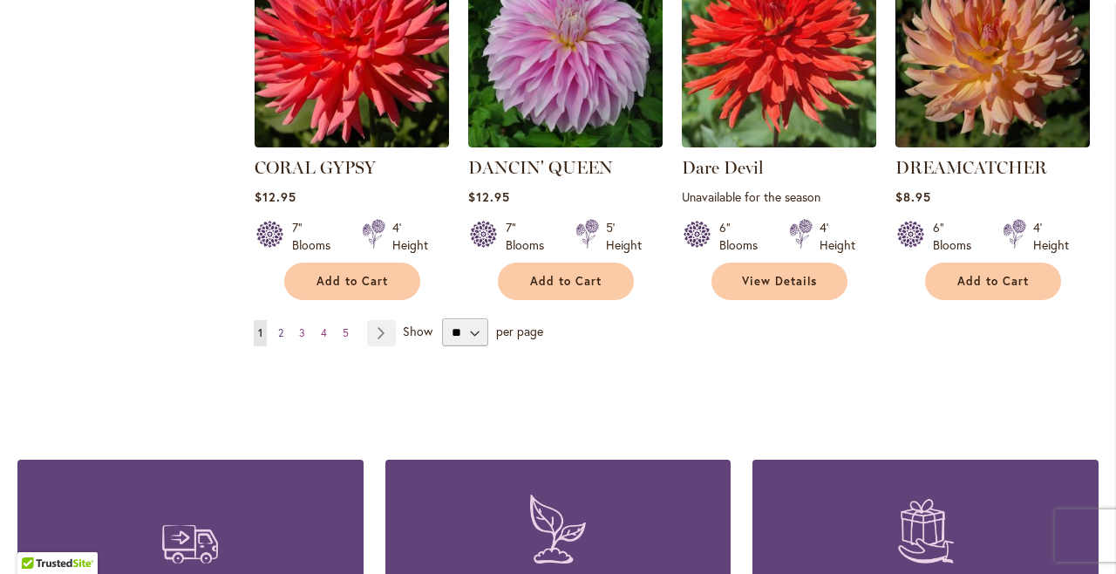
click at [280, 326] on span "2" at bounding box center [280, 332] width 5 height 13
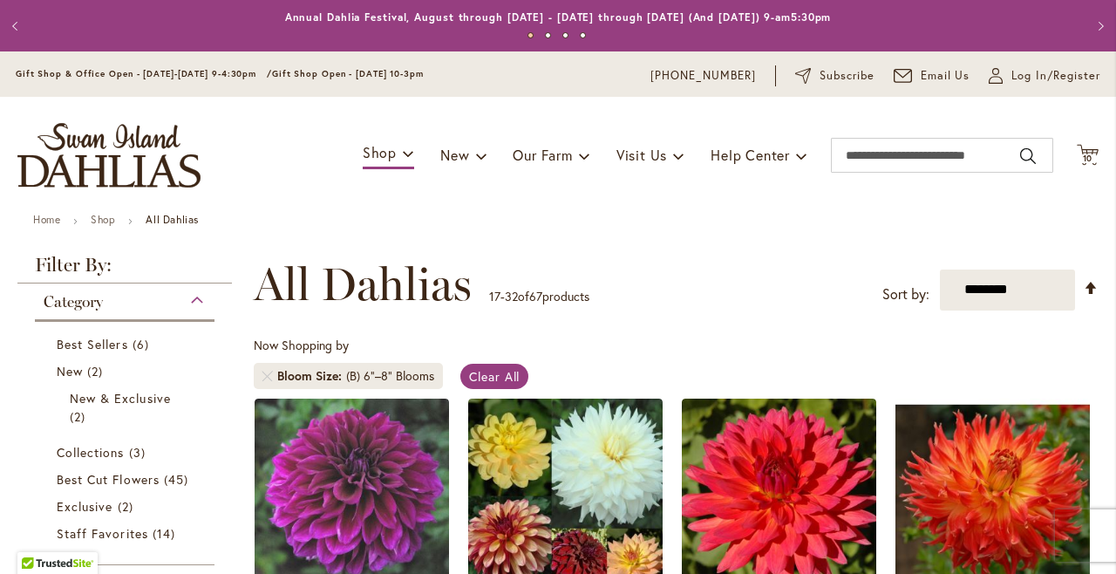
click at [815, 197] on div "Toggle Nav Shop Dahlia Tubers Collections Fresh Cut Dahlias Gardening Supplies …" at bounding box center [558, 155] width 1116 height 117
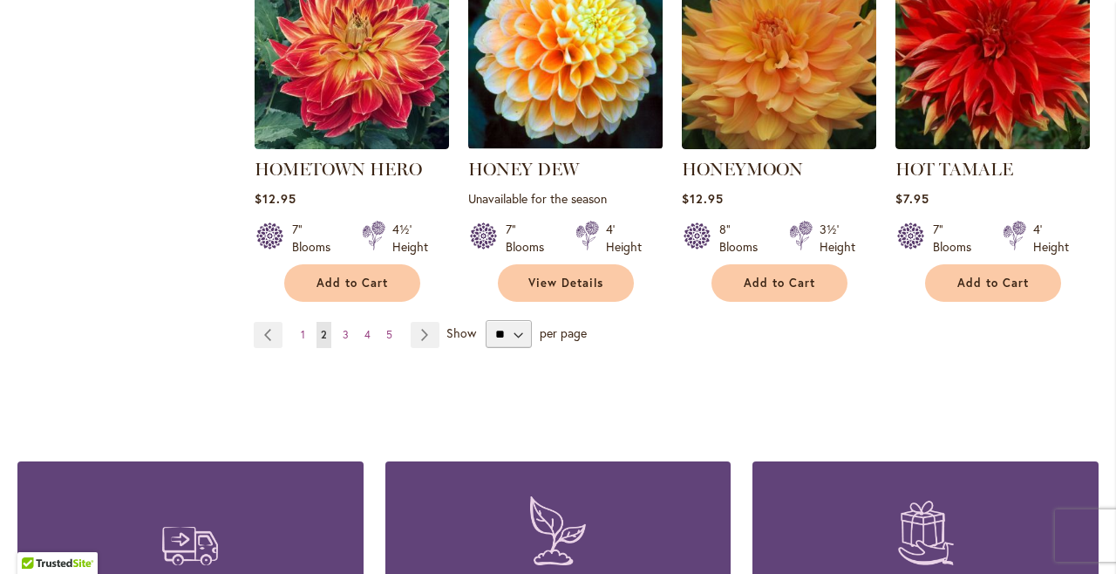
scroll to position [1653, 0]
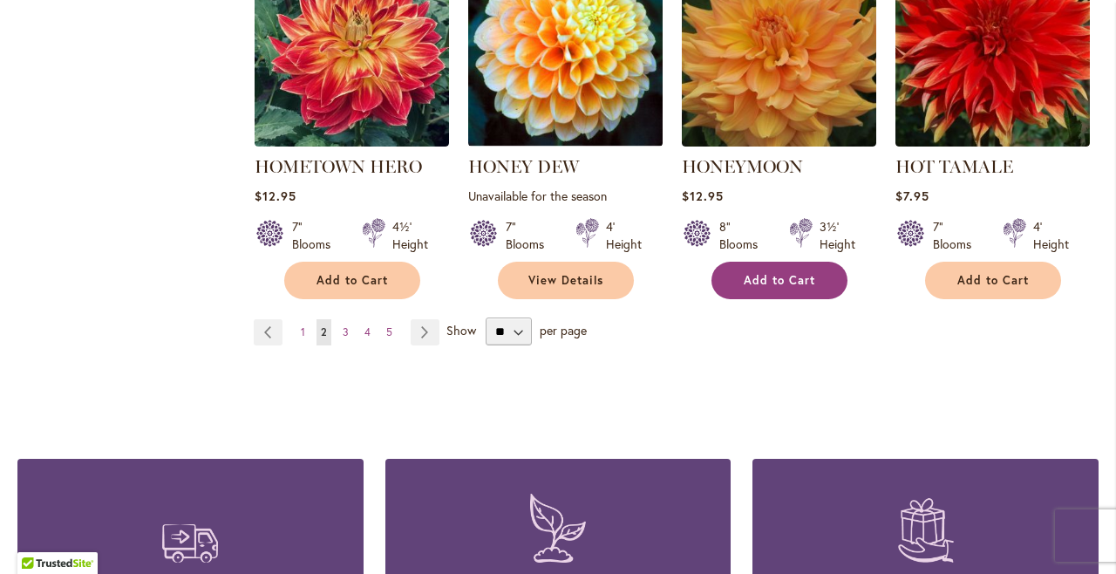
click at [755, 273] on span "Add to Cart" at bounding box center [779, 280] width 71 height 15
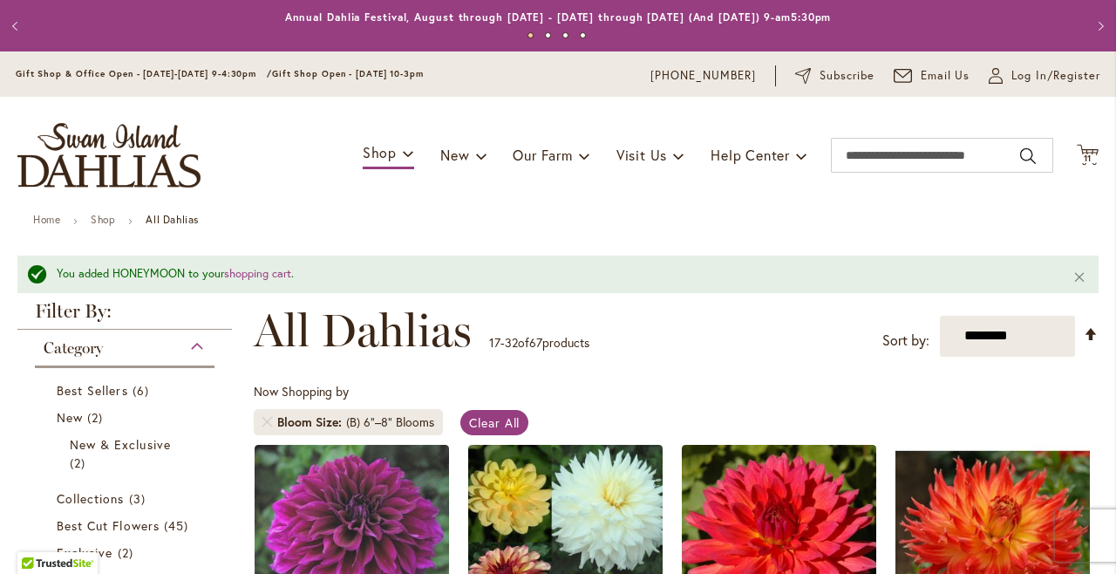
scroll to position [0, 0]
click at [1088, 153] on span "11" at bounding box center [1088, 158] width 9 height 11
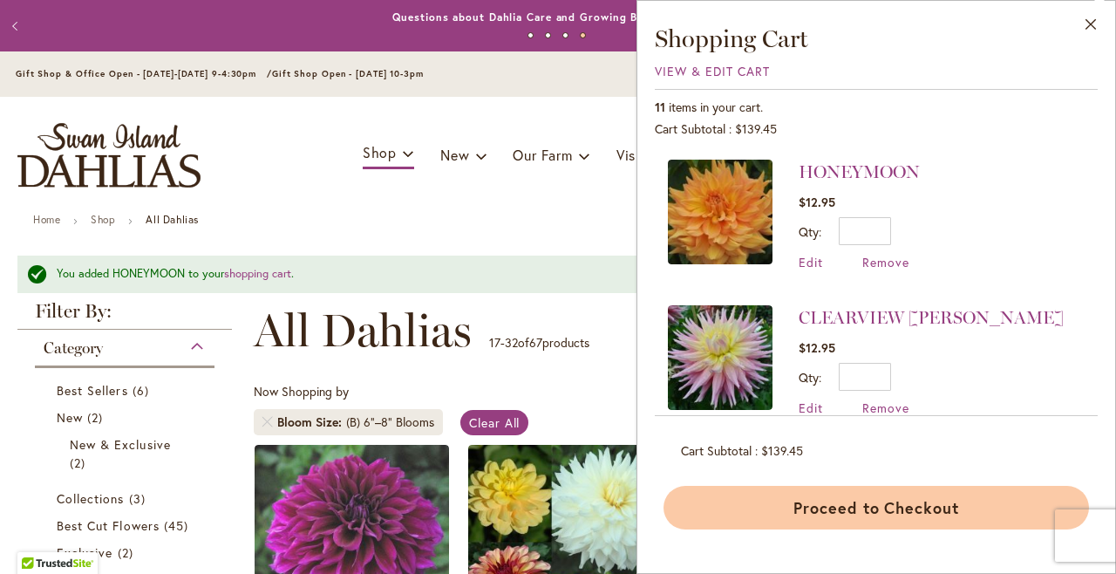
click at [843, 505] on button "Proceed to Checkout" at bounding box center [876, 508] width 425 height 44
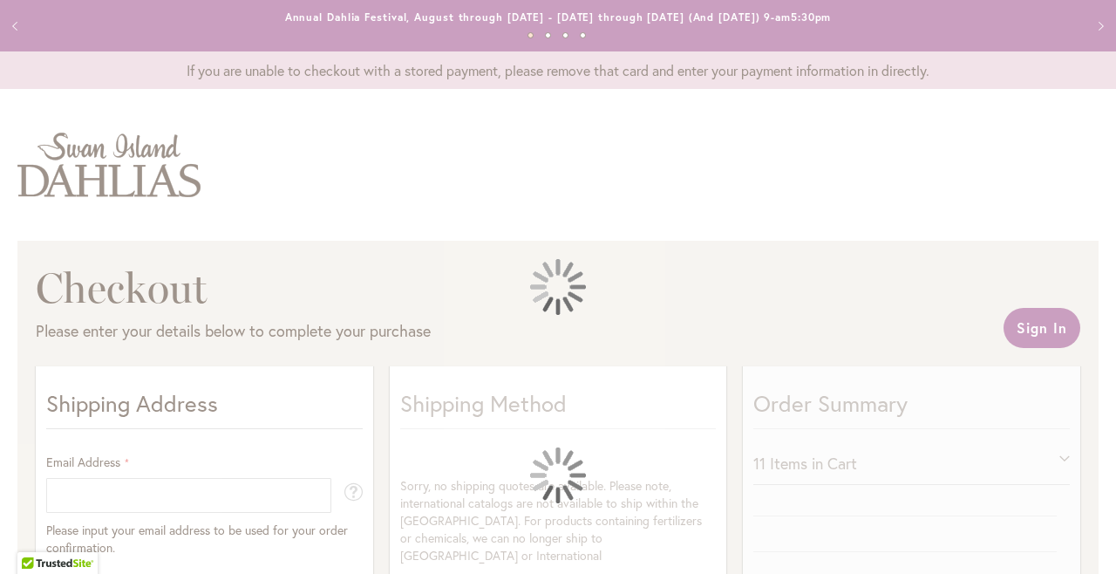
select select "**"
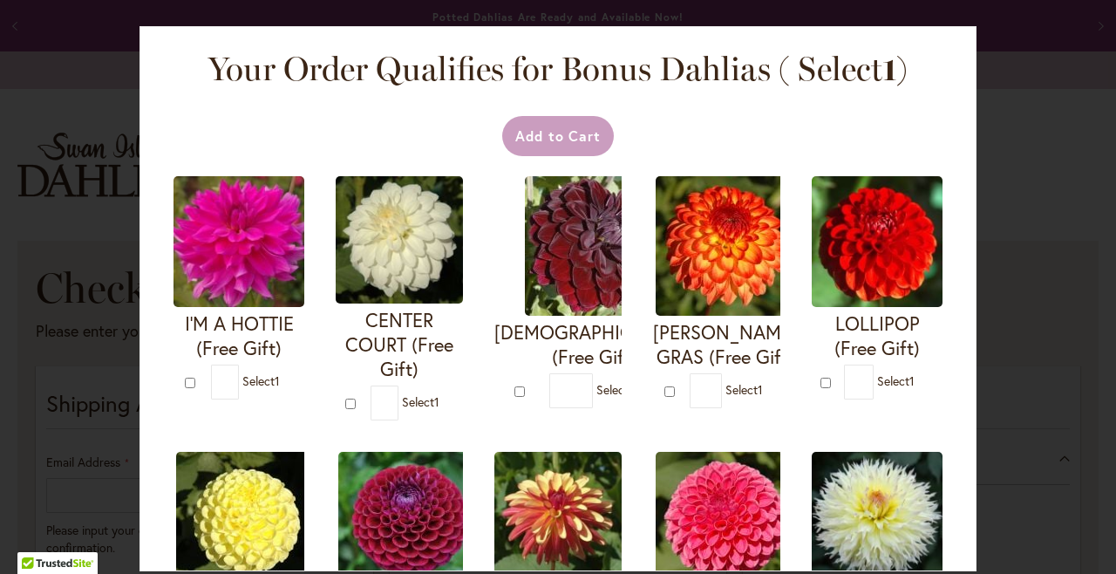
click at [84, 490] on div "Your Order Qualifies for Bonus Dahlias ( Select 1 ) Add to Cart I'M A HOTTIE (F…" at bounding box center [558, 287] width 1116 height 574
click at [963, 319] on div "Your Order Qualifies for Bonus Dahlias ( Select 1 ) Add to Cart I'M A HOTTIE (F…" at bounding box center [558, 298] width 837 height 545
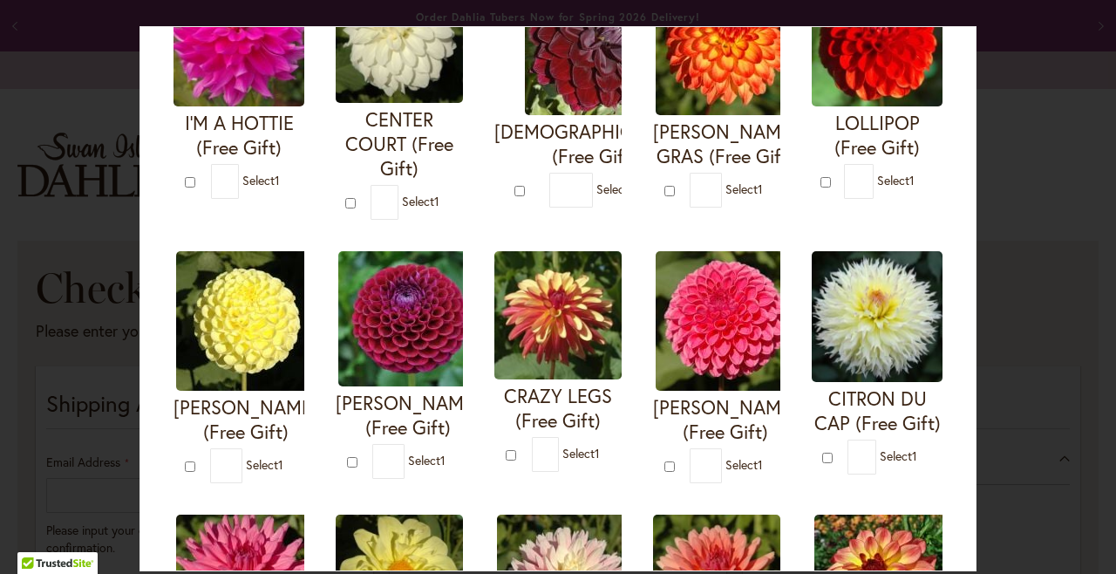
scroll to position [218, 0]
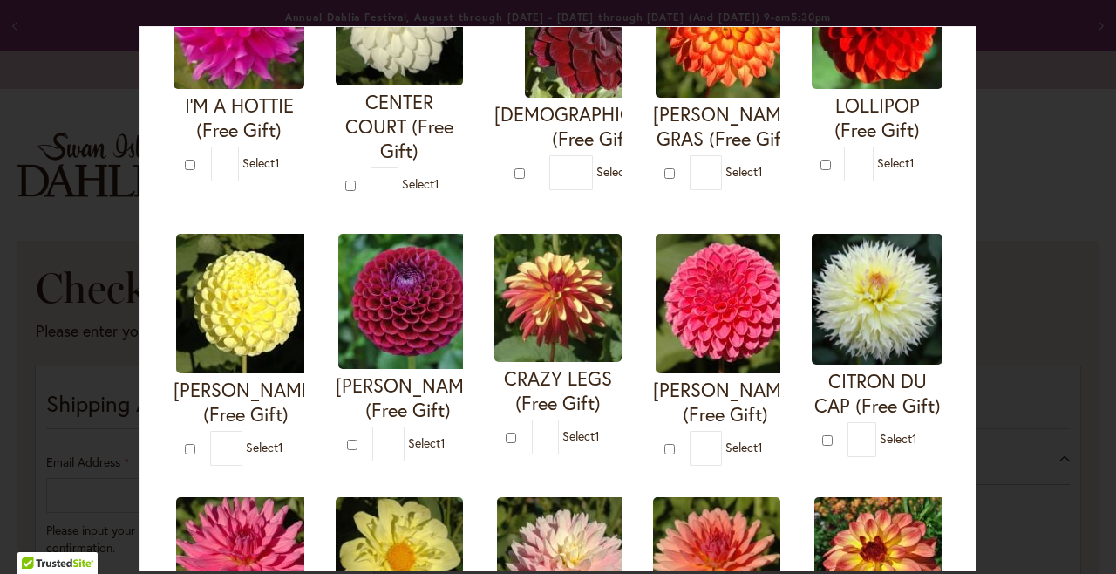
click at [901, 439] on span "Select 1" at bounding box center [898, 438] width 37 height 17
type input "*"
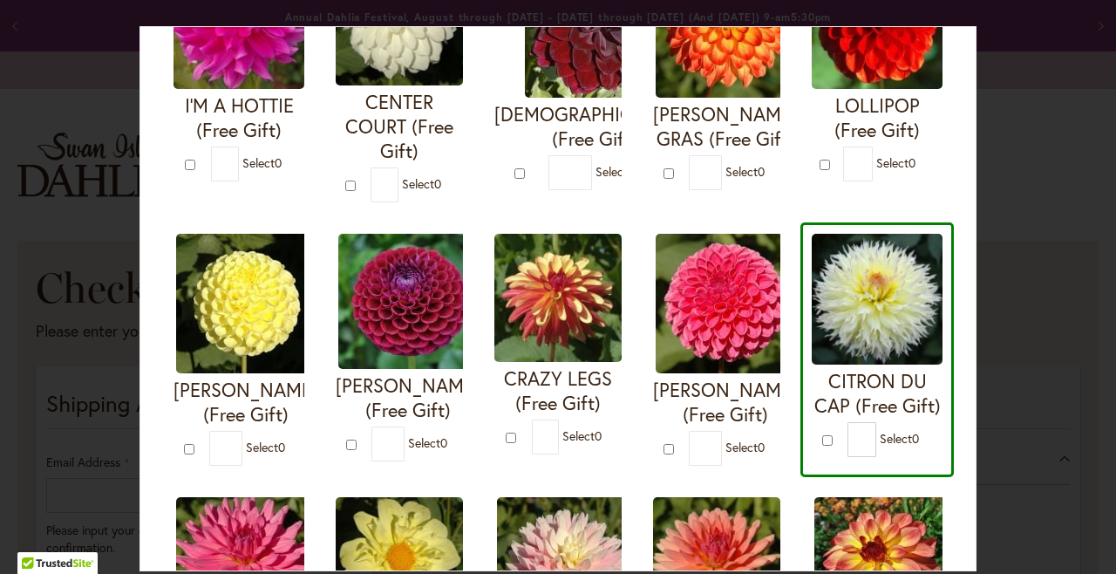
click at [1020, 227] on div "Your Order Qualifies for Bonus Dahlias ( Select 0 ) Add to Cart I'M A HOTTIE (F…" at bounding box center [558, 287] width 1116 height 574
click at [967, 328] on div "Your Order Qualifies for Bonus Dahlias ( Select 0 ) Add to Cart I'M A HOTTIE (F…" at bounding box center [558, 298] width 837 height 545
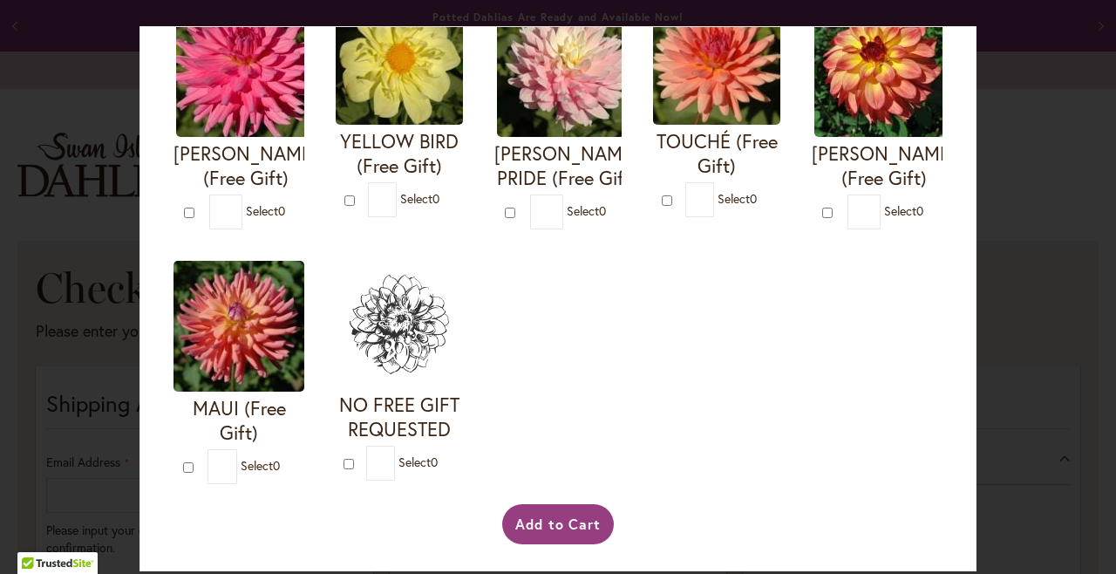
scroll to position [736, 0]
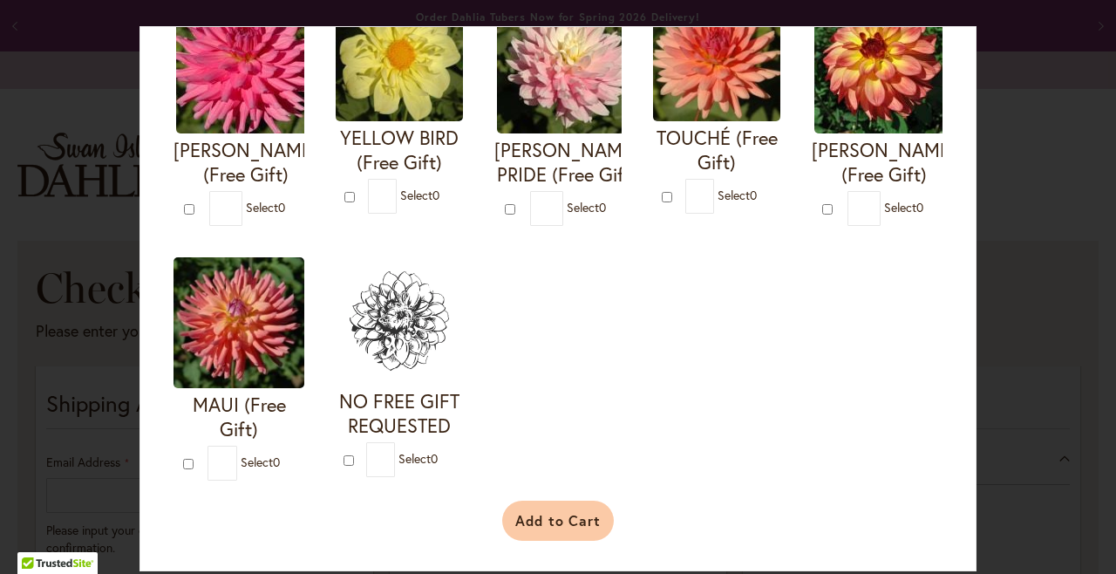
click at [575, 526] on button "Add to Cart" at bounding box center [558, 520] width 112 height 40
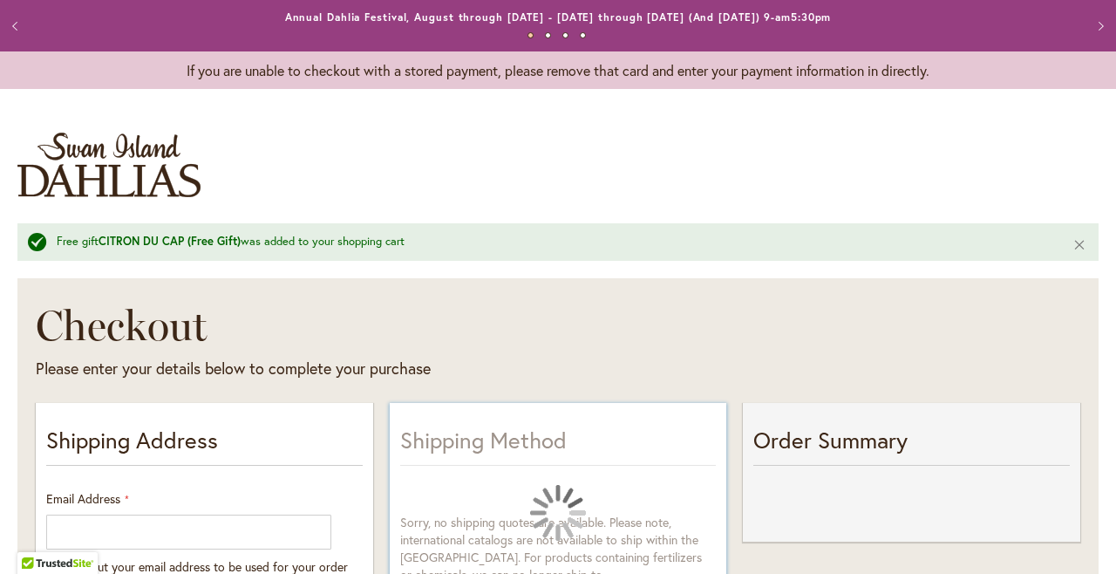
select select "**"
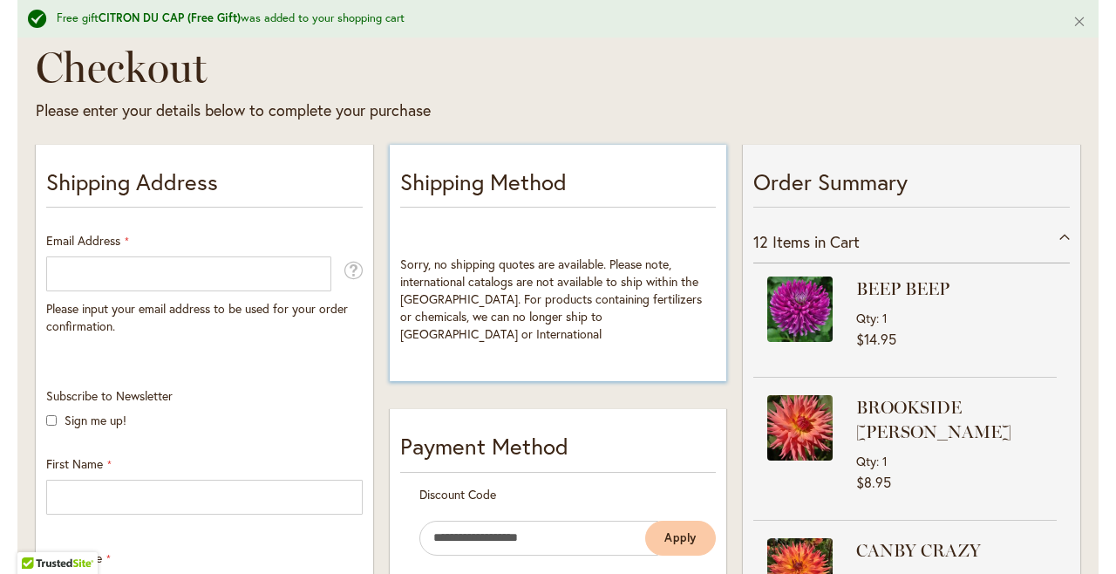
scroll to position [239, 0]
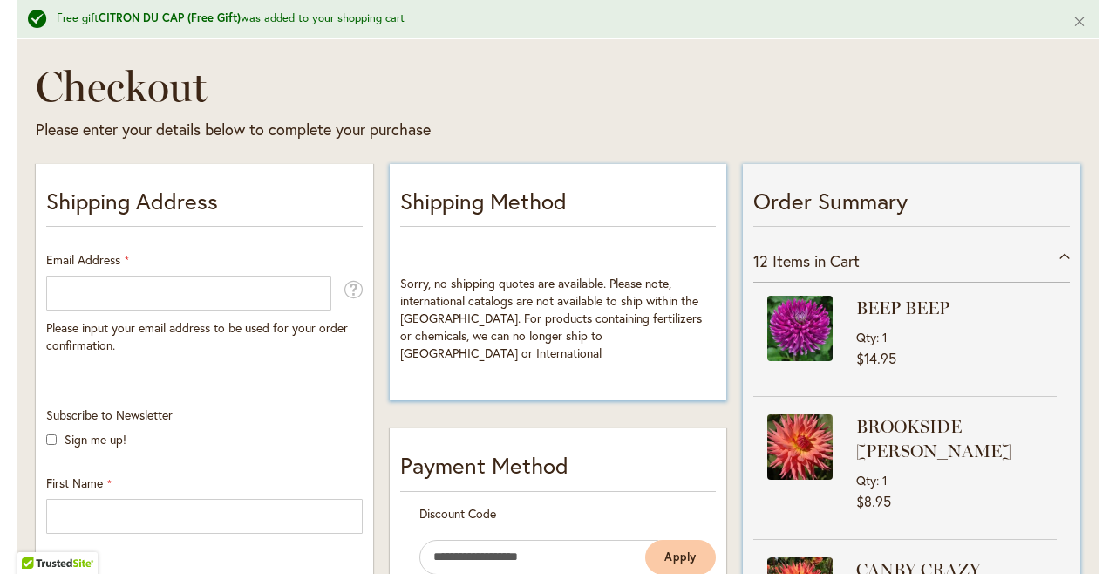
click at [1063, 251] on div "12 Items in Cart" at bounding box center [911, 261] width 316 height 43
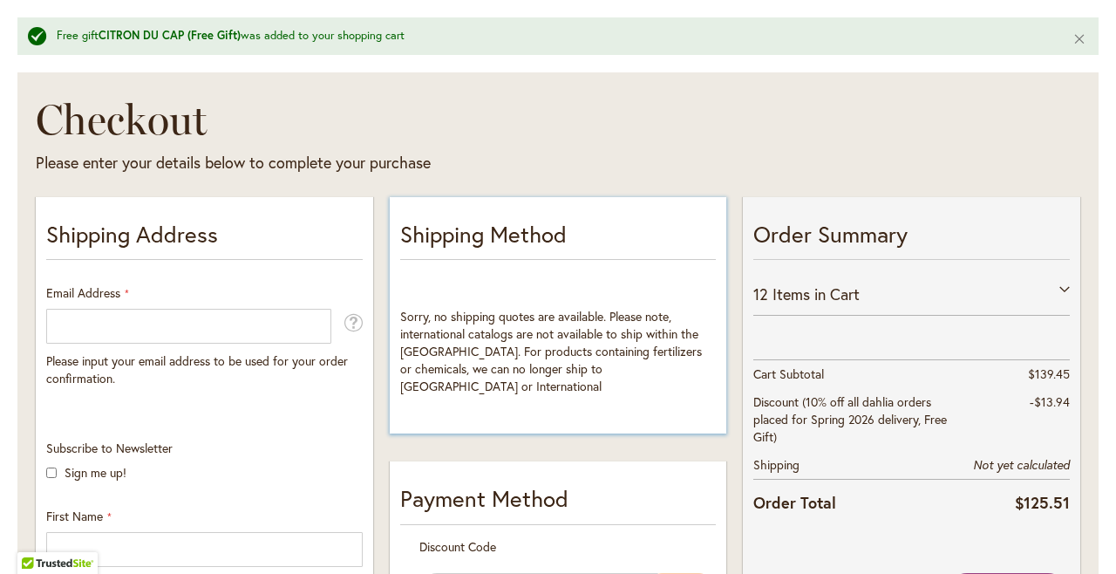
scroll to position [235, 0]
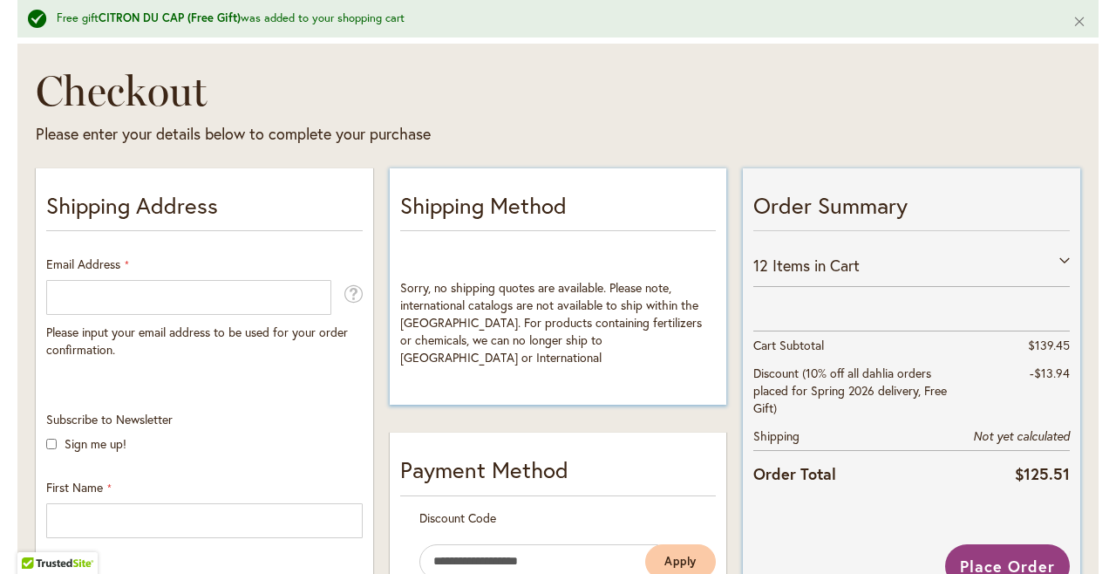
click at [1065, 255] on div "12 Items in Cart" at bounding box center [911, 265] width 316 height 43
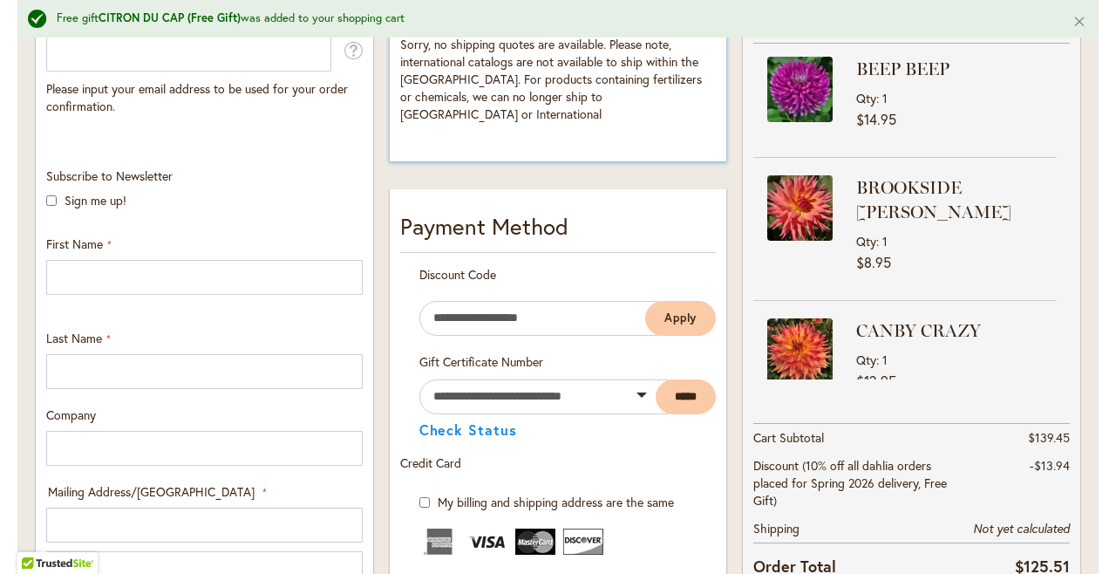
click at [1086, 226] on div "Order Summary 12 Items in Cart BEEP BEEP Qty 1 $14.95 Qty 1" at bounding box center [911, 567] width 353 height 1297
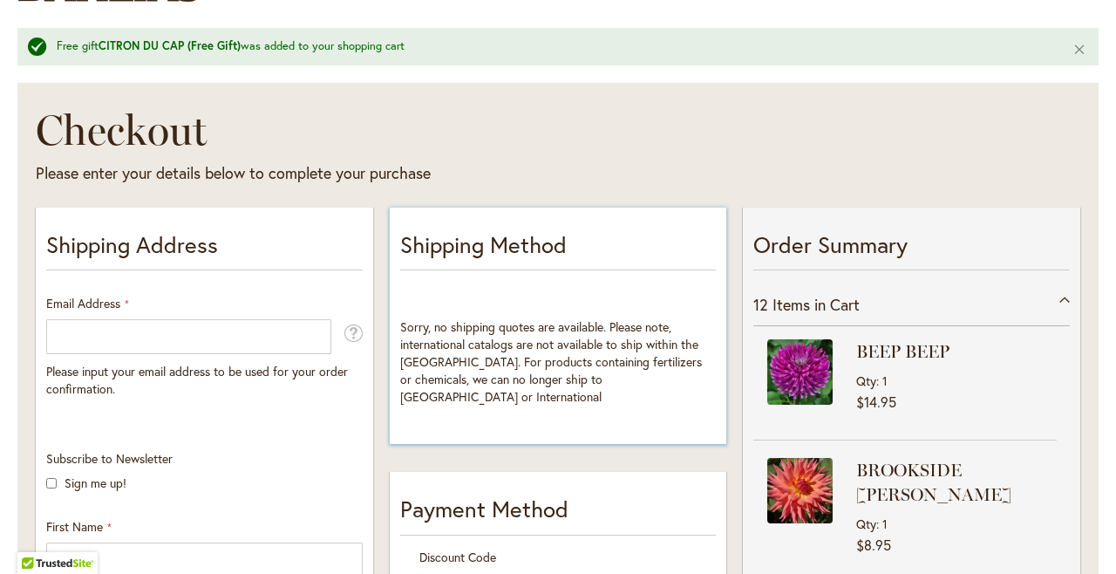
scroll to position [198, 0]
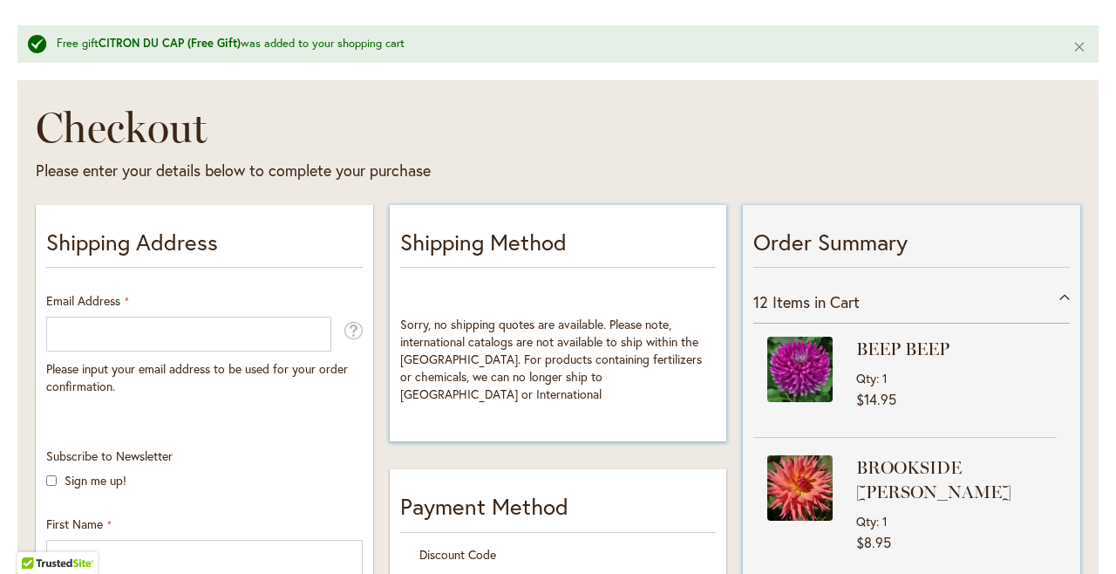
click at [1062, 295] on div "12 Items in Cart" at bounding box center [911, 302] width 316 height 43
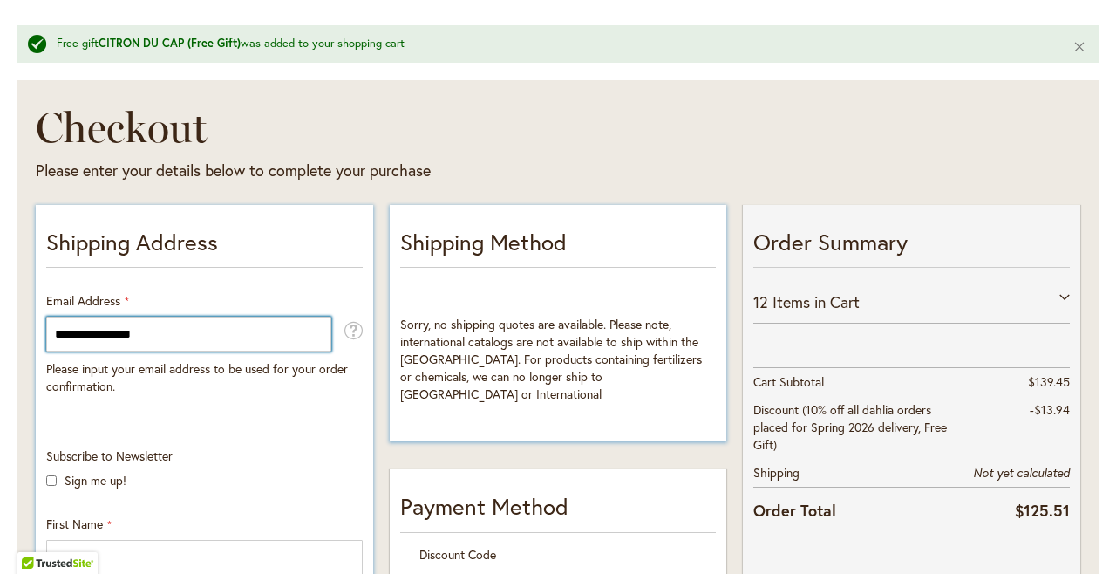
type input "**********"
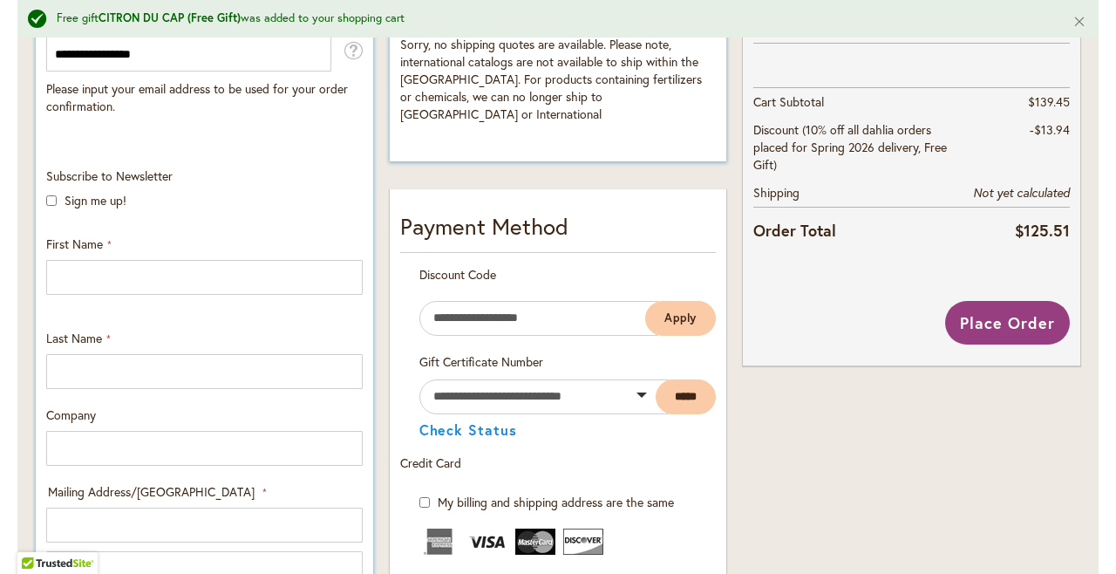
scroll to position [481, 0]
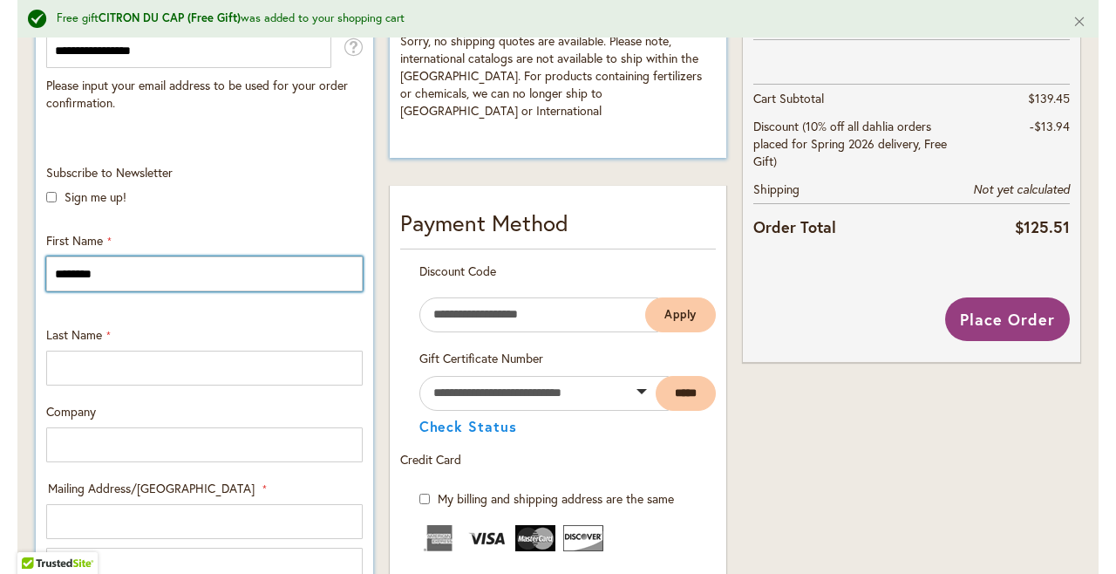
type input "********"
click at [279, 319] on div "Subscribe to Newsletter Sign me up! First Name ******** Last Name Company Maili…" at bounding box center [204, 558] width 329 height 788
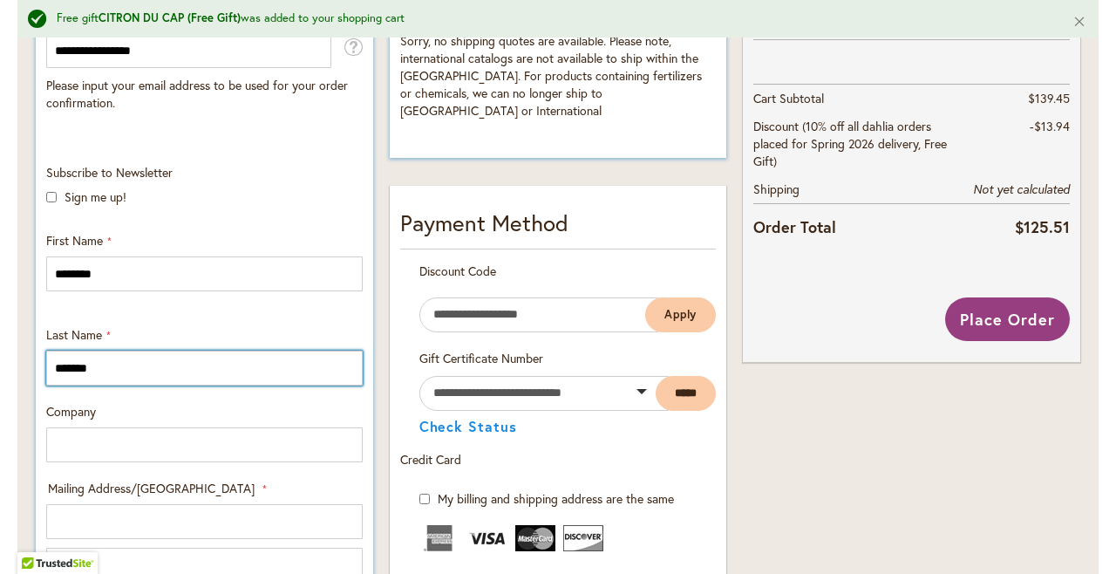
type input "*******"
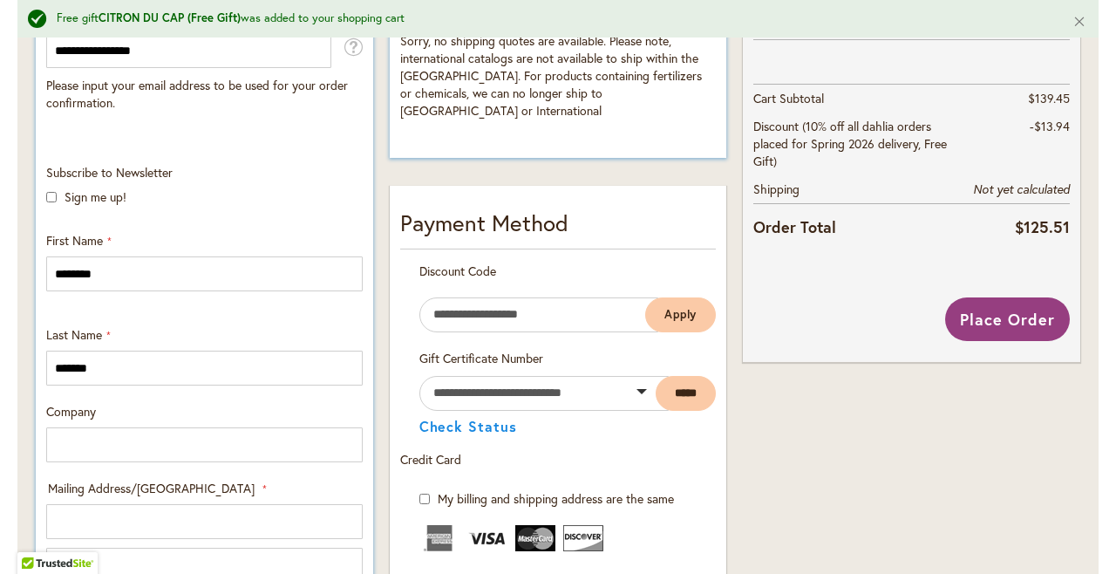
click at [278, 308] on div "Subscribe to Newsletter Sign me up! First Name ******** Last Name ******* Compa…" at bounding box center [204, 558] width 329 height 788
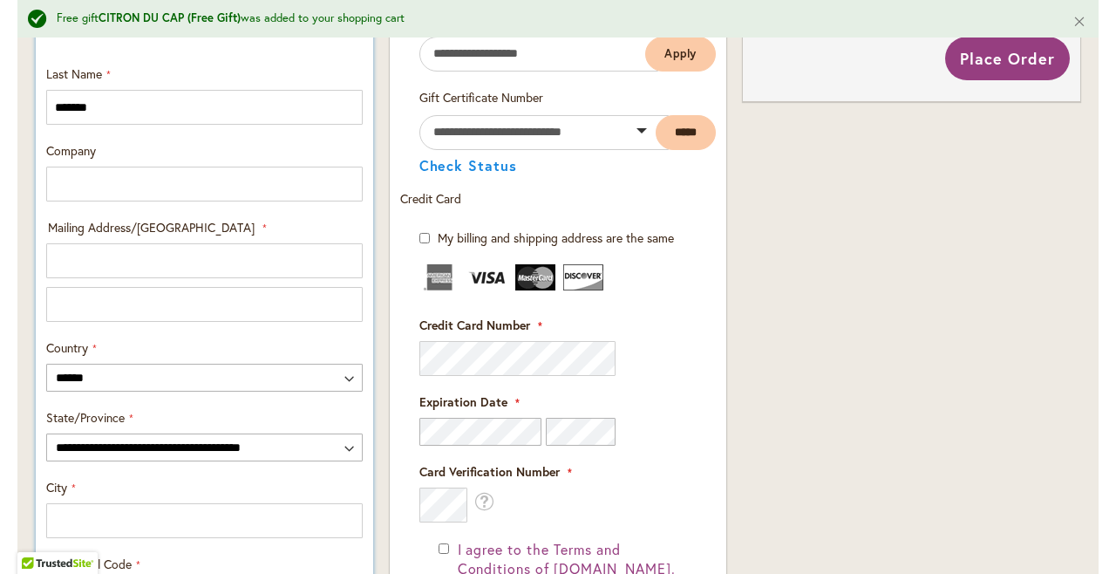
scroll to position [744, 0]
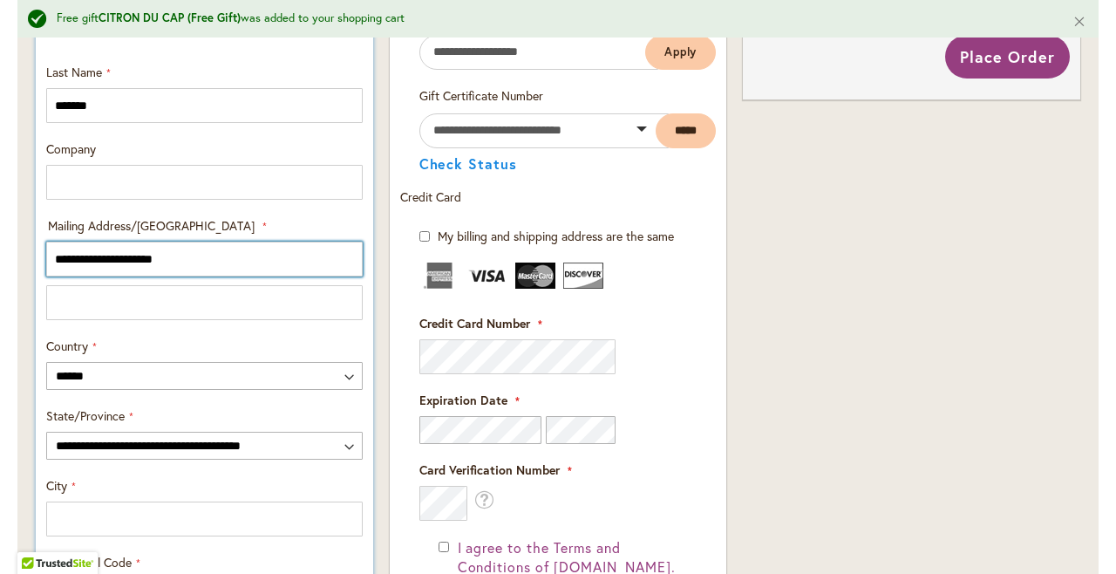
type input "**********"
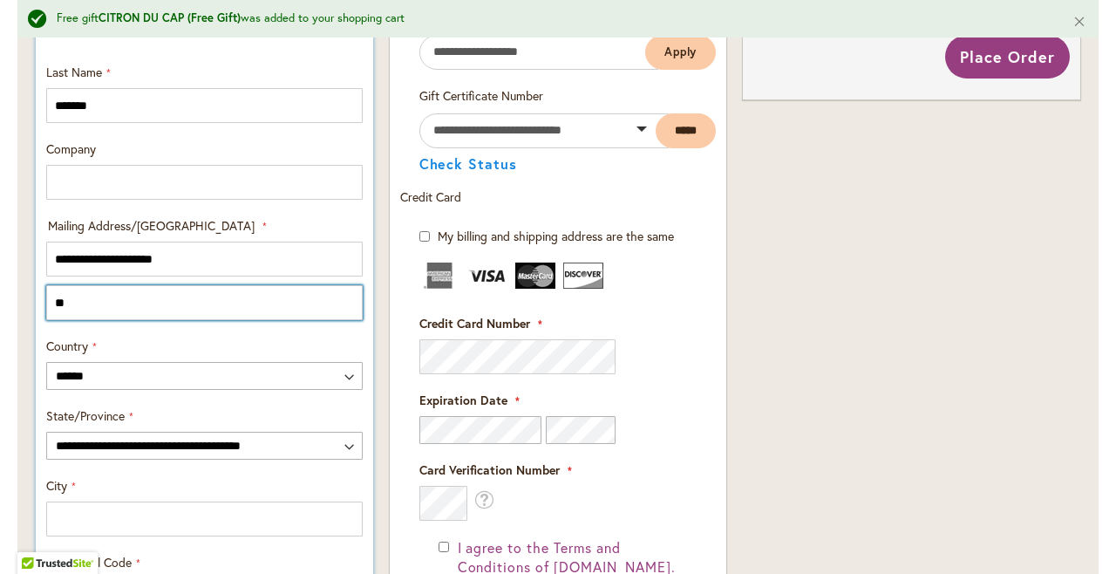
type input "*"
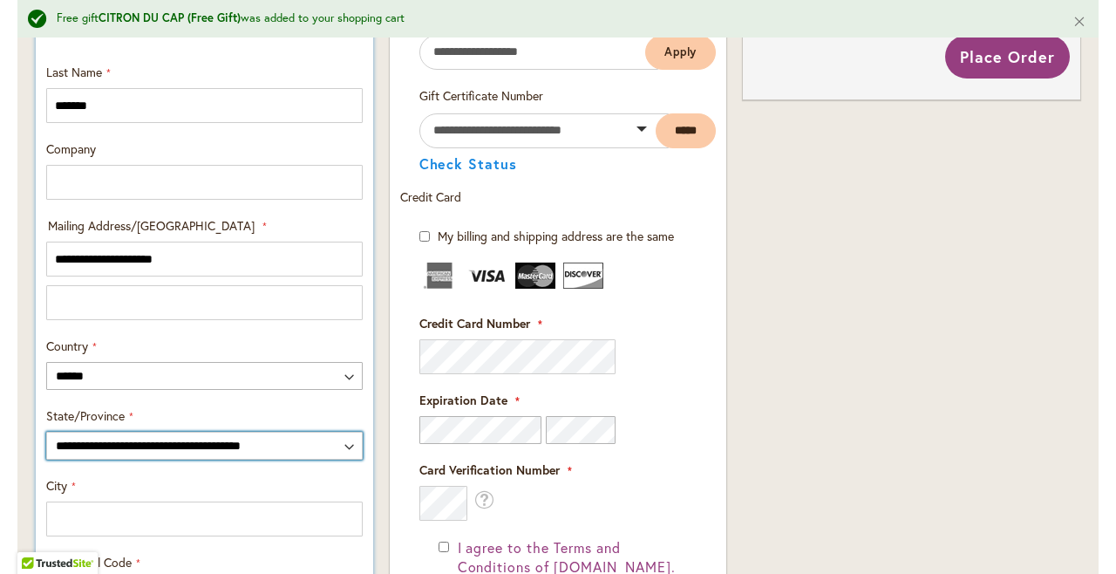
select select "**"
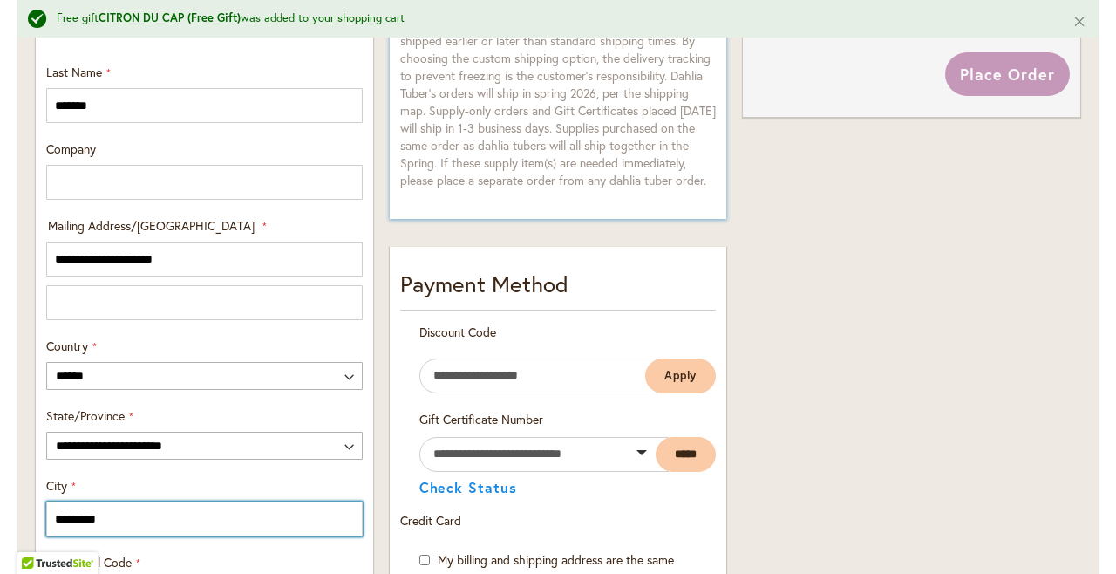
type input "*********"
click at [376, 350] on div "**********" at bounding box center [204, 463] width 353 height 1621
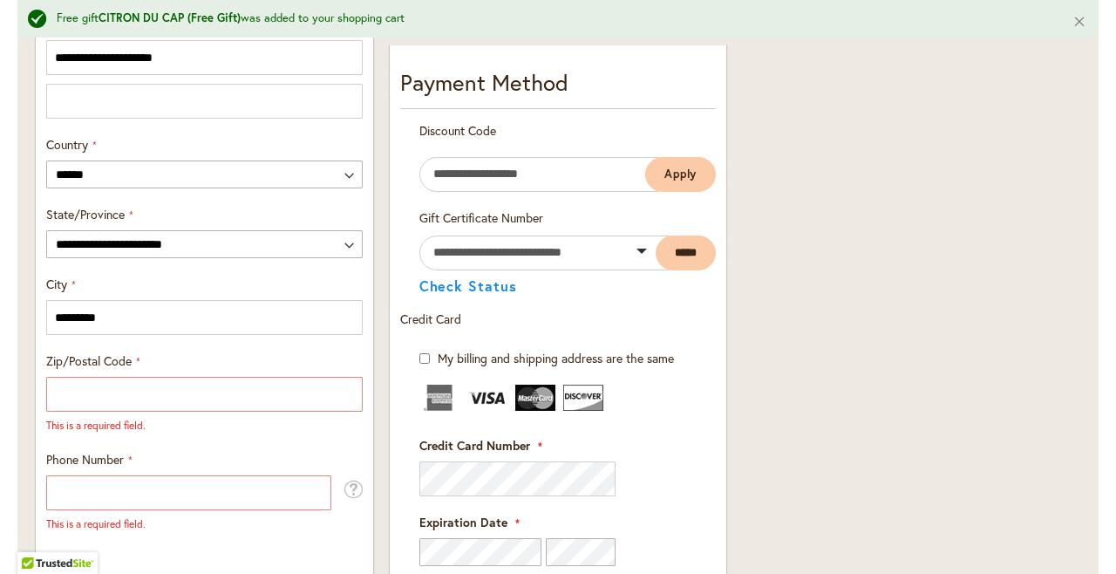
scroll to position [952, 0]
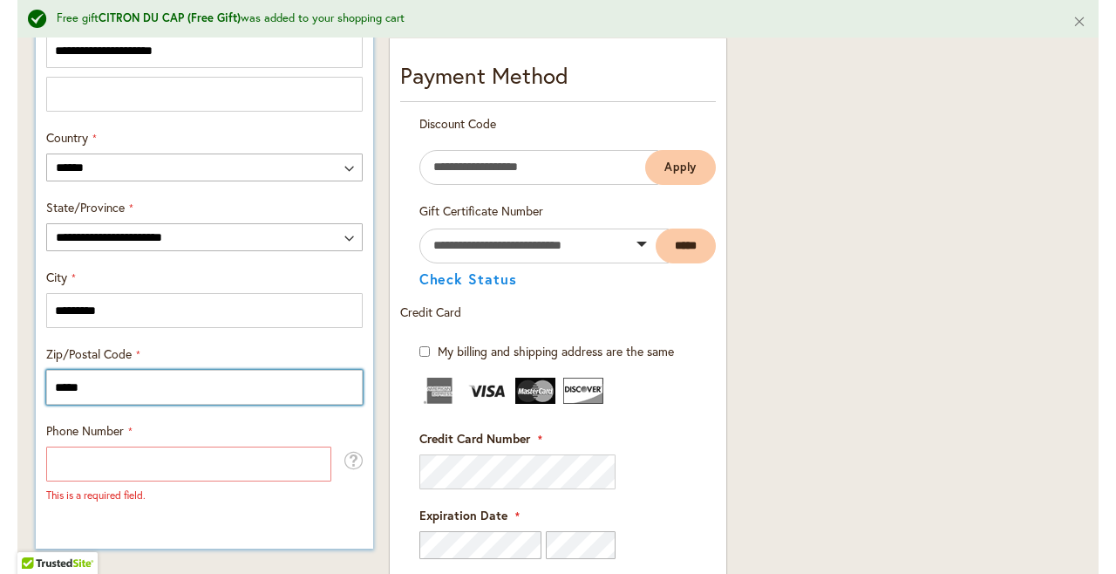
type input "*****"
click at [355, 425] on div "Phone Number This is a required field." at bounding box center [204, 462] width 329 height 80
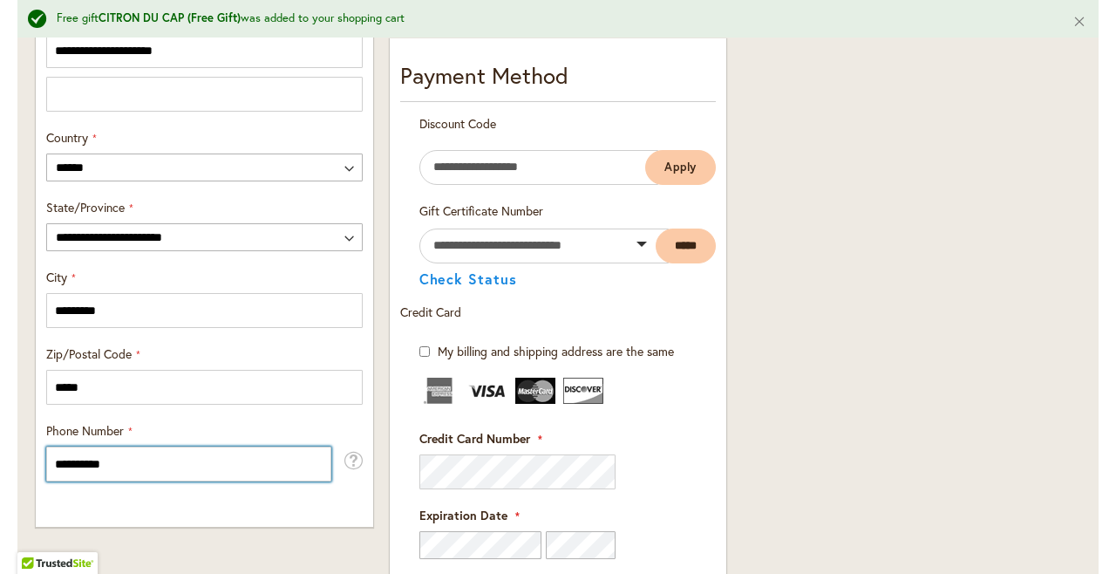
type input "**********"
click at [802, 363] on div "Order Summary 12 Items in Cart BEEP BEEP Qty 1 $14.95 Qty 1" at bounding box center [911, 255] width 353 height 1621
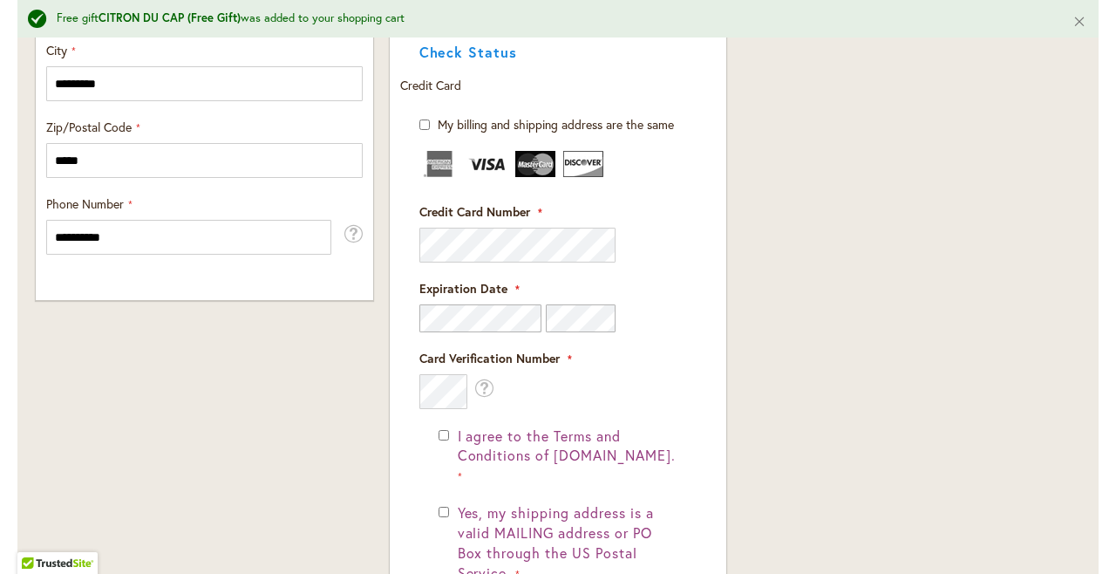
scroll to position [1208, 0]
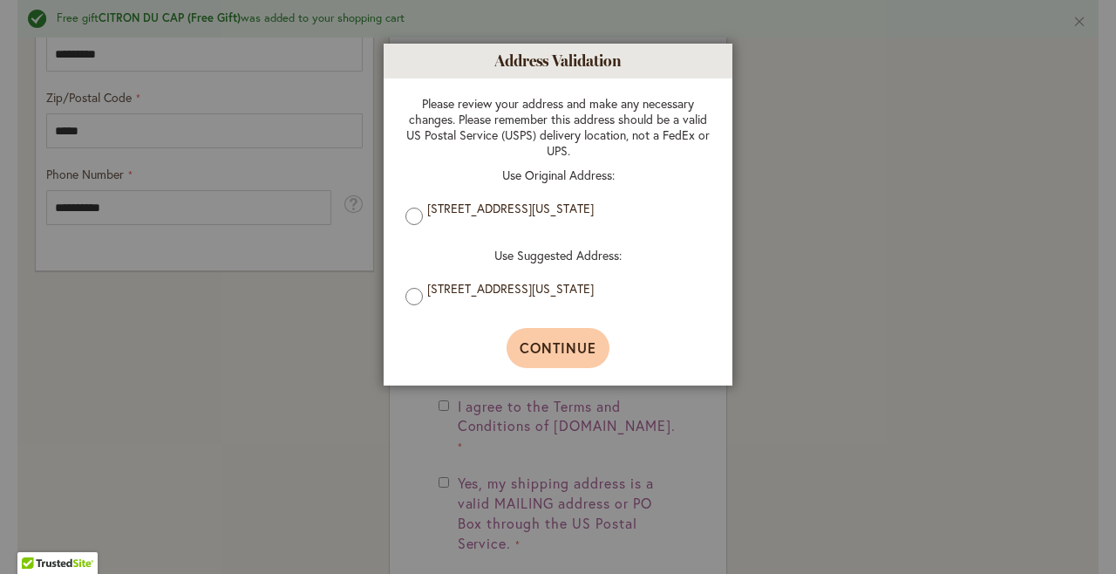
click at [578, 348] on span "Continue" at bounding box center [559, 347] width 78 height 18
click at [568, 346] on span "Continue" at bounding box center [559, 347] width 78 height 18
type input "**********"
type input "*********"
type input "**********"
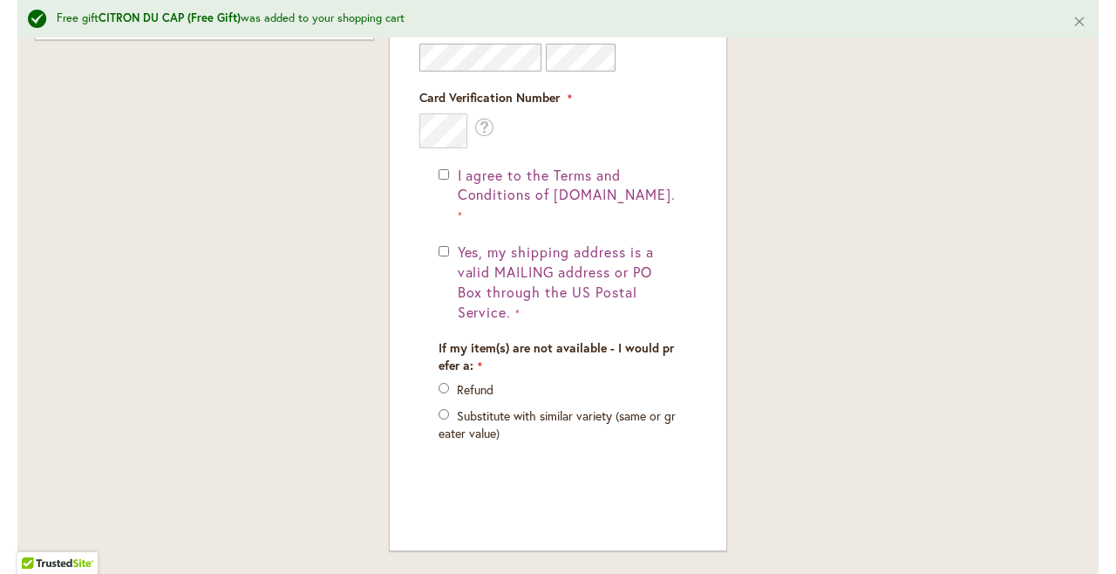
scroll to position [1442, 0]
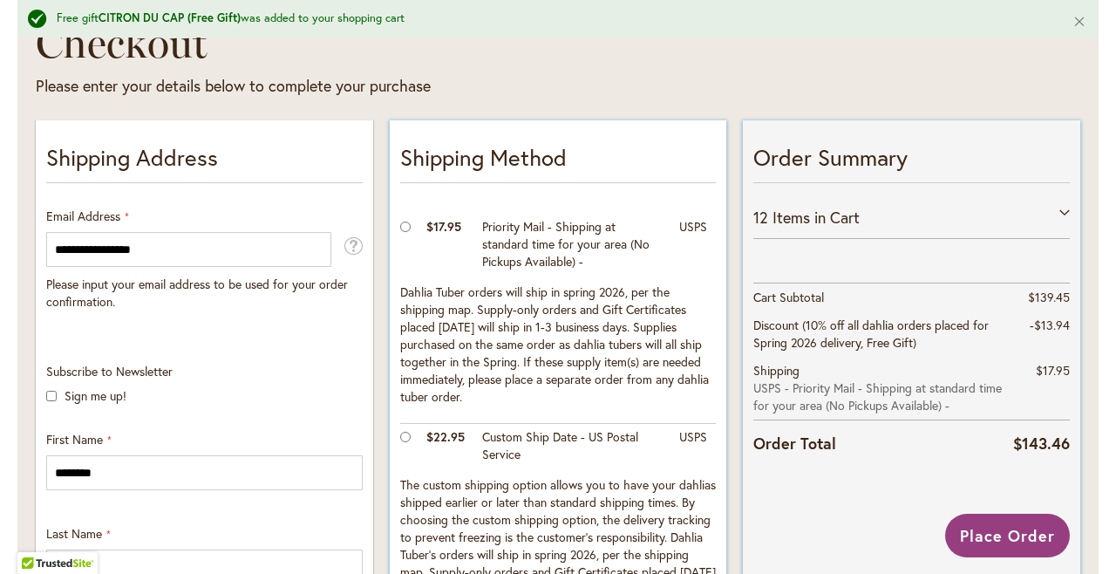
scroll to position [273, 0]
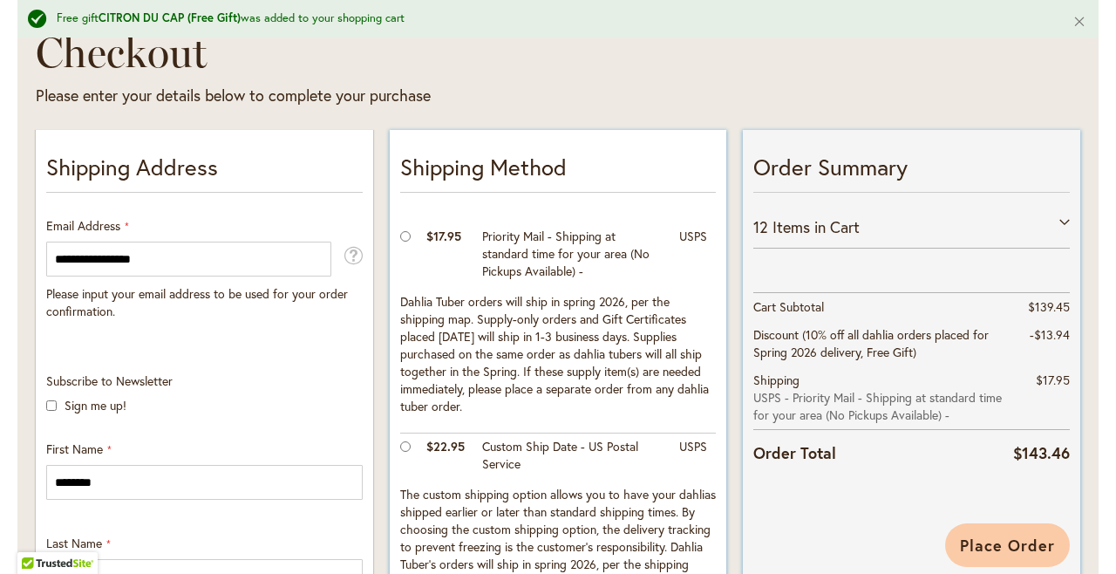
click at [988, 542] on span "Place Order" at bounding box center [1007, 544] width 95 height 21
